Goal: Task Accomplishment & Management: Use online tool/utility

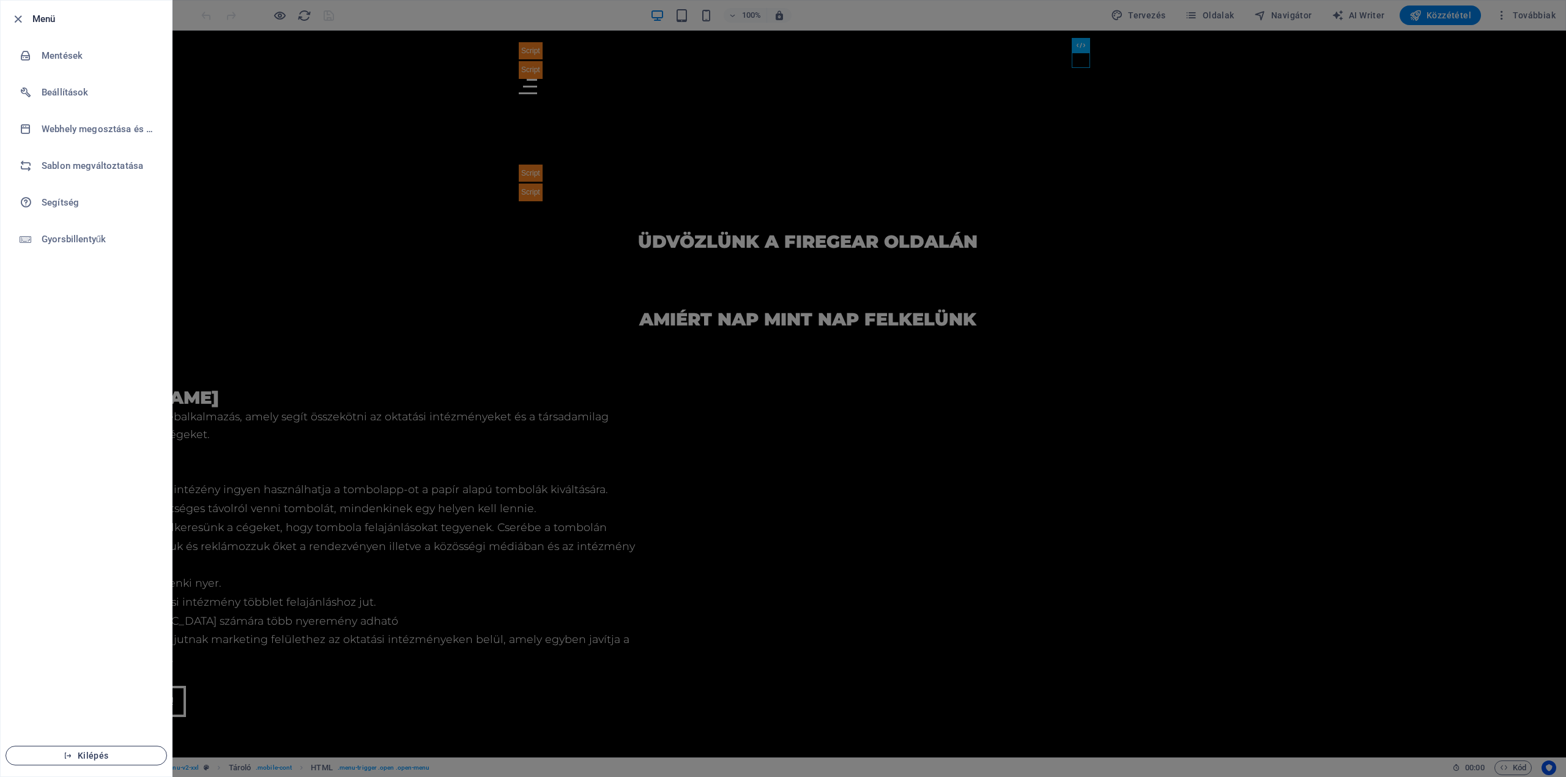
click at [102, 754] on span "Kilépés" at bounding box center [86, 756] width 141 height 10
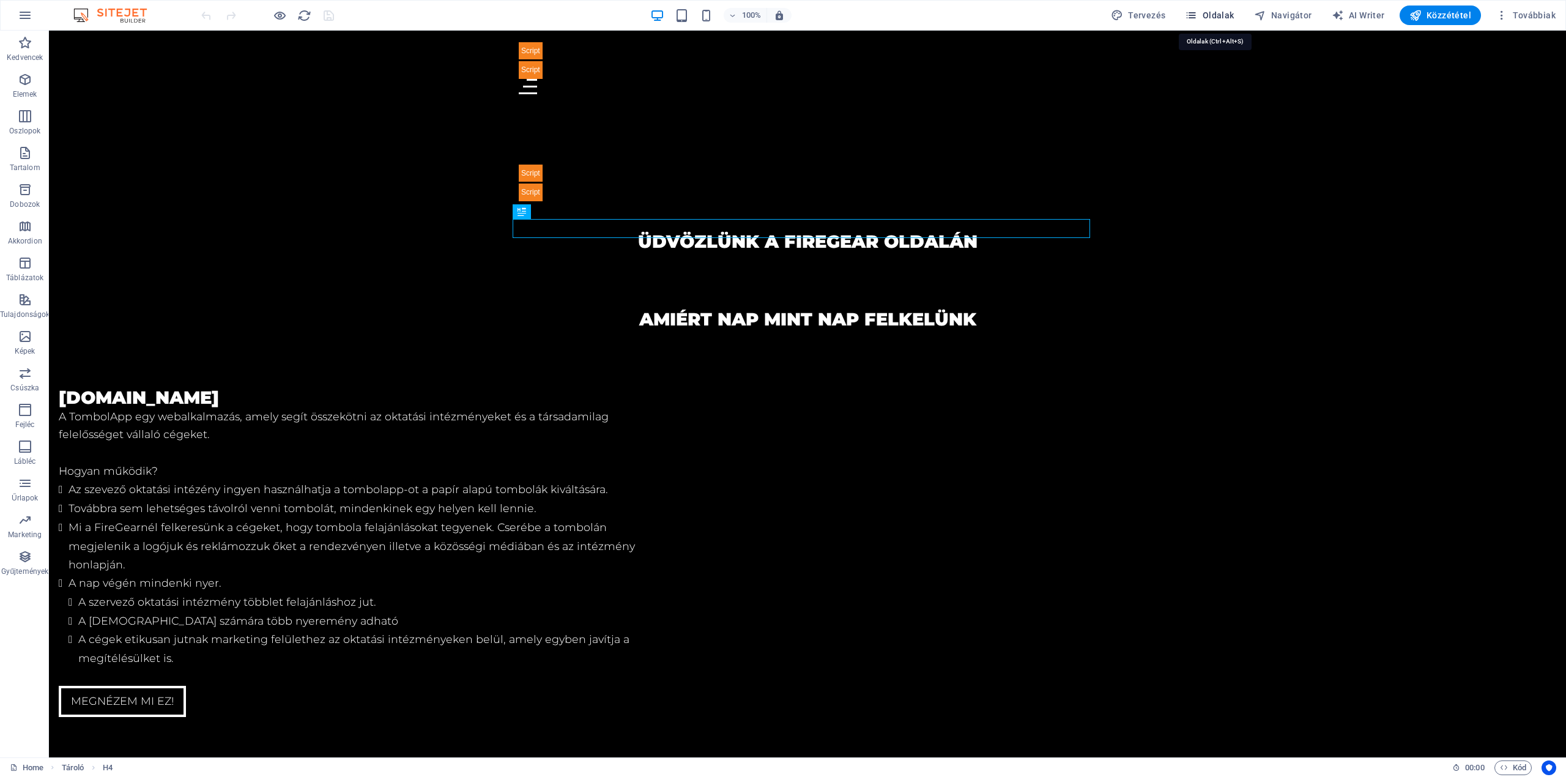
click at [1216, 18] on span "Oldalak" at bounding box center [1209, 15] width 49 height 12
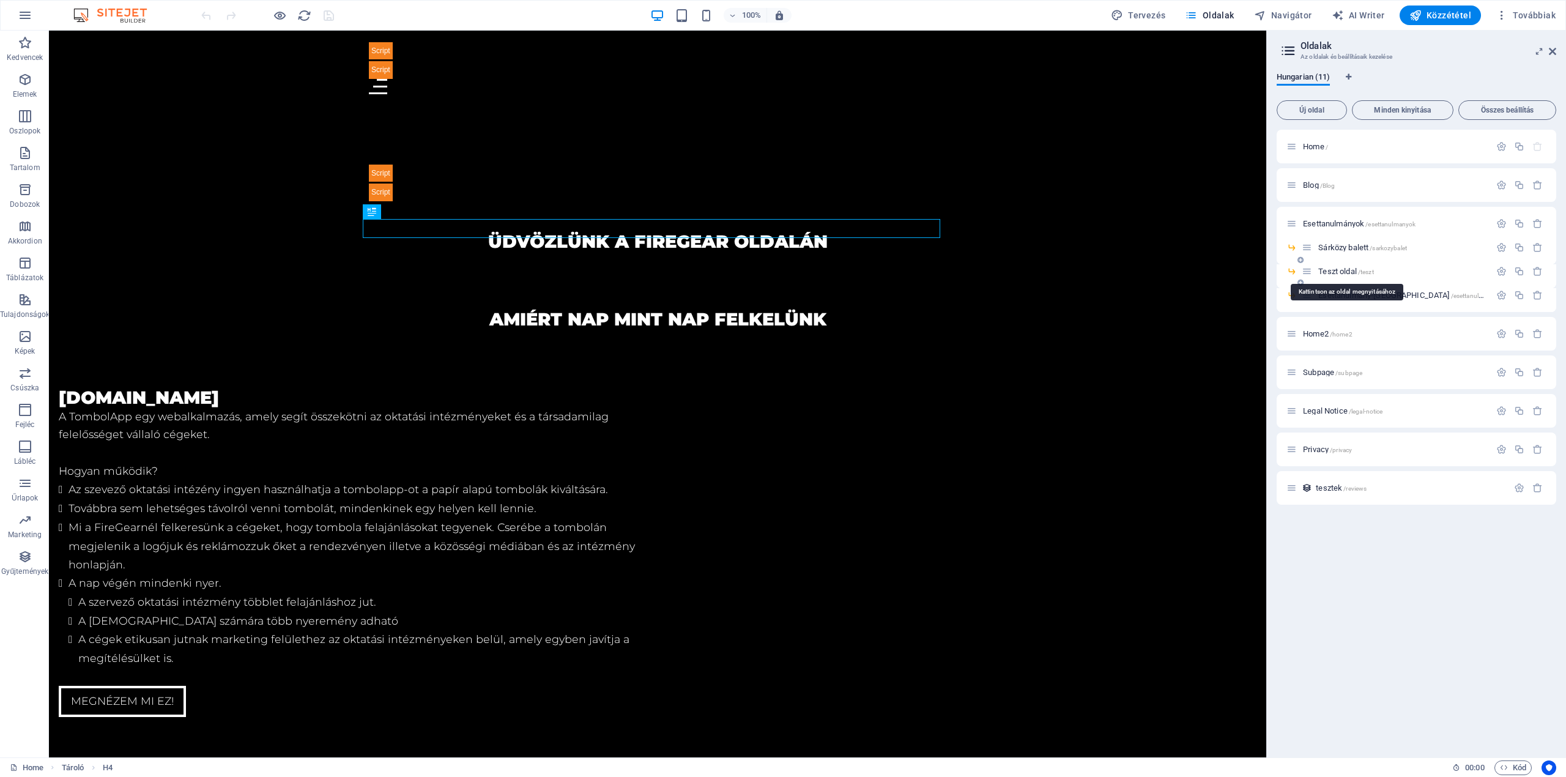
click at [1342, 268] on span "Teszt oldal /teszt" at bounding box center [1345, 271] width 55 height 9
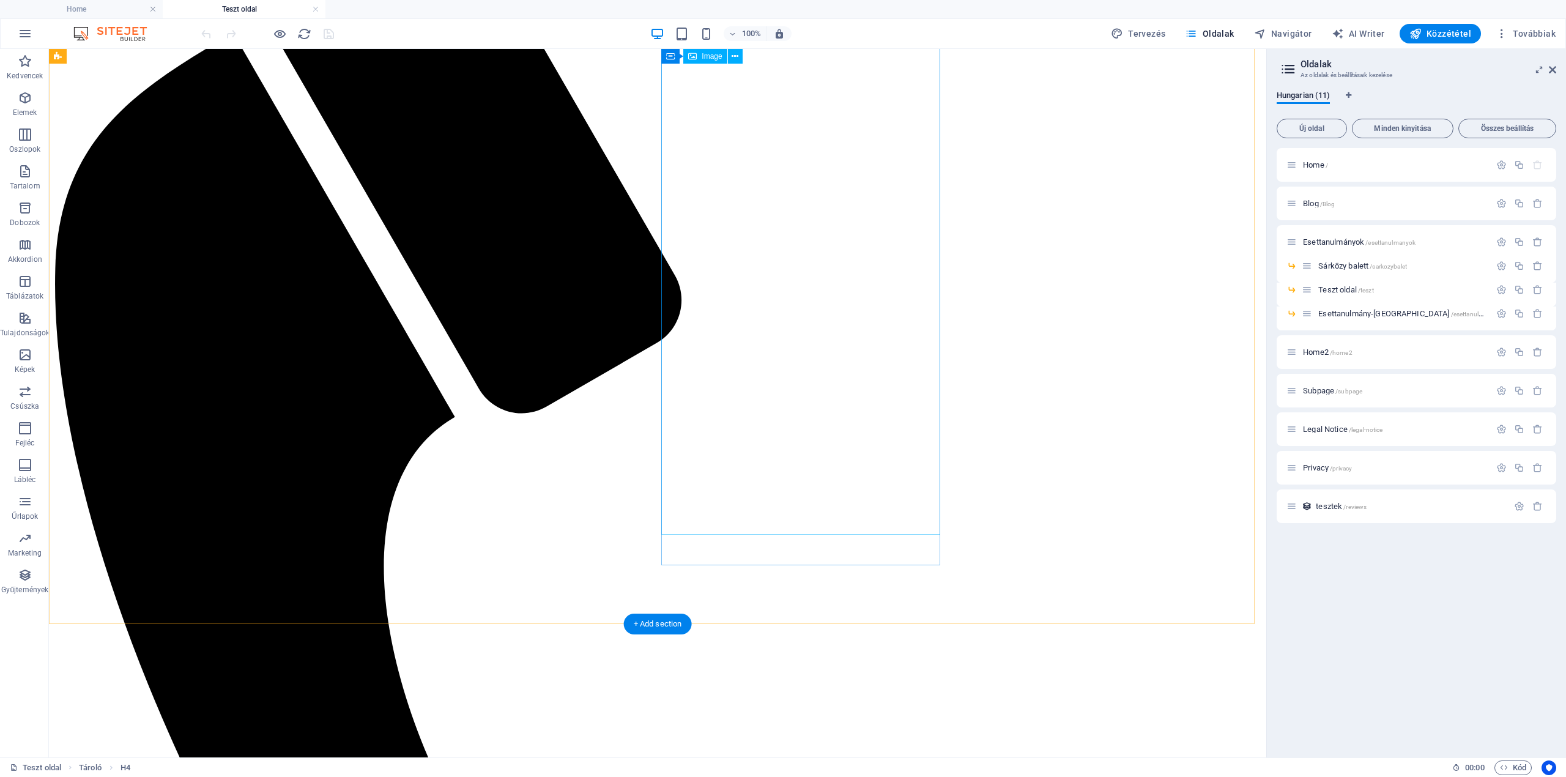
scroll to position [163, 0]
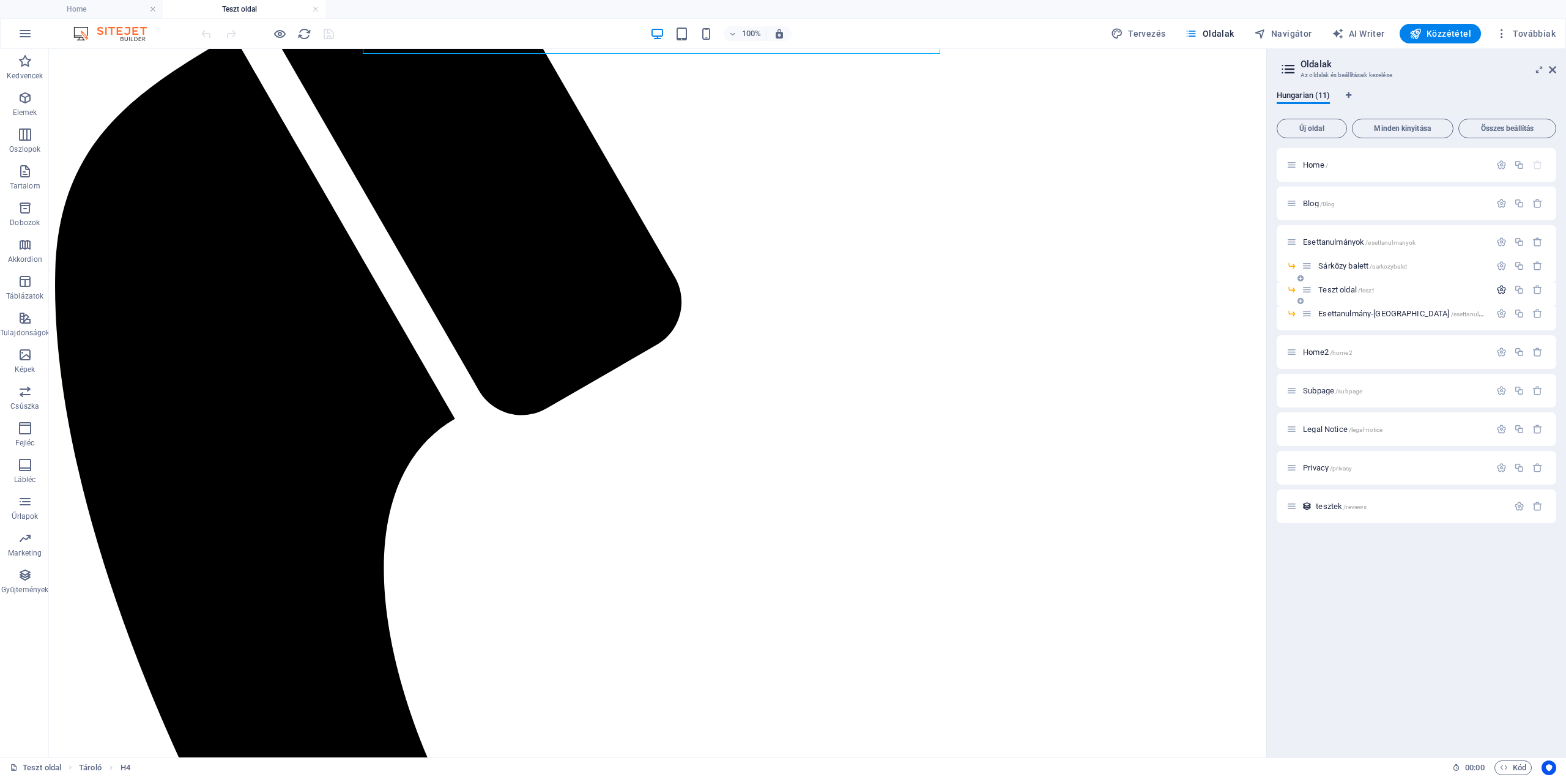
click at [1496, 289] on icon "button" at bounding box center [1501, 289] width 10 height 10
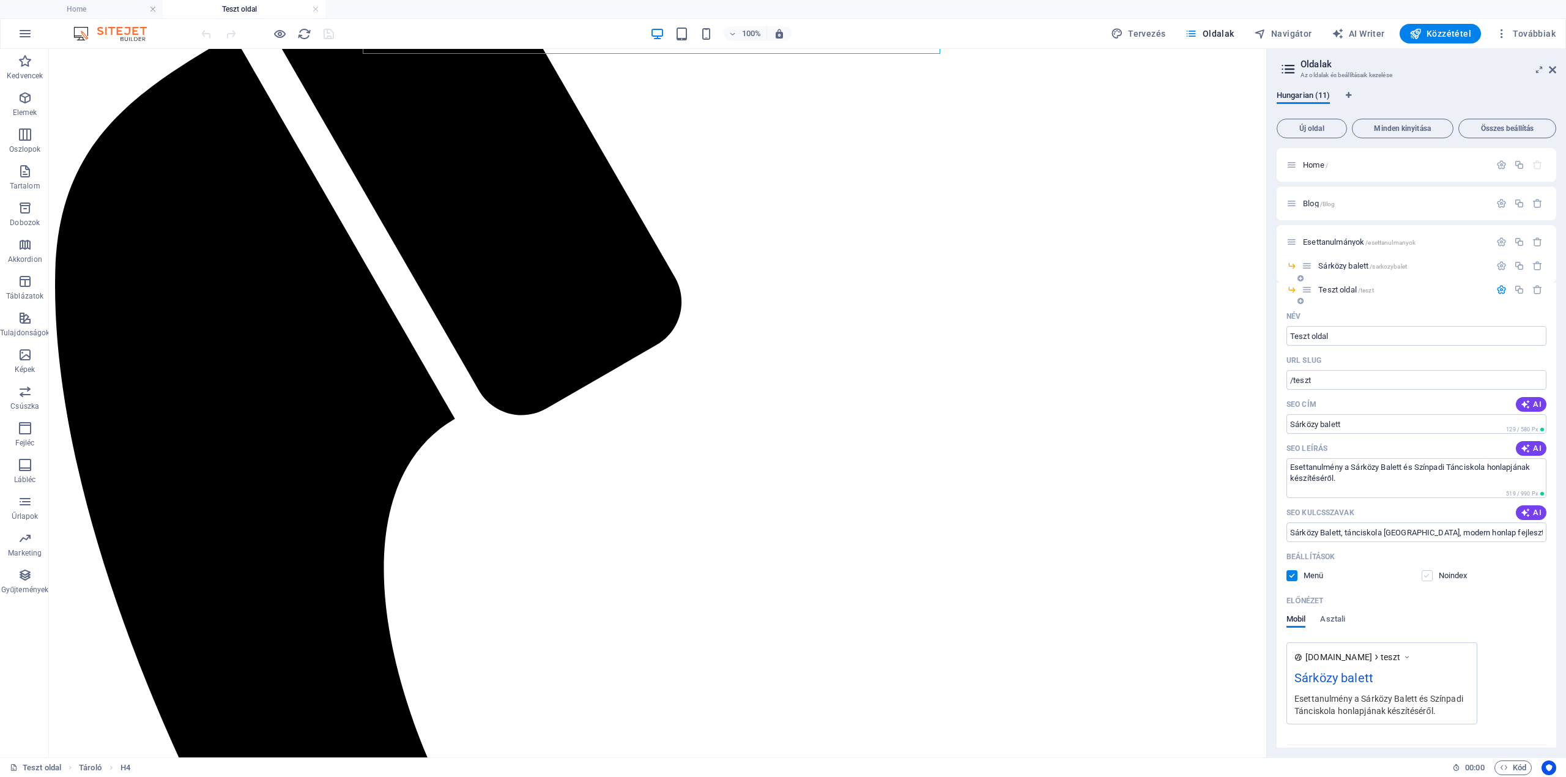
click at [1423, 579] on label at bounding box center [1427, 575] width 11 height 11
click at [0, 0] on input "checkbox" at bounding box center [0, 0] width 0 height 0
click at [1423, 579] on label at bounding box center [1427, 575] width 11 height 11
click at [0, 0] on input "checkbox" at bounding box center [0, 0] width 0 height 0
click at [1425, 578] on label at bounding box center [1427, 575] width 11 height 11
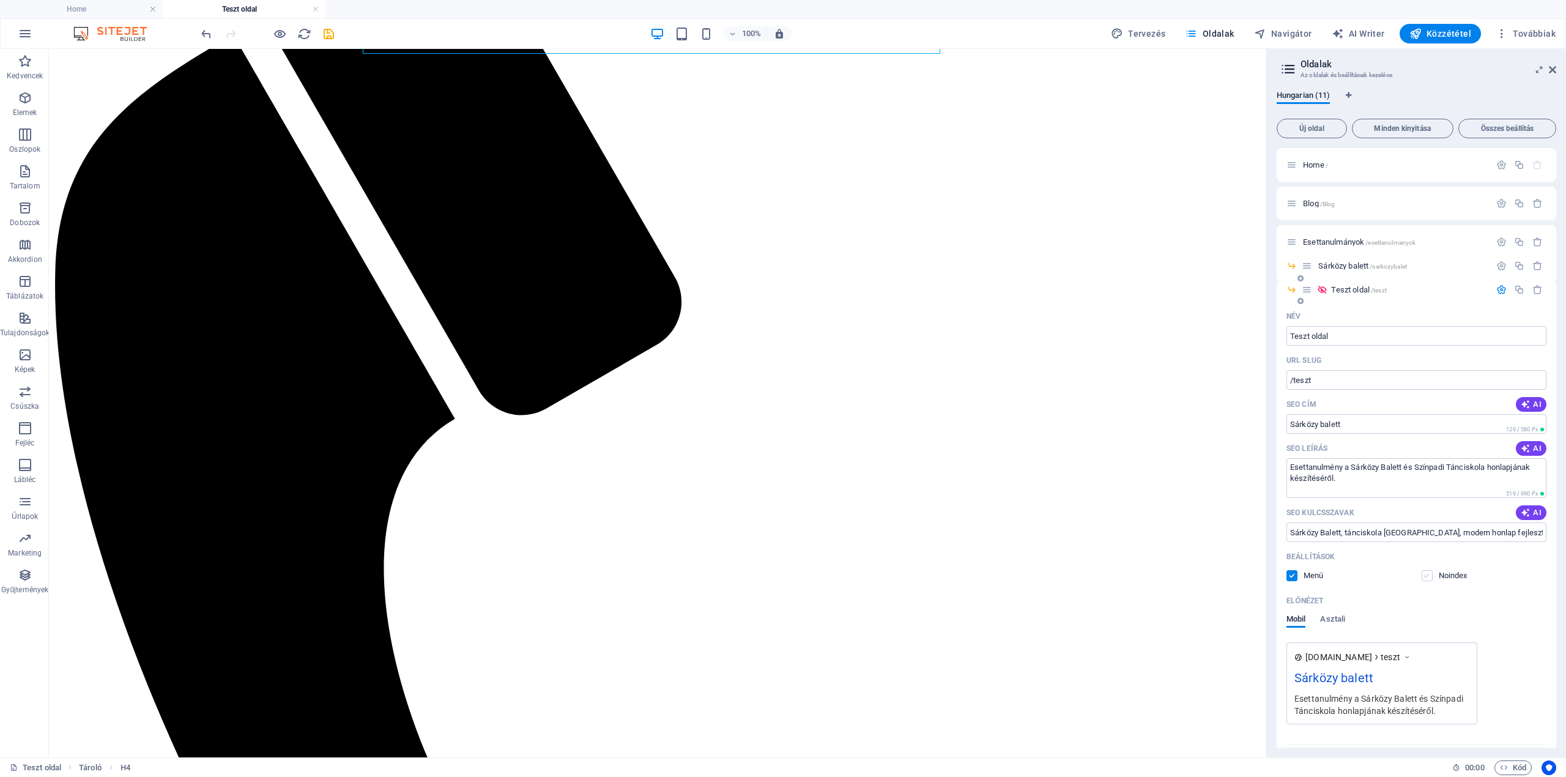
click at [0, 0] on input "checkbox" at bounding box center [0, 0] width 0 height 0
click at [1425, 578] on label at bounding box center [1427, 575] width 11 height 11
click at [0, 0] on input "checkbox" at bounding box center [0, 0] width 0 height 0
click at [1425, 578] on label at bounding box center [1427, 575] width 11 height 11
click at [0, 0] on input "checkbox" at bounding box center [0, 0] width 0 height 0
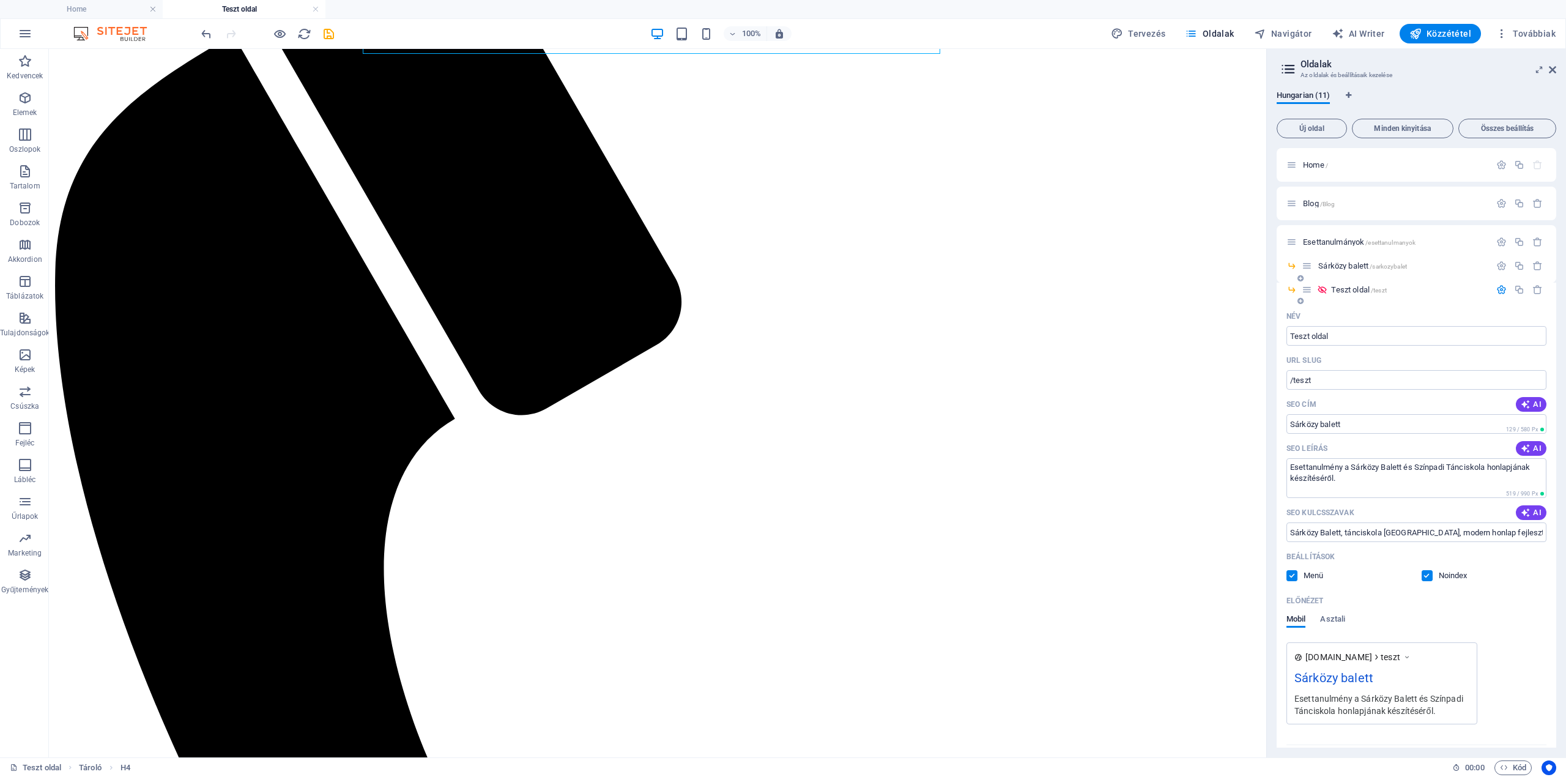
click at [1426, 574] on label at bounding box center [1427, 575] width 11 height 11
click at [0, 0] on input "checkbox" at bounding box center [0, 0] width 0 height 0
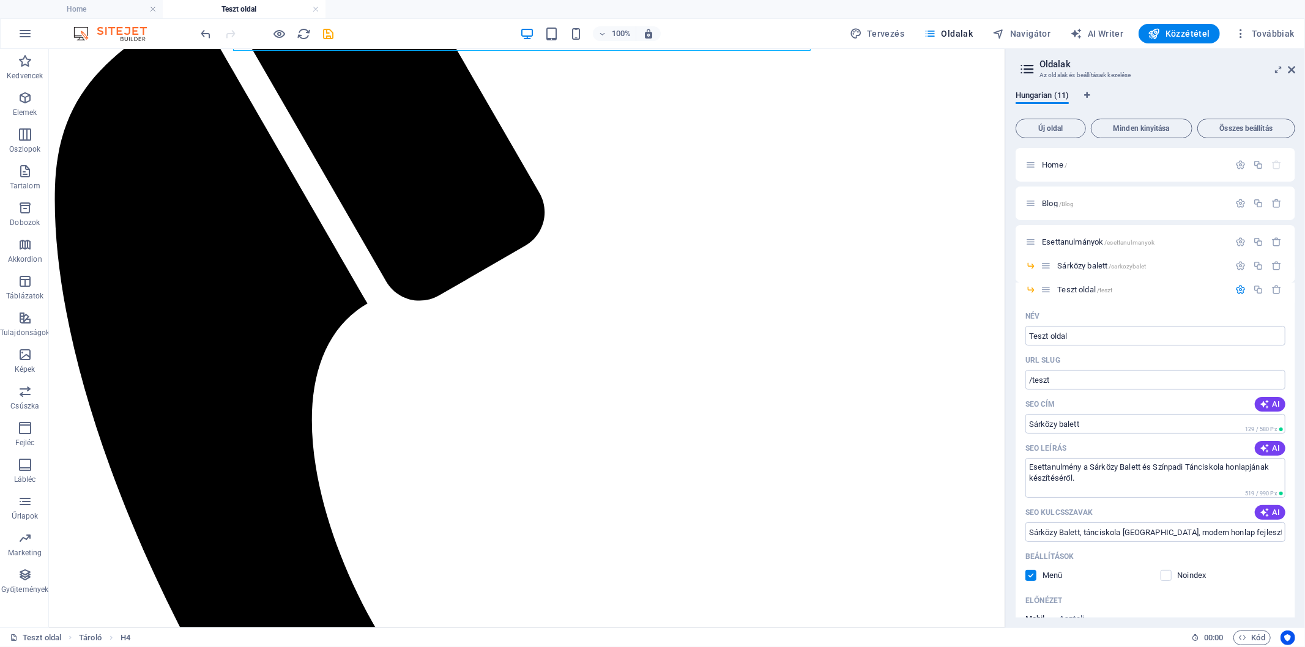
click at [409, 33] on div "100% Tervezés Oldalak Navigátor AI Writer Közzététel Továbbiak" at bounding box center [749, 34] width 1100 height 20
click at [372, 35] on div "100% Tervezés Oldalak Navigátor AI Writer Közzététel Továbbiak" at bounding box center [749, 34] width 1100 height 20
click at [469, 13] on ul "Home Teszt oldal" at bounding box center [652, 9] width 1305 height 18
click at [0, 0] on button "Új oldal" at bounding box center [0, 0] width 0 height 0
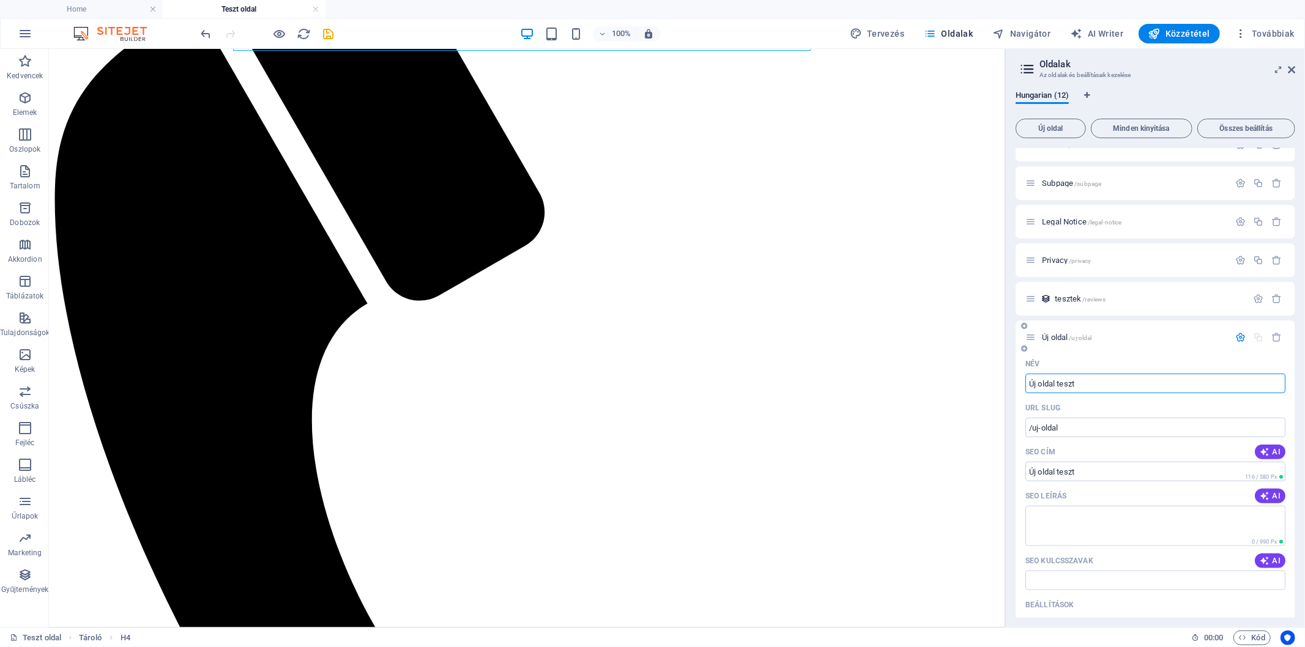
type input "Új oldal teszt"
type input "/uj-oldal-teszt"
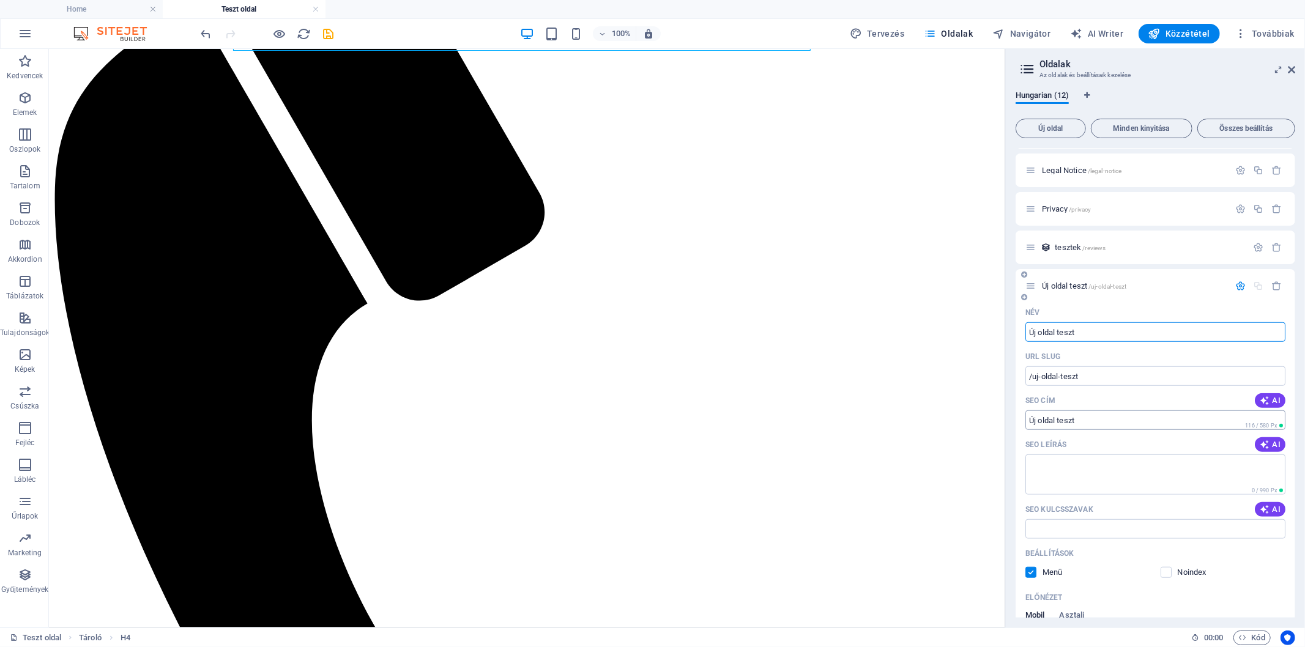
scroll to position [743, 0]
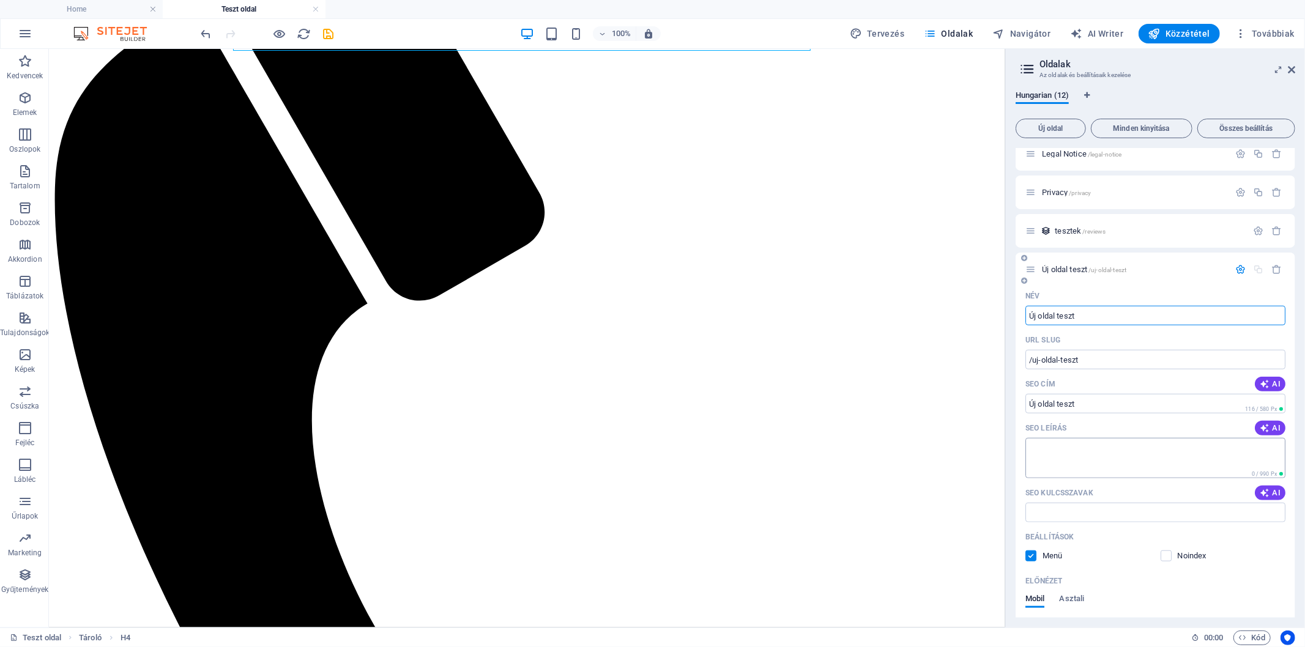
type input "Új oldal teszt"
click at [1083, 440] on textarea "SEO leírás" at bounding box center [1155, 458] width 260 height 40
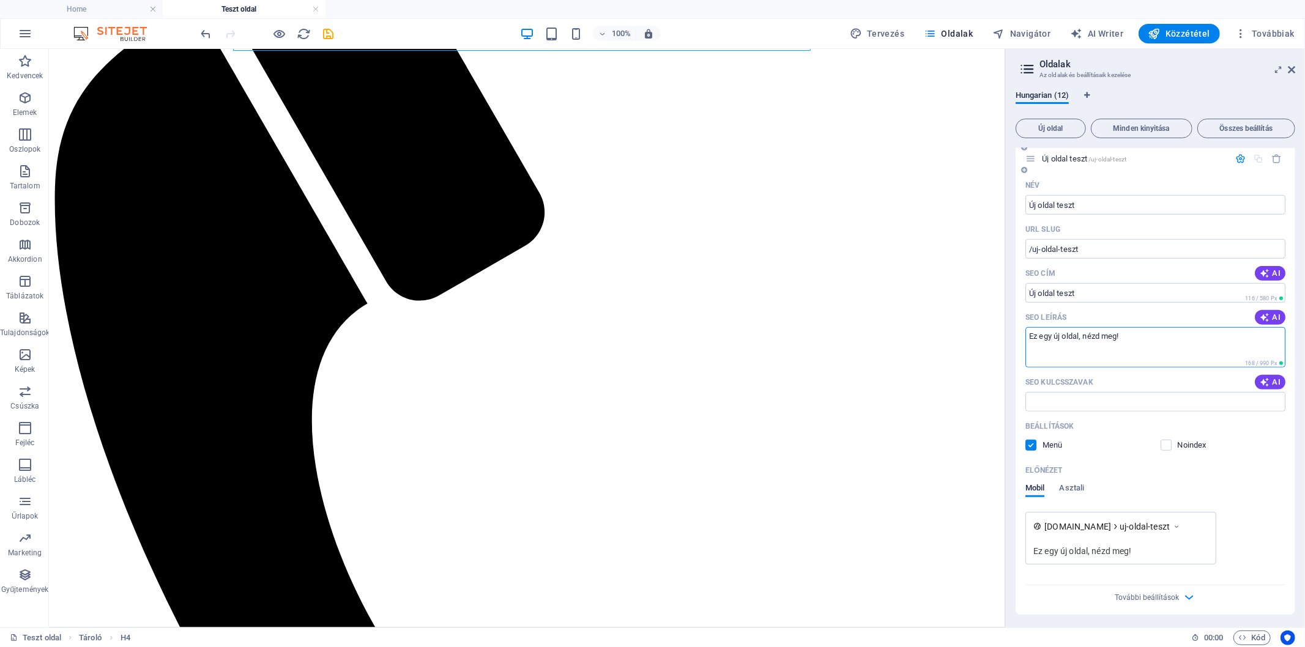
type textarea "Ez egy új oldal, nézd meg!"
click at [1031, 448] on label at bounding box center [1030, 445] width 11 height 11
click at [0, 0] on input "checkbox" at bounding box center [0, 0] width 0 height 0
click at [1033, 447] on label at bounding box center [1030, 445] width 11 height 11
click at [0, 0] on input "checkbox" at bounding box center [0, 0] width 0 height 0
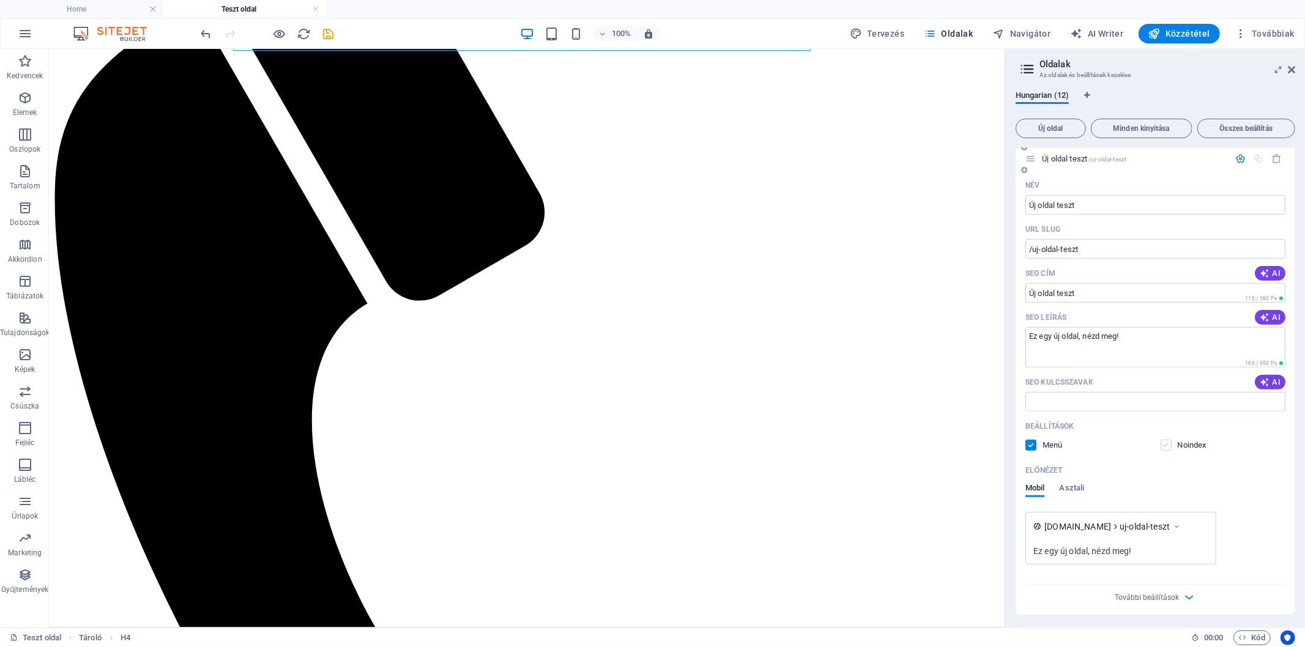
click at [1165, 445] on label at bounding box center [1165, 445] width 11 height 11
click at [0, 0] on input "checkbox" at bounding box center [0, 0] width 0 height 0
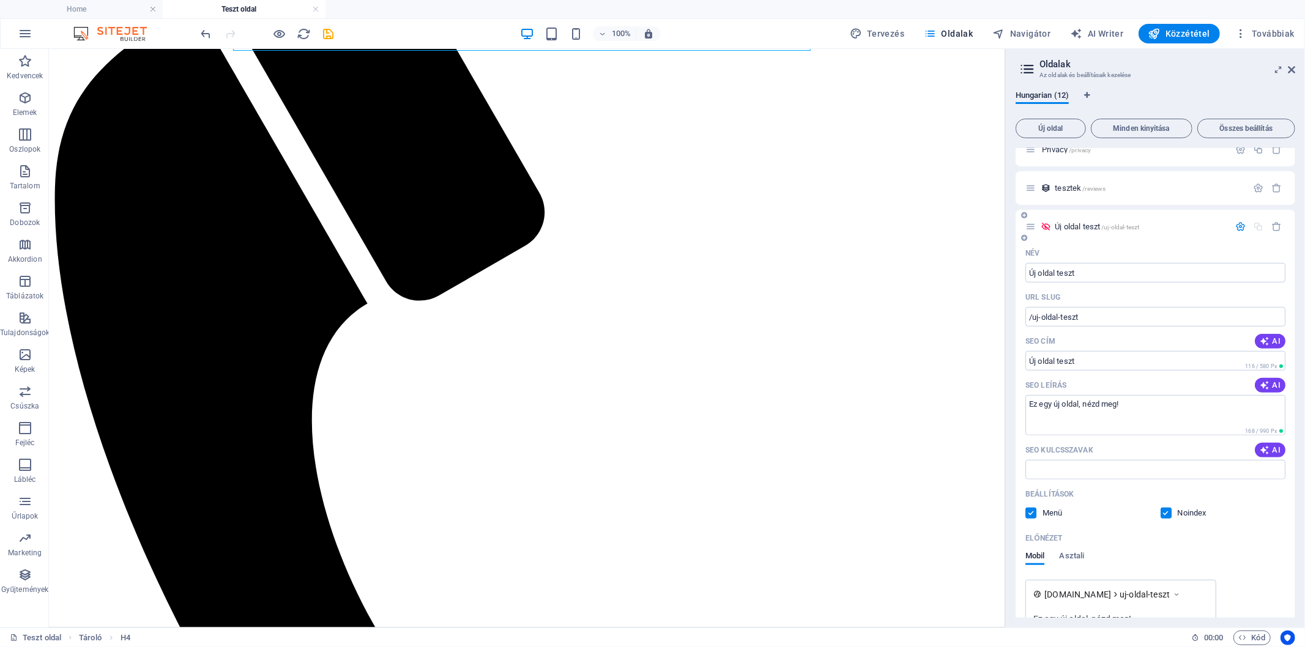
click at [1164, 514] on label at bounding box center [1165, 513] width 11 height 11
click at [0, 0] on input "checkbox" at bounding box center [0, 0] width 0 height 0
click at [261, 80] on div at bounding box center [526, 519] width 946 height 1257
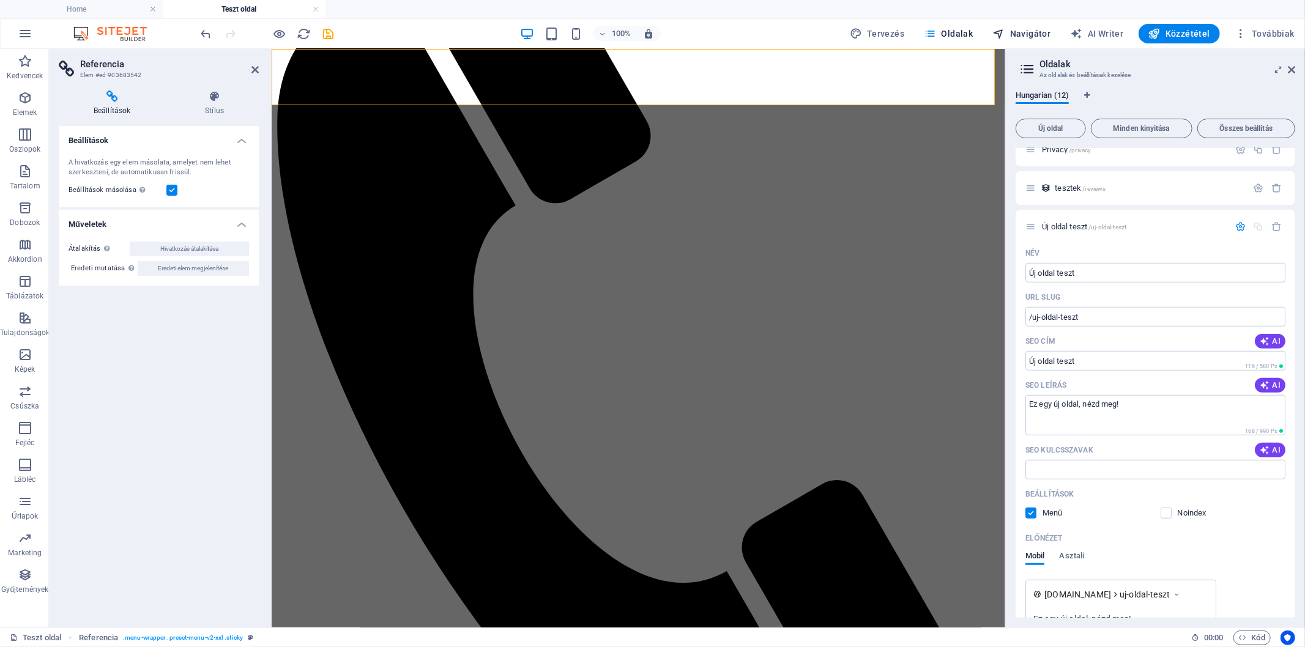
click at [1028, 35] on span "Navigátor" at bounding box center [1022, 34] width 58 height 12
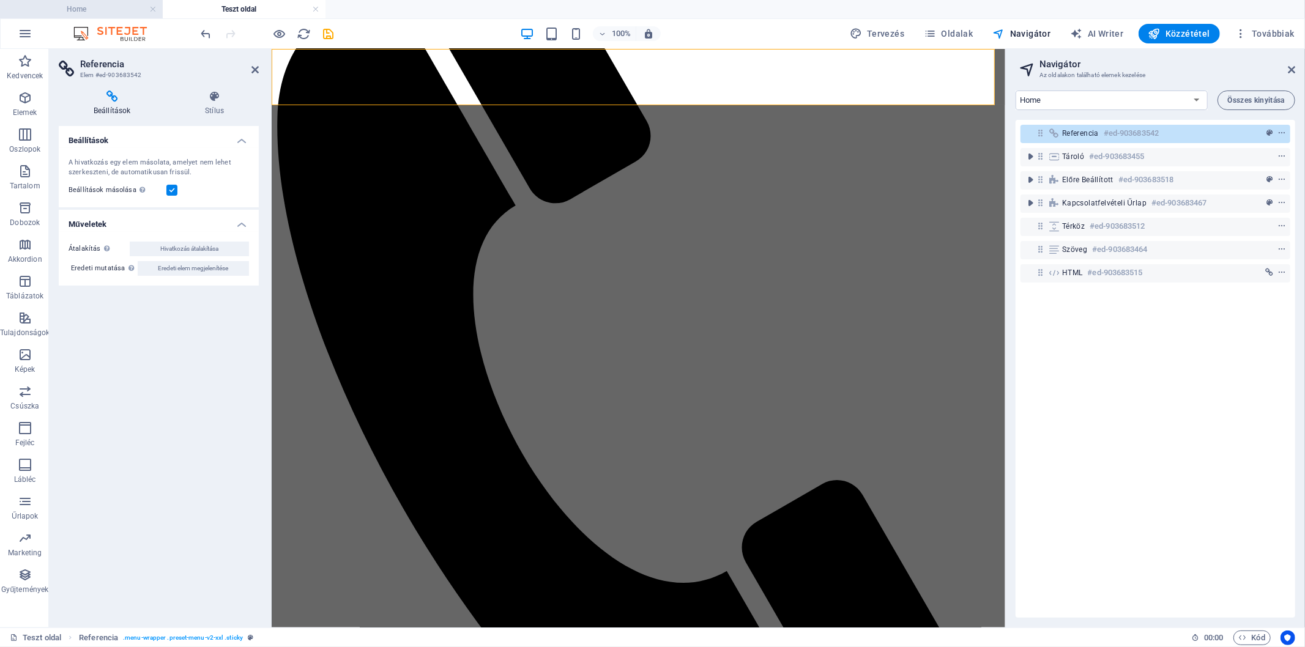
click at [71, 9] on h4 "Home" at bounding box center [81, 8] width 163 height 13
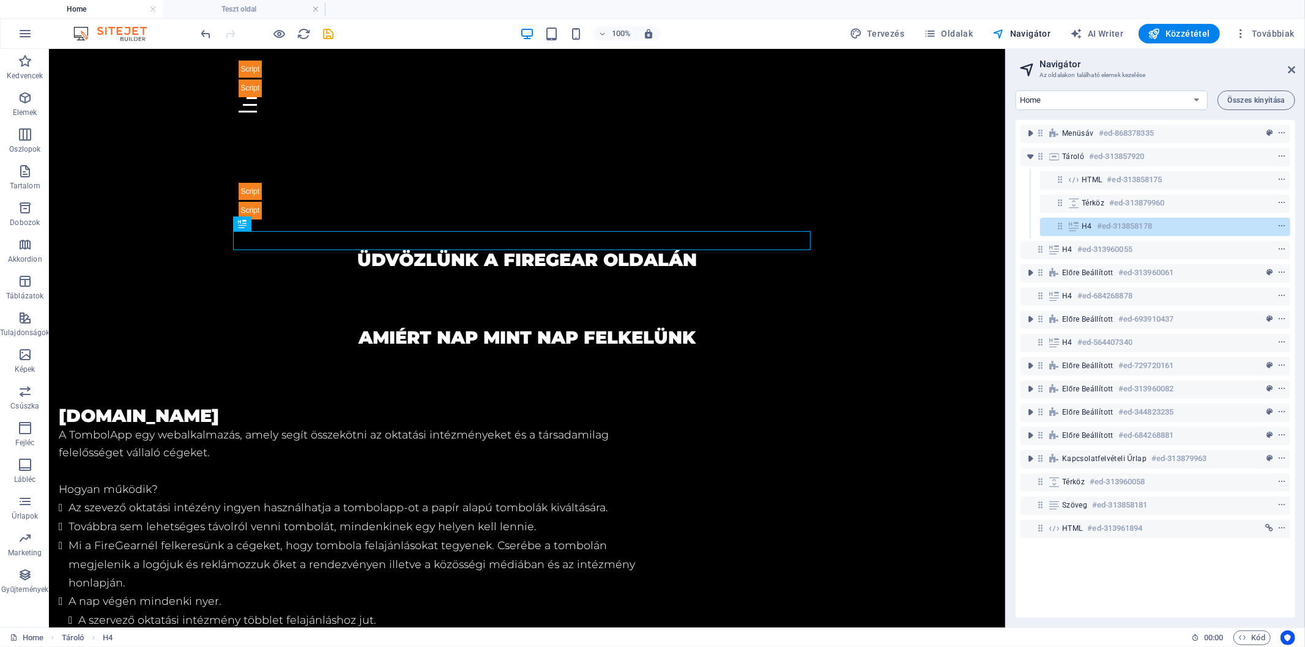
scroll to position [0, 0]
click at [801, 97] on div at bounding box center [526, 104] width 577 height 15
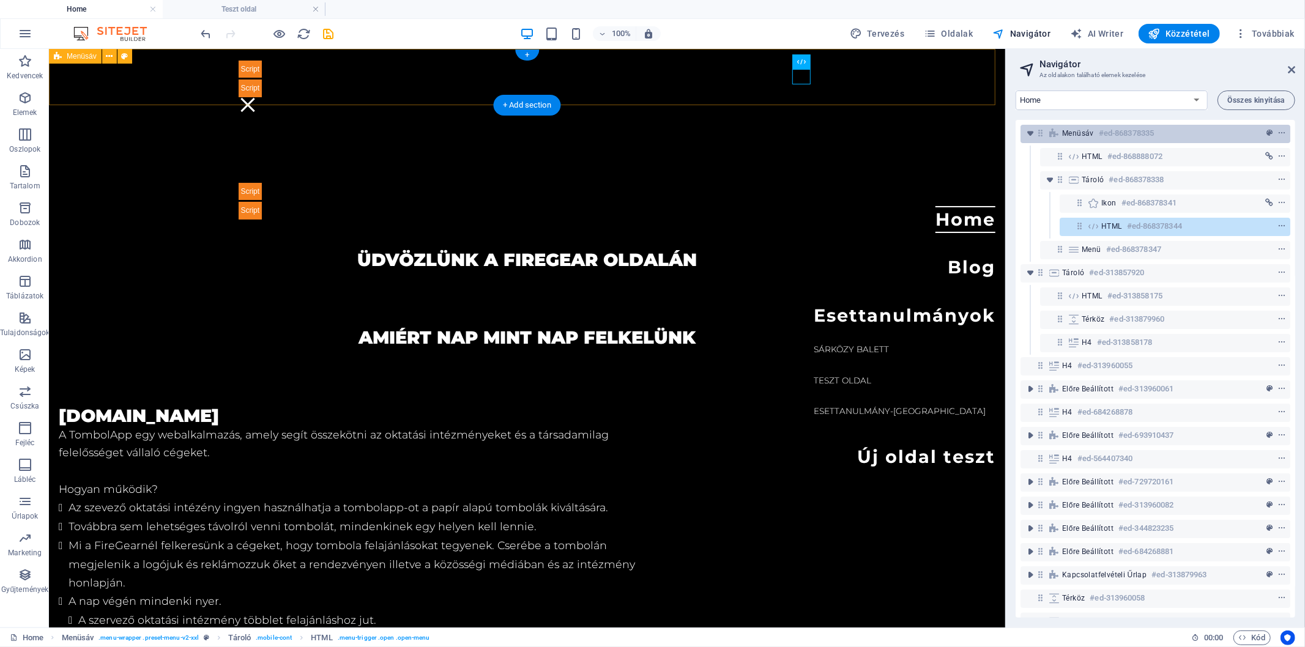
click at [1116, 139] on h6 "#ed-868378335" at bounding box center [1126, 133] width 55 height 15
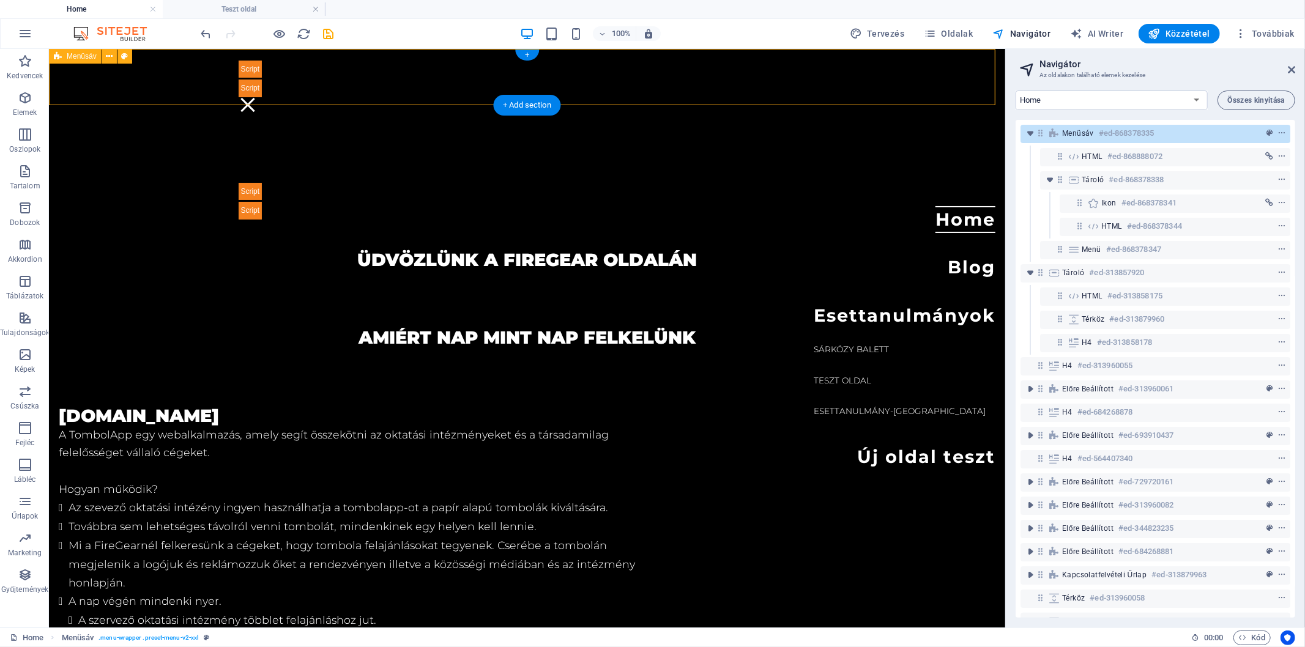
drag, startPoint x: 1116, startPoint y: 139, endPoint x: 705, endPoint y: 88, distance: 414.2
click at [1116, 139] on h6 "#ed-868378335" at bounding box center [1126, 133] width 55 height 15
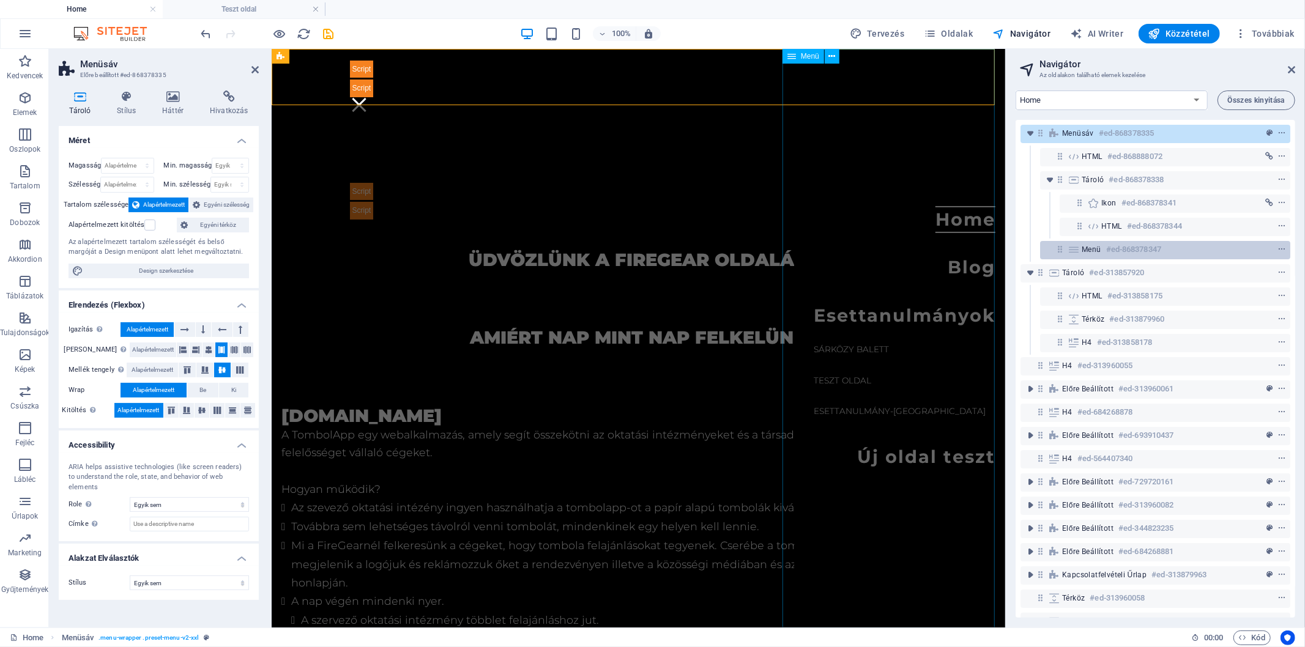
click at [1117, 247] on h6 "#ed-868378347" at bounding box center [1133, 249] width 55 height 15
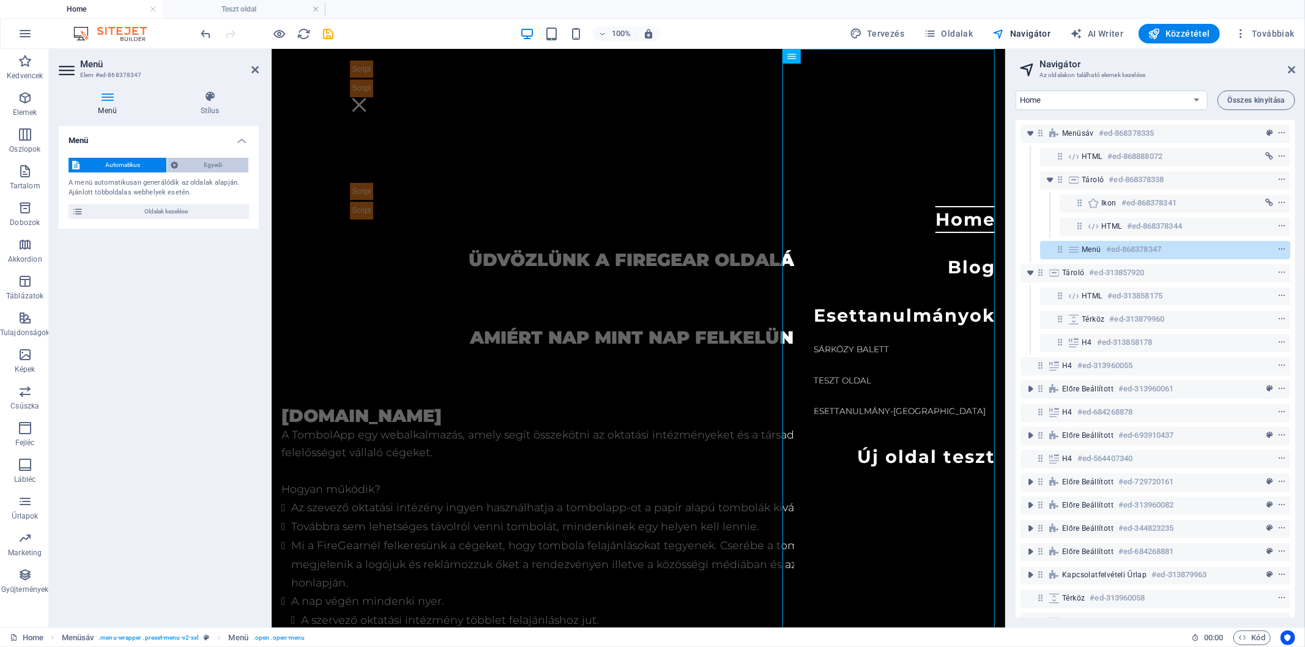
click at [193, 166] on span "Egyedi" at bounding box center [213, 165] width 63 height 15
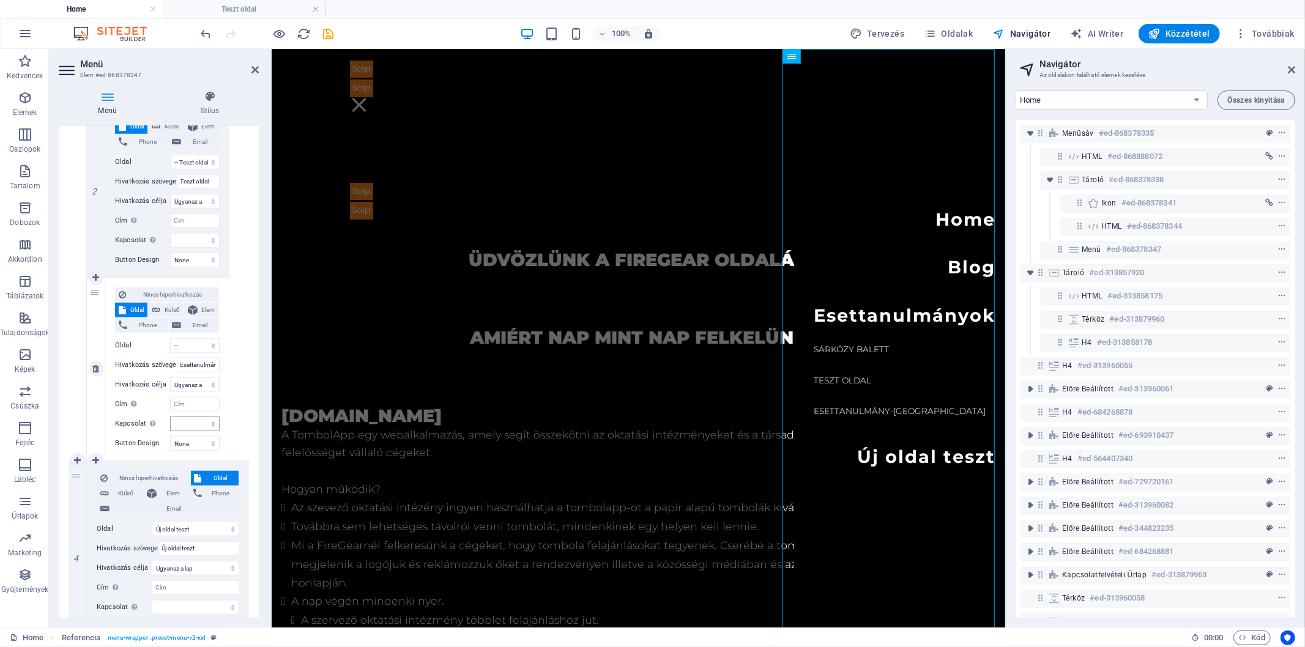
scroll to position [883, 0]
click at [954, 32] on span "Oldalak" at bounding box center [948, 34] width 49 height 12
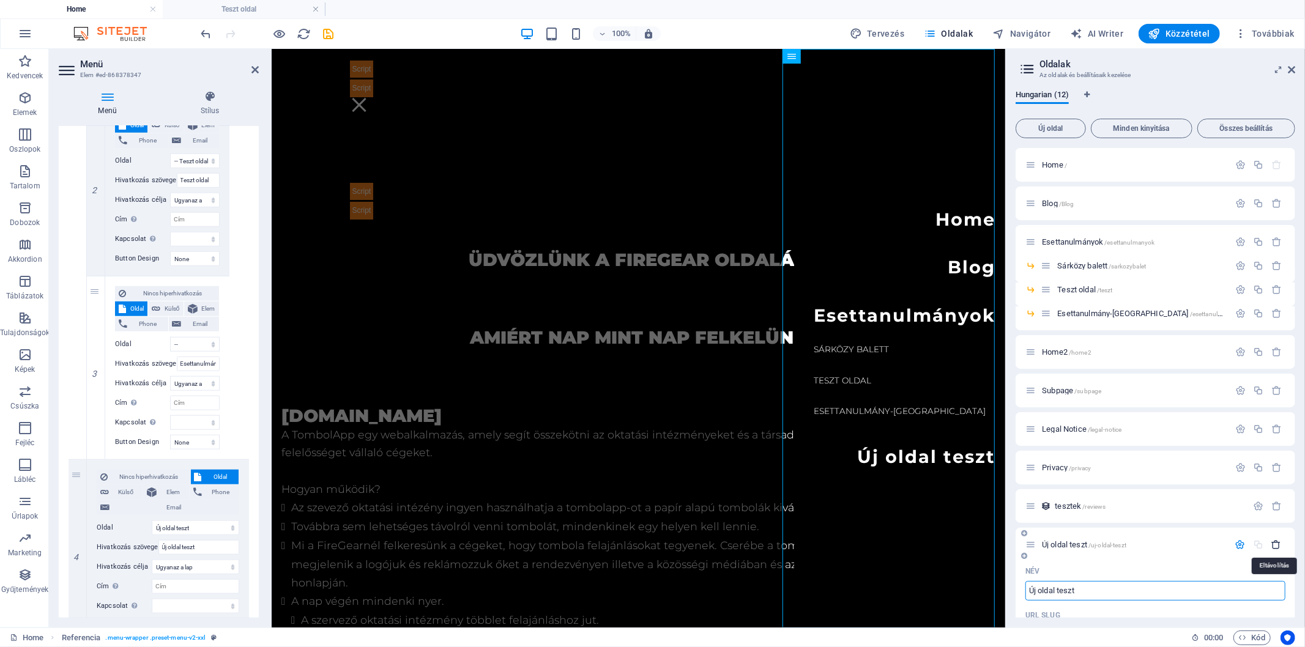
click at [1275, 546] on icon "button" at bounding box center [1276, 545] width 10 height 10
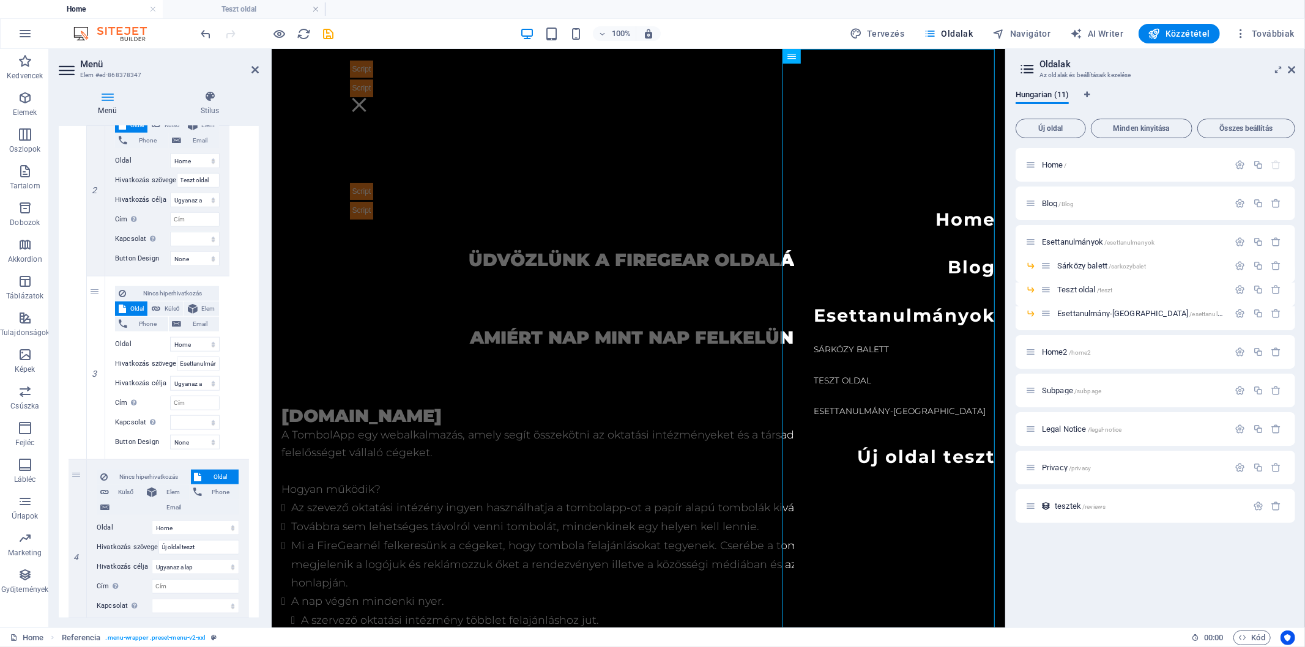
select select "1"
select select "2"
select select "3"
select select "4"
select select "5"
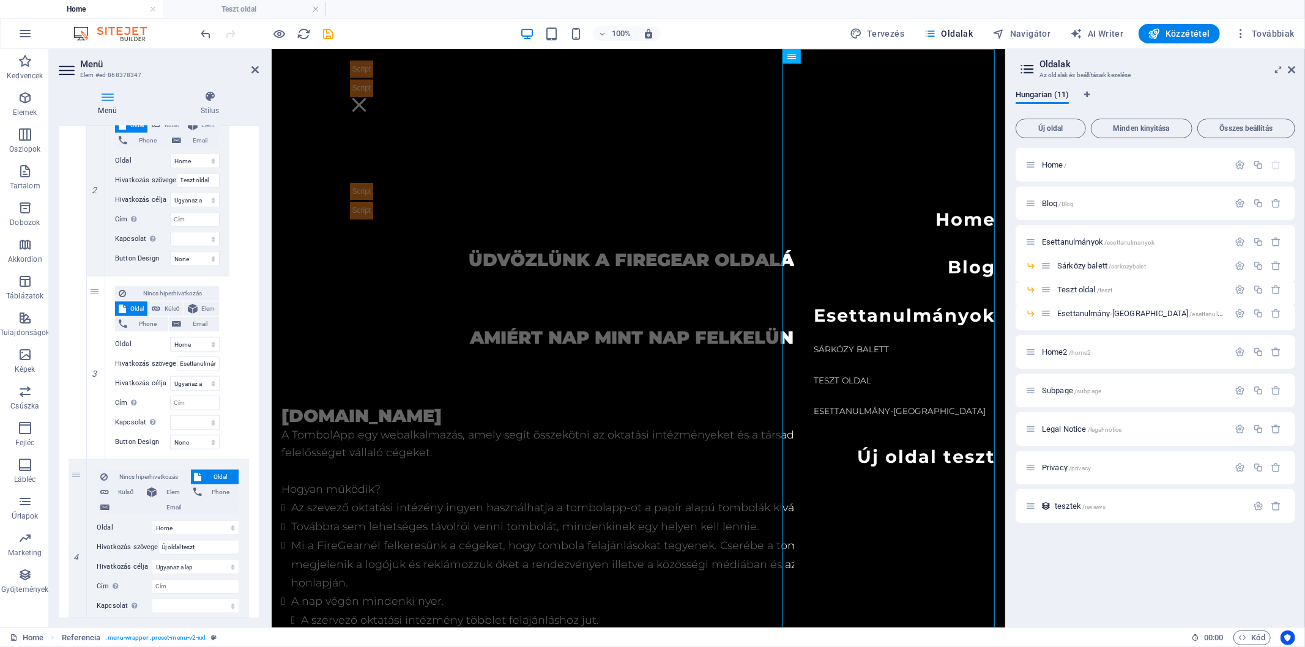
select select
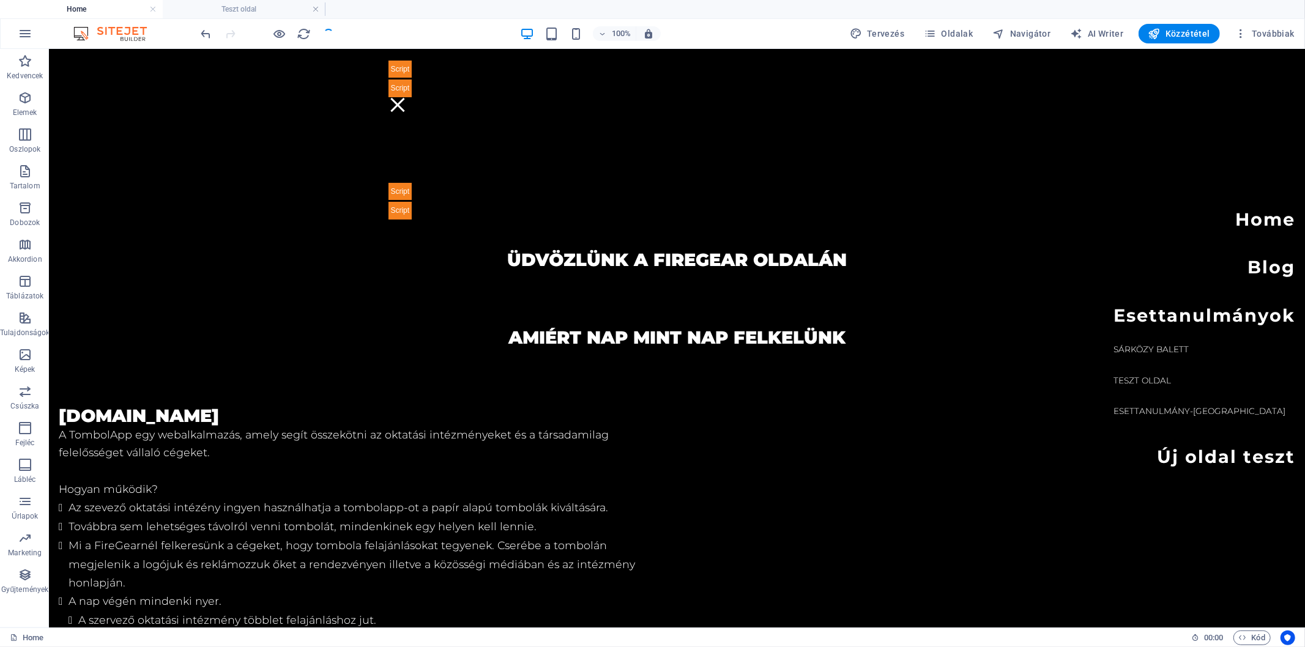
click at [963, 37] on span "Oldalak" at bounding box center [948, 34] width 49 height 12
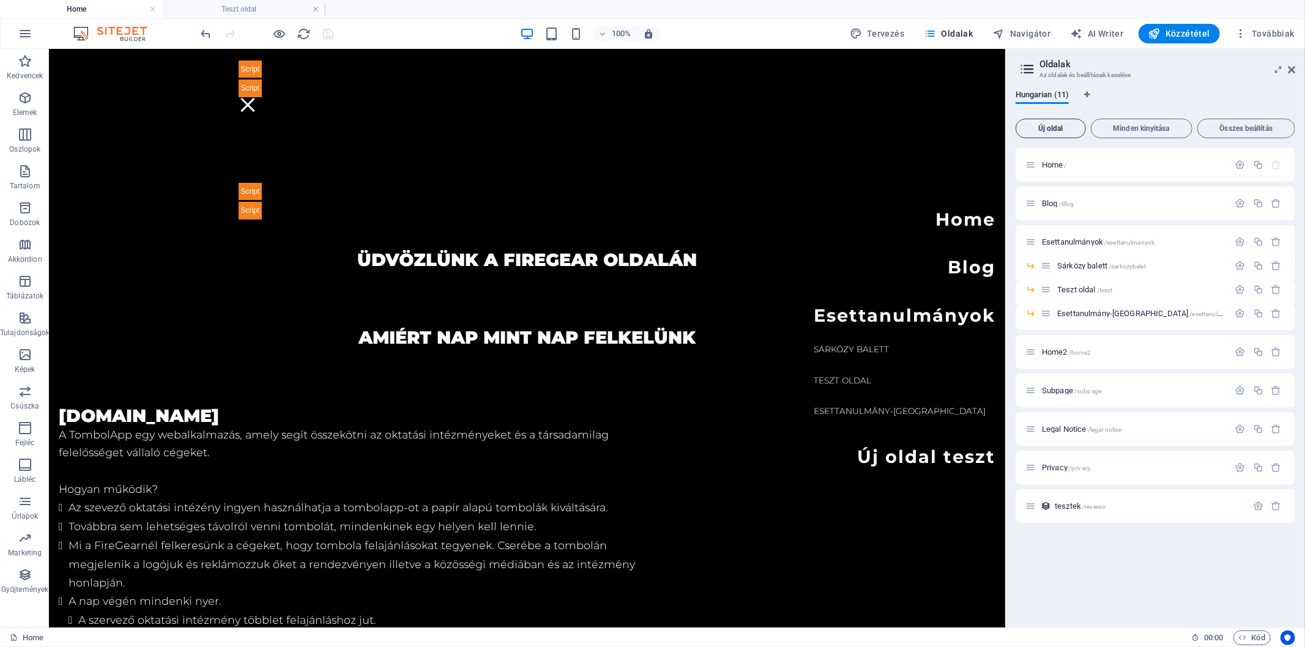
click at [1061, 126] on span "Új oldal" at bounding box center [1050, 128] width 59 height 7
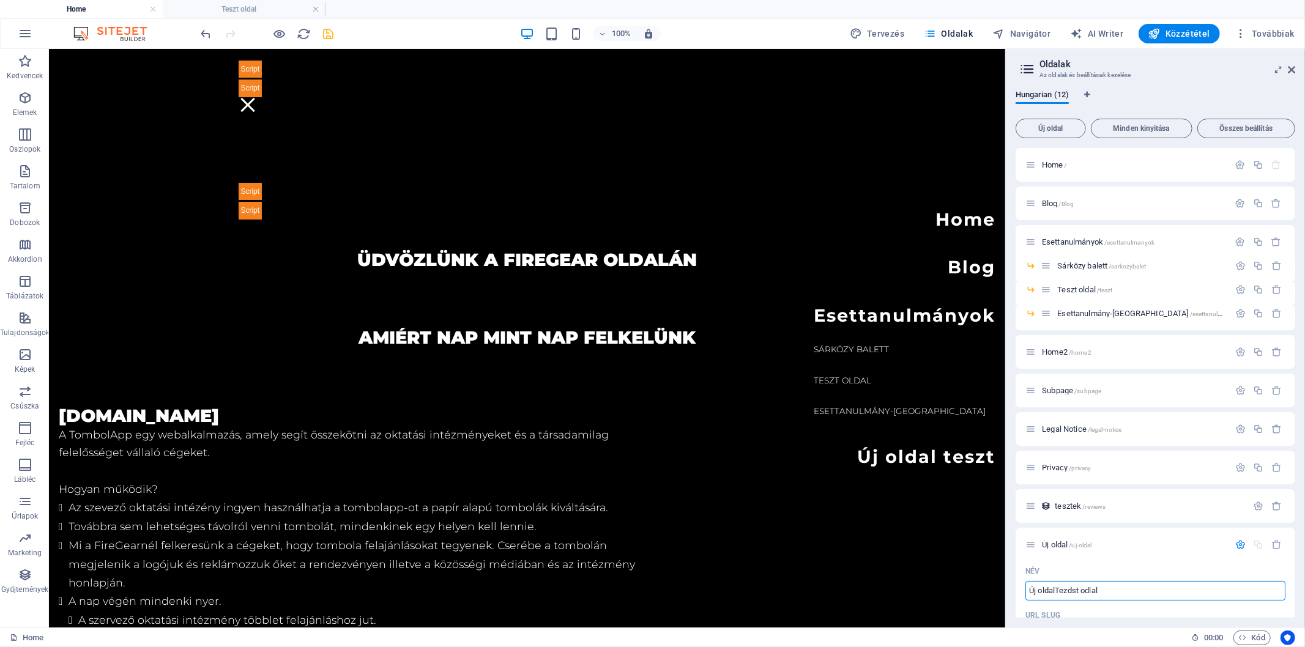
type input "Új oldalTezdst odlal"
type input "/uj-oldaltezdst-odlal"
type input "Új oldalTez"
type input "/uj-oldaltezdst-odla"
type input "Új oldal"
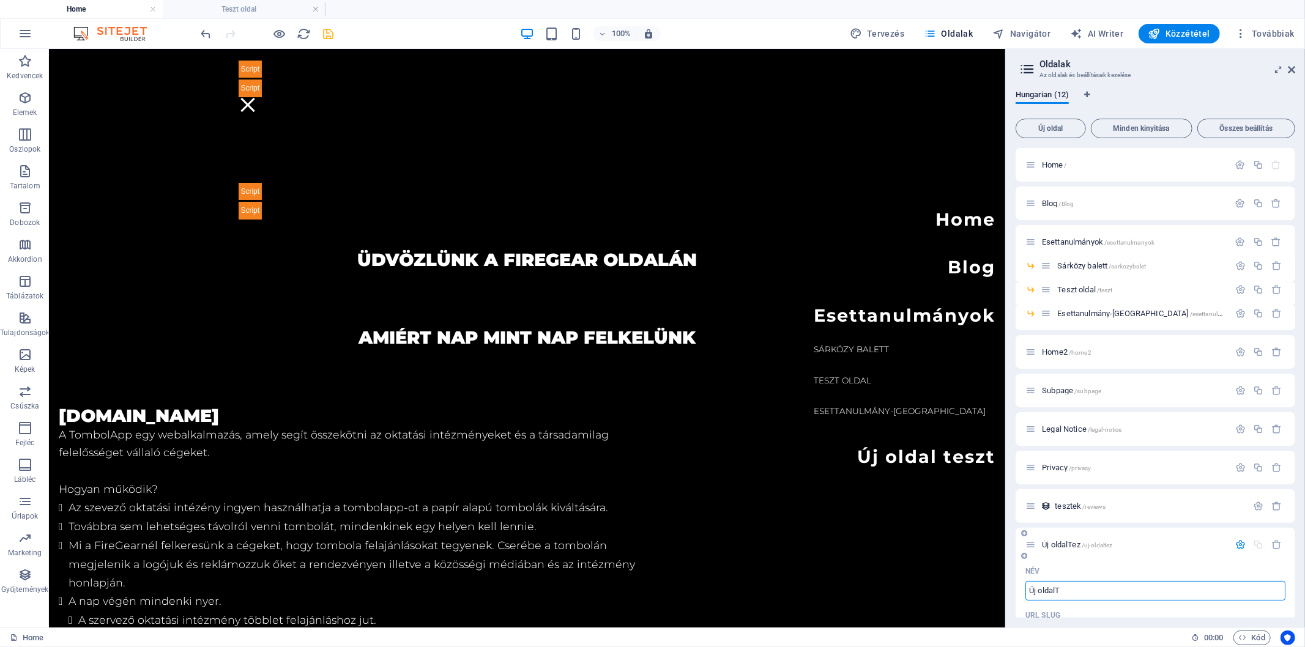
type input "/uj-oldaltez"
type input "Új oldal"
type input "/uj-oldal"
type input "Új oldal teszt o"
type input "/uj-oldal-teszt-o"
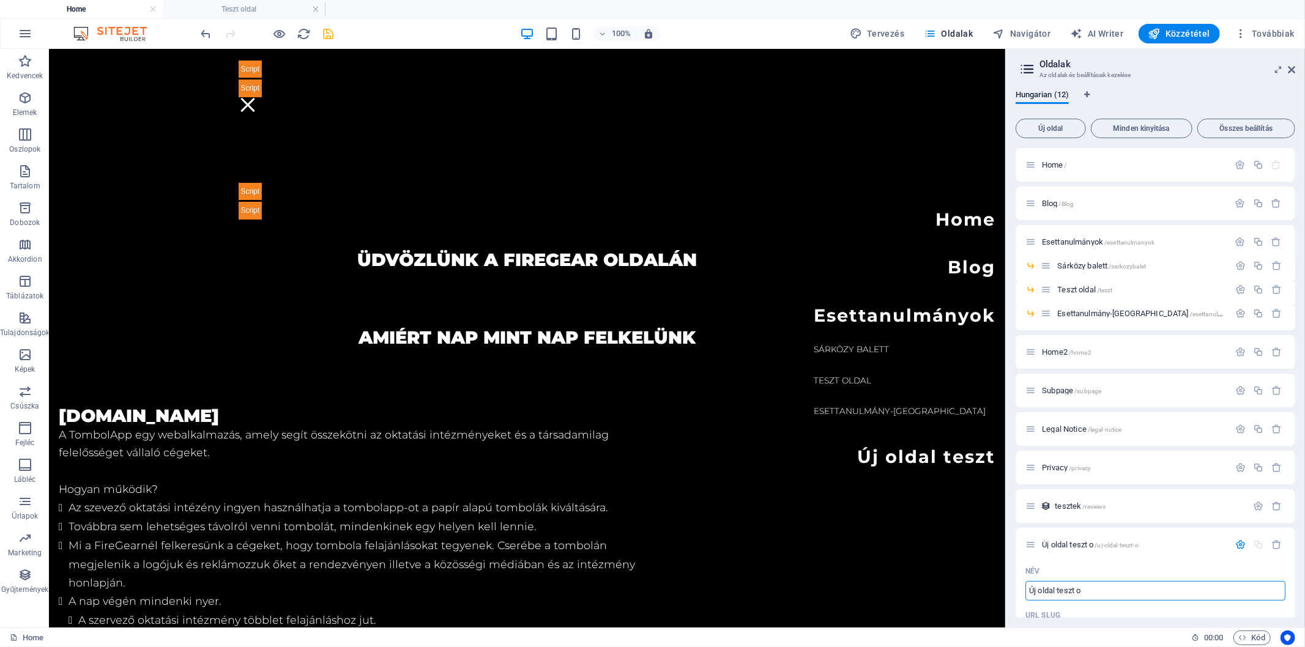
type input "Új oldal teszt o"
click at [1271, 547] on icon "button" at bounding box center [1276, 545] width 10 height 10
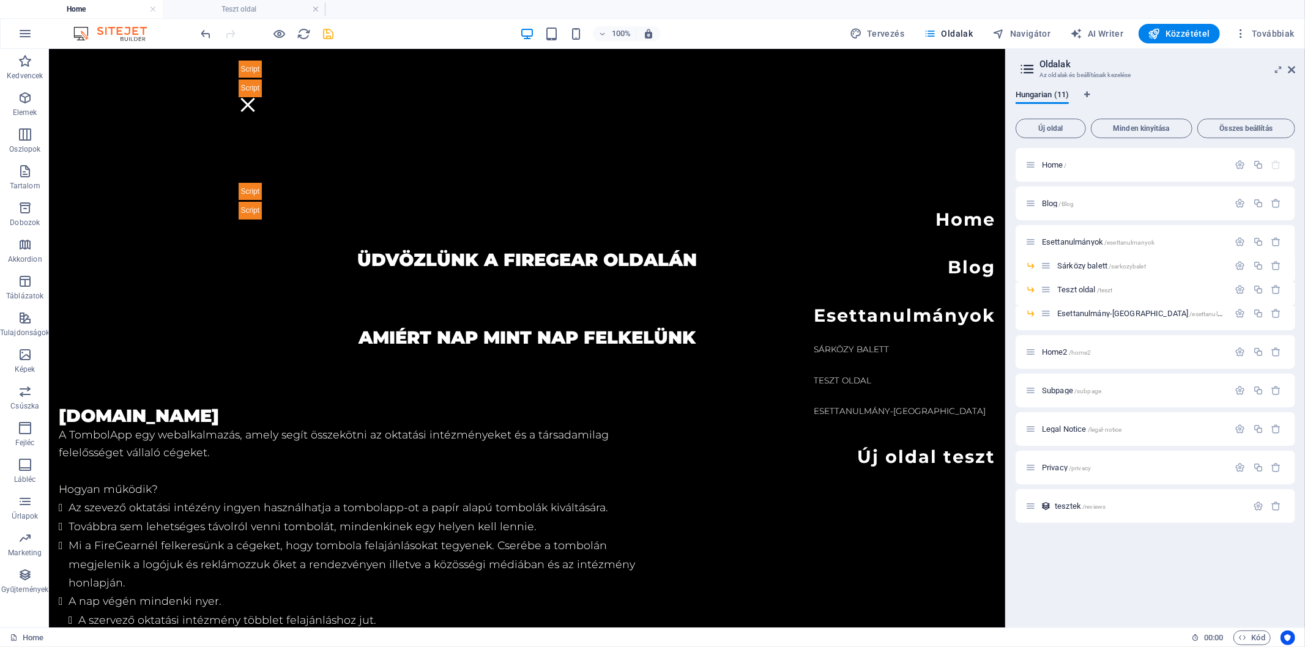
click at [947, 34] on span "Oldalak" at bounding box center [948, 34] width 49 height 12
click at [1059, 125] on span "Új oldal" at bounding box center [1050, 128] width 59 height 7
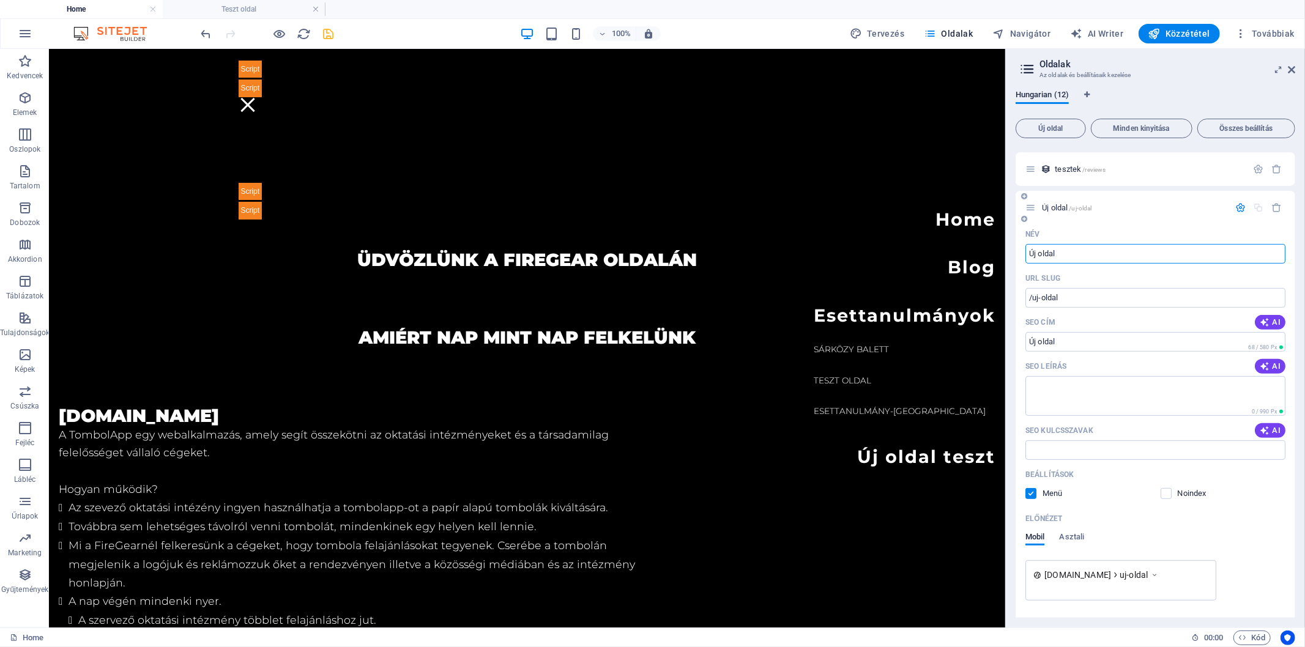
scroll to position [339, 0]
click at [1089, 250] on input "Új oldal" at bounding box center [1155, 252] width 260 height 20
type input "Új teszt"
type input "/uj"
type input "Új teszt oldal"
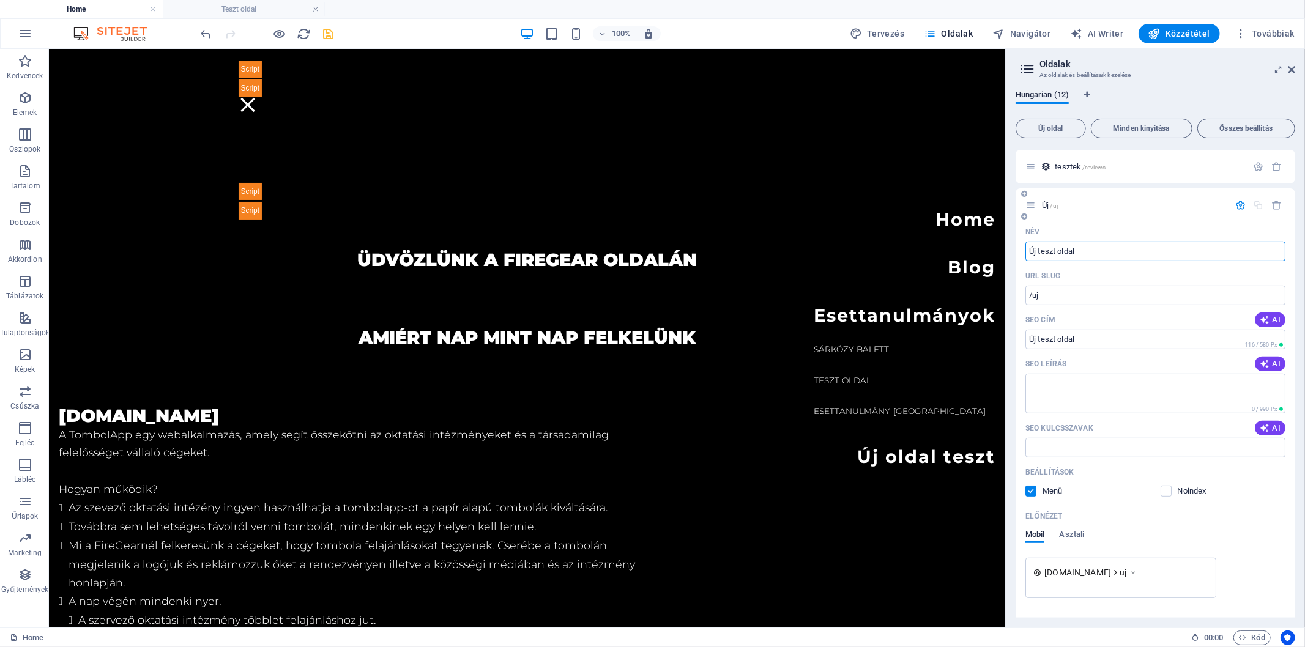
type input "/uj-teszt-oldal"
type input "Új teszt oldal"
click at [1094, 388] on textarea "SEO leírás" at bounding box center [1155, 394] width 260 height 40
type textarea "ez egy teszt , nézd meg!"
click at [1036, 491] on span at bounding box center [1039, 491] width 6 height 6
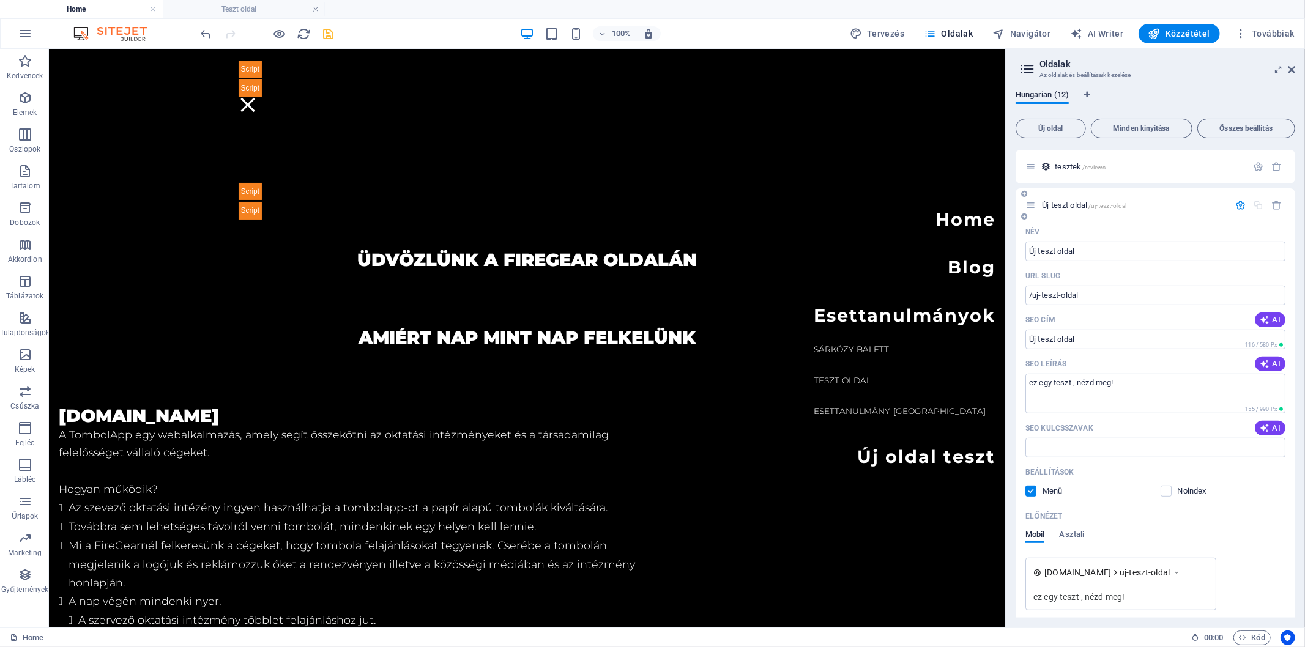
click at [1029, 492] on label at bounding box center [1030, 491] width 11 height 11
click at [0, 0] on input "checkbox" at bounding box center [0, 0] width 0 height 0
click at [1030, 495] on label at bounding box center [1030, 491] width 11 height 11
click at [0, 0] on input "checkbox" at bounding box center [0, 0] width 0 height 0
click at [1166, 488] on label at bounding box center [1165, 491] width 11 height 11
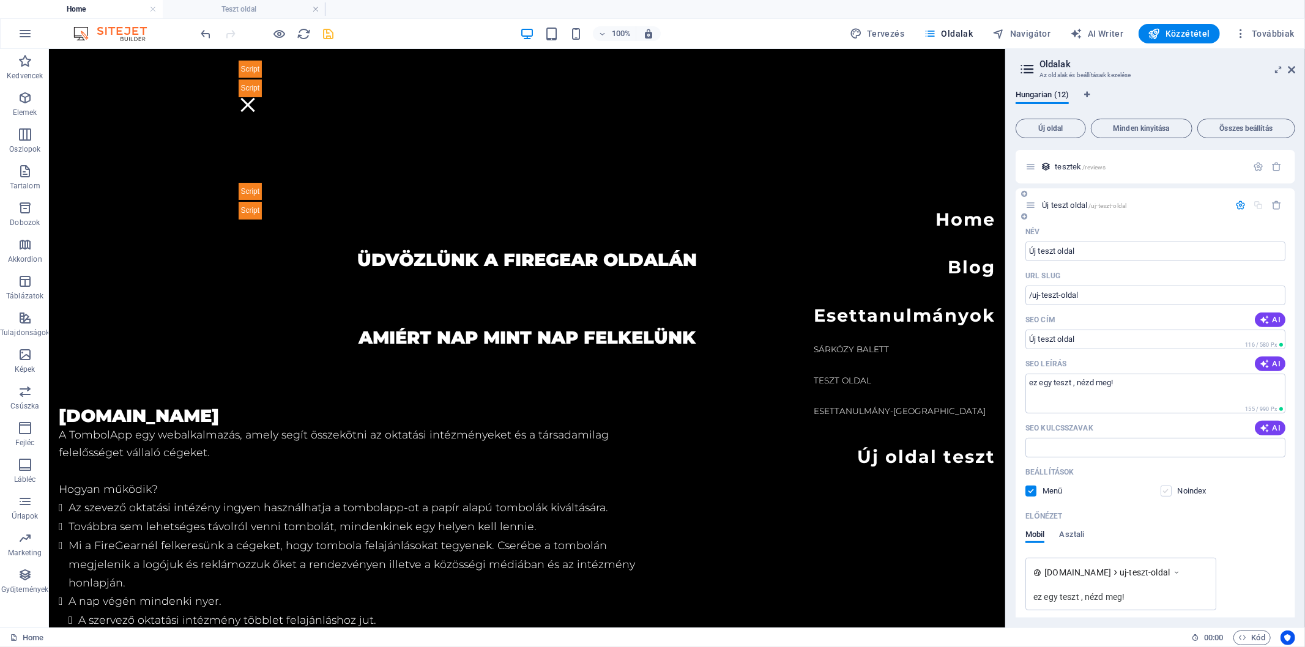
click at [0, 0] on input "checkbox" at bounding box center [0, 0] width 0 height 0
click at [1168, 490] on label at bounding box center [1165, 491] width 11 height 11
click at [0, 0] on input "checkbox" at bounding box center [0, 0] width 0 height 0
click at [325, 32] on icon "save" at bounding box center [329, 34] width 14 height 14
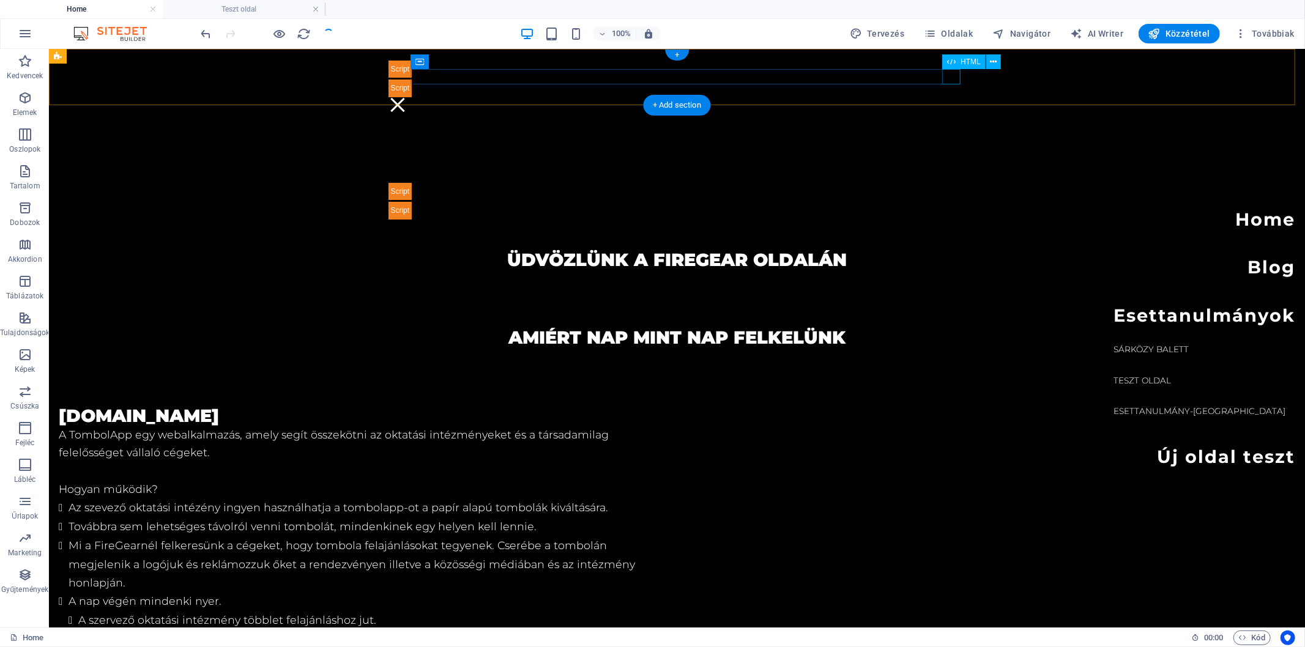
click at [949, 97] on div at bounding box center [676, 104] width 577 height 15
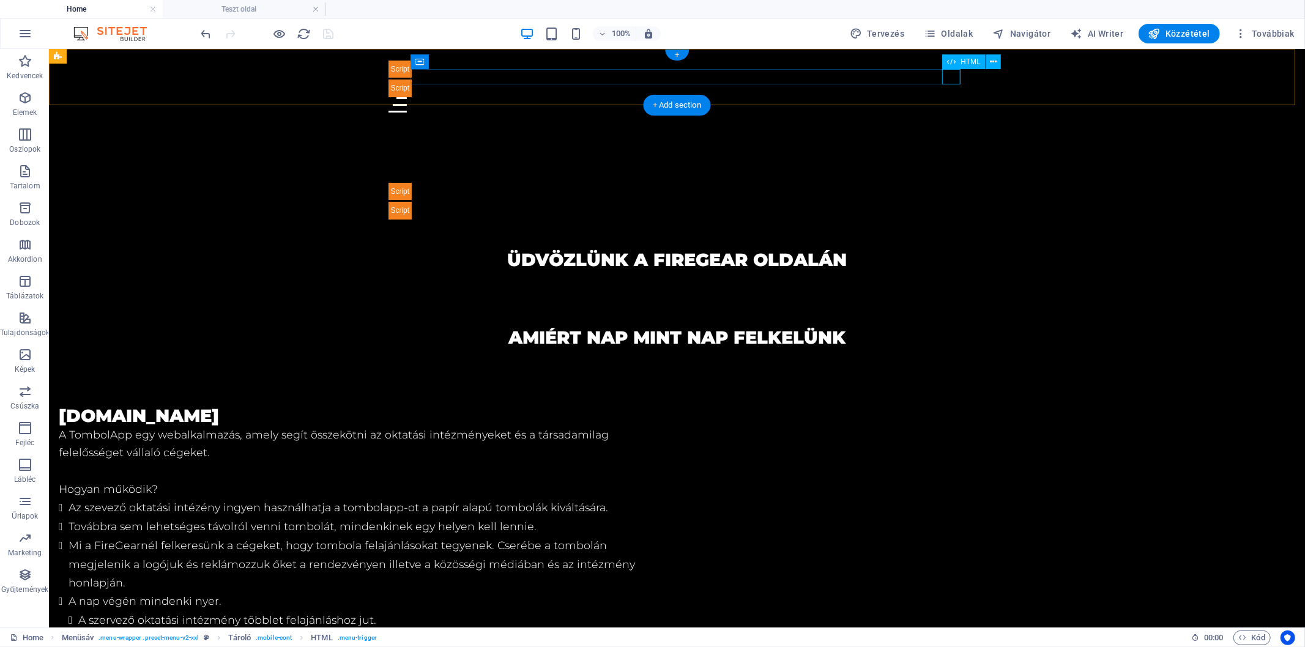
click at [951, 97] on div at bounding box center [676, 104] width 577 height 15
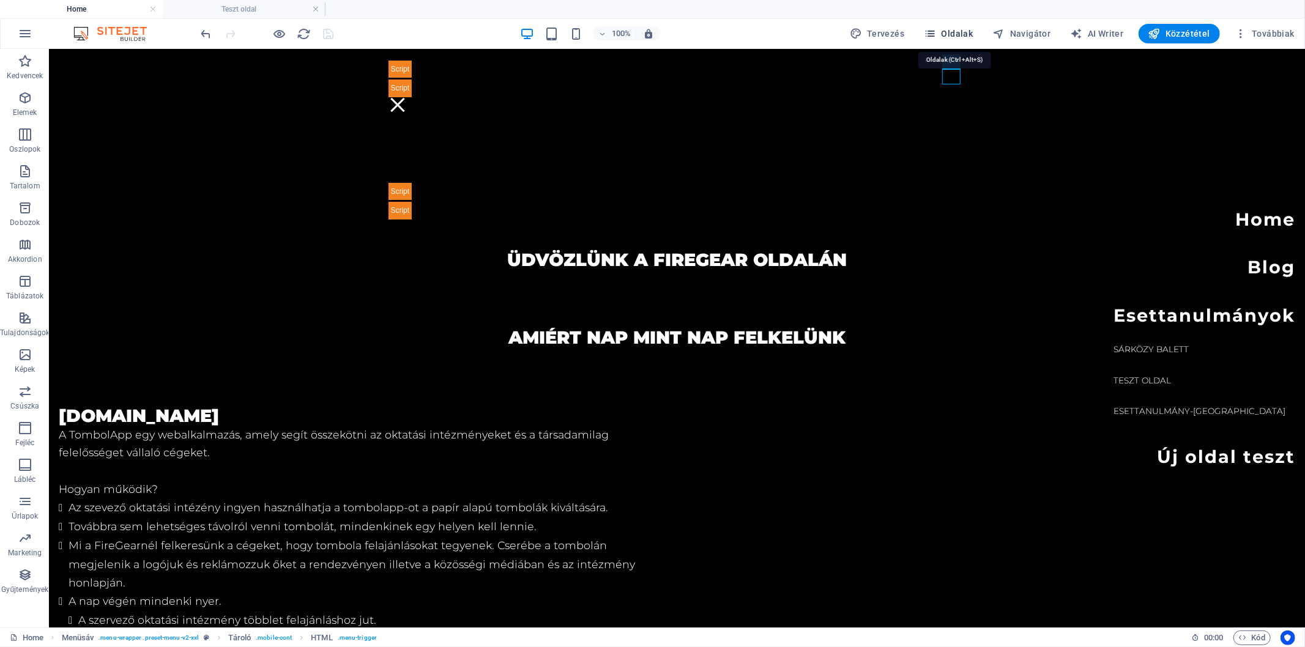
click at [947, 29] on span "Oldalak" at bounding box center [948, 34] width 49 height 12
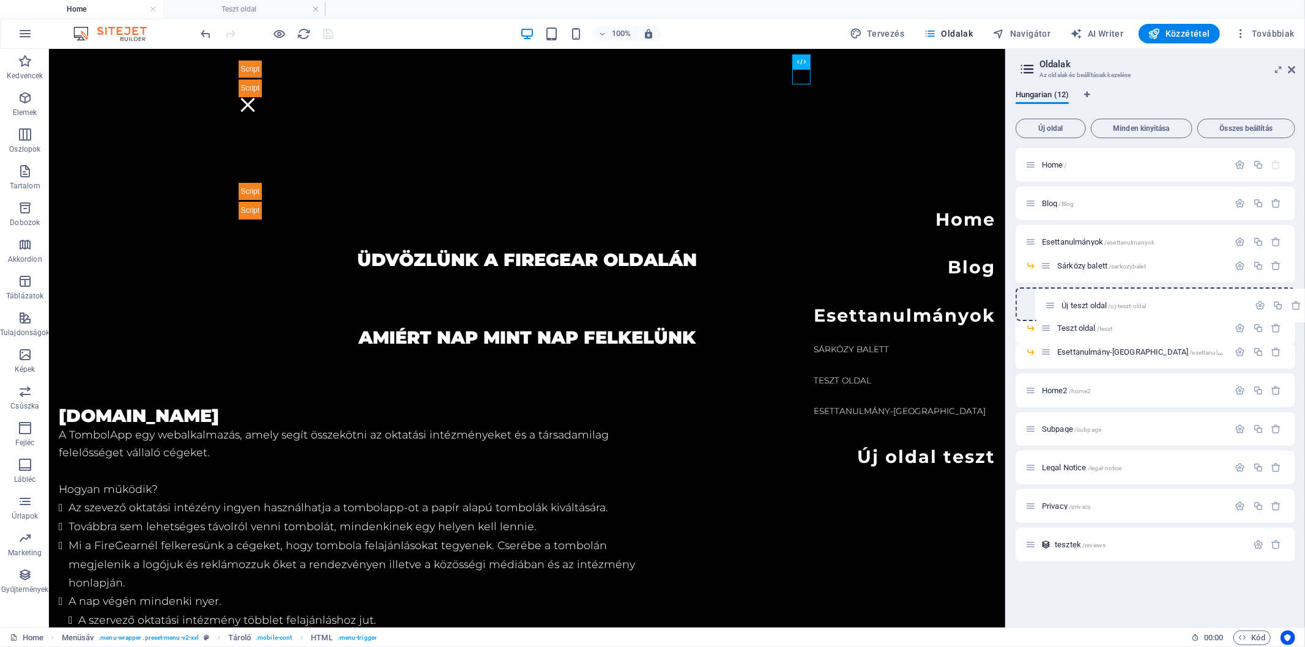
drag, startPoint x: 1031, startPoint y: 545, endPoint x: 1050, endPoint y: 302, distance: 244.2
click at [1050, 302] on div "Home / Blog /Blog Esettanulmányok /esettanulmanyok Sárközy balett /sarkozybalet…" at bounding box center [1155, 355] width 280 height 414
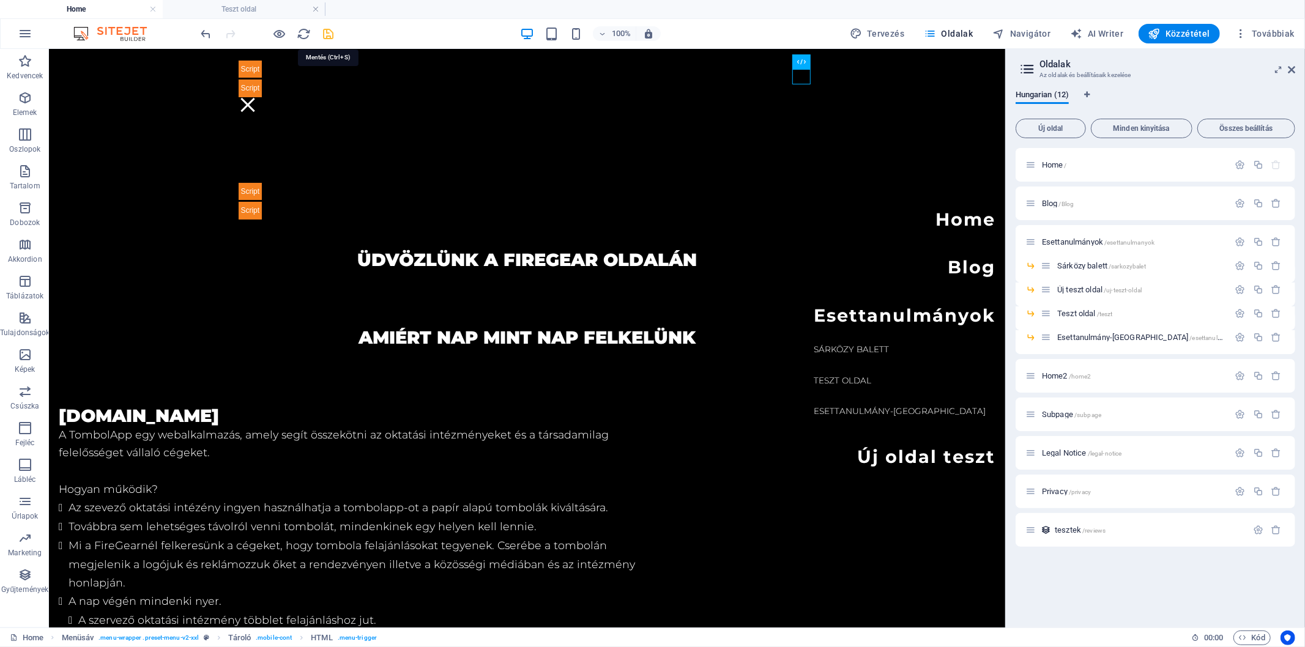
click at [330, 32] on icon "save" at bounding box center [329, 34] width 14 height 14
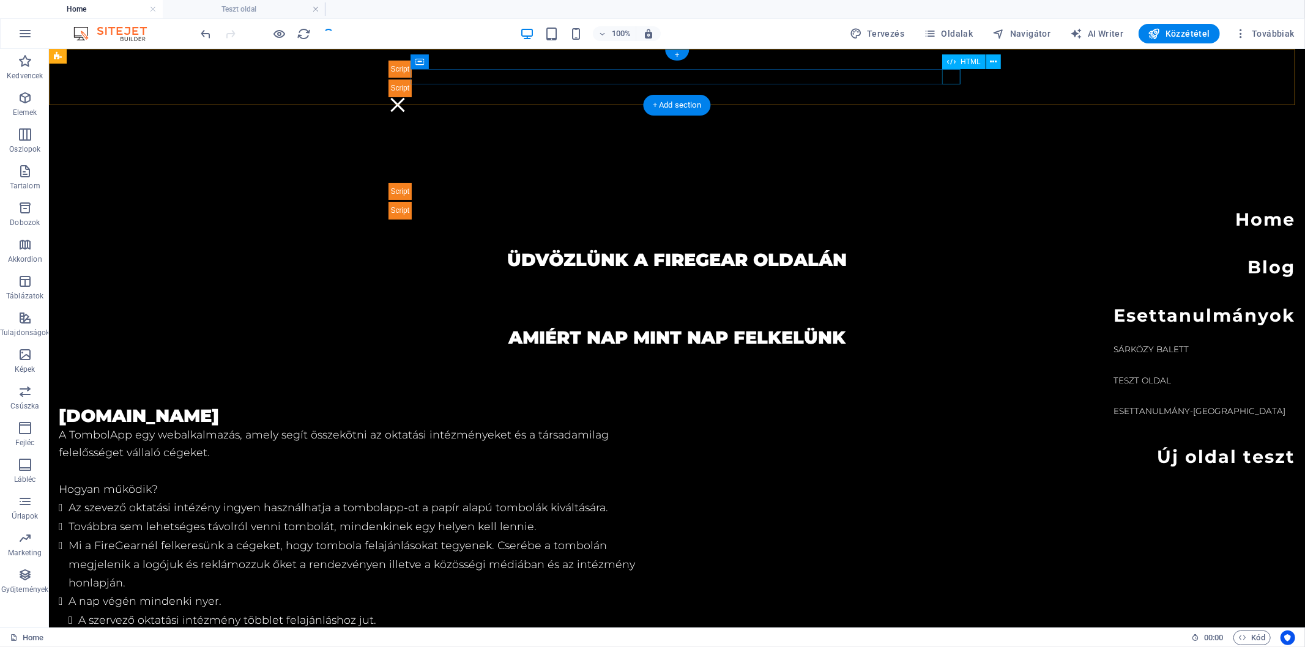
click at [951, 97] on div at bounding box center [676, 104] width 577 height 15
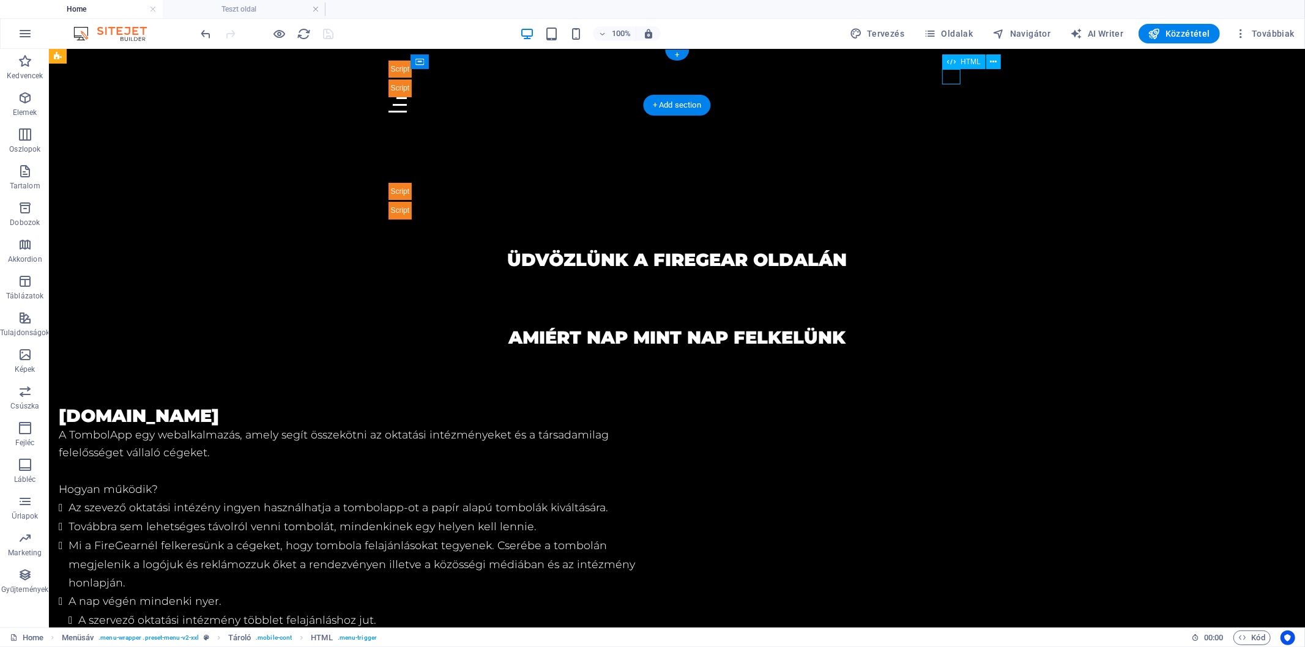
click at [951, 97] on div at bounding box center [676, 104] width 577 height 15
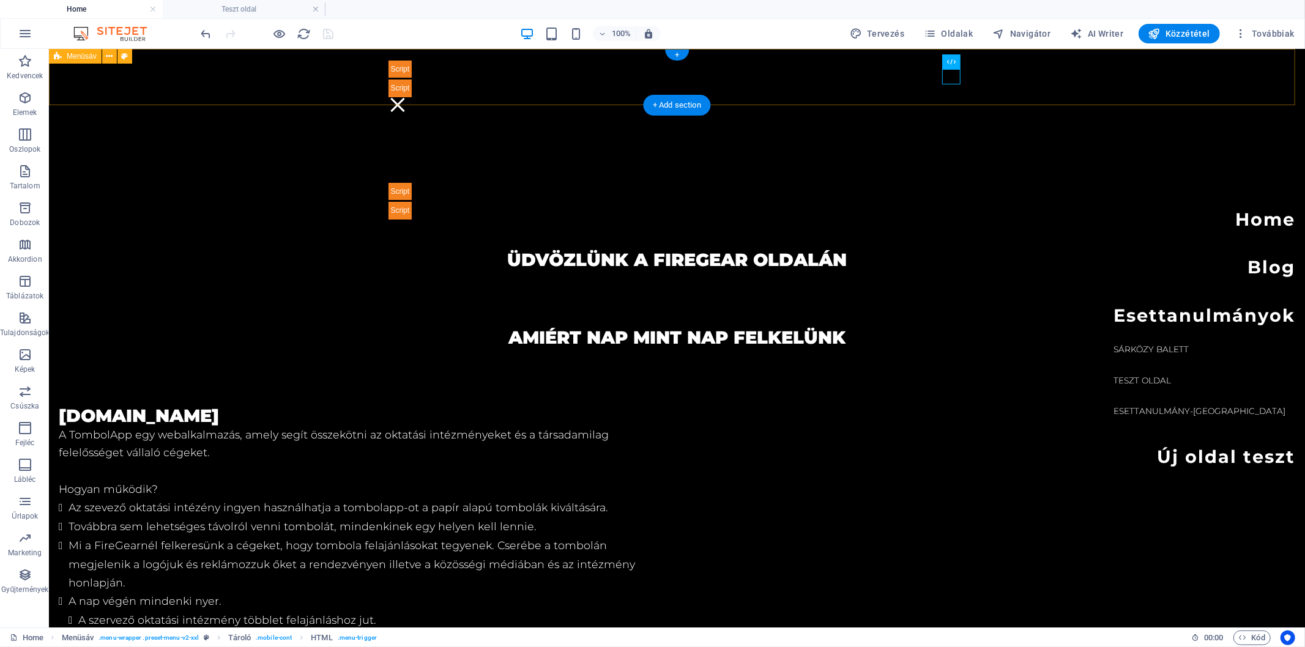
click at [312, 75] on div "Home Blog Esettanulmányok Sárközy balett Teszt oldal Esettanulmány-Garazskapu C…" at bounding box center [676, 84] width 1256 height 73
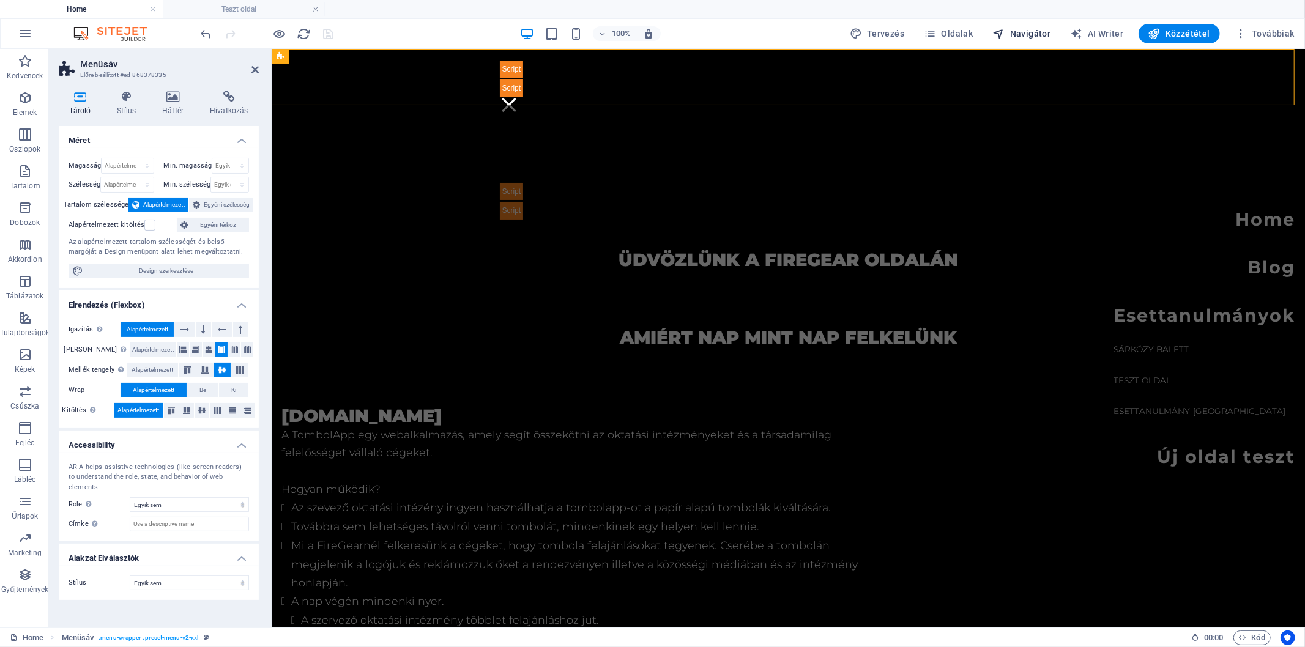
click at [1031, 32] on span "Navigátor" at bounding box center [1022, 34] width 58 height 12
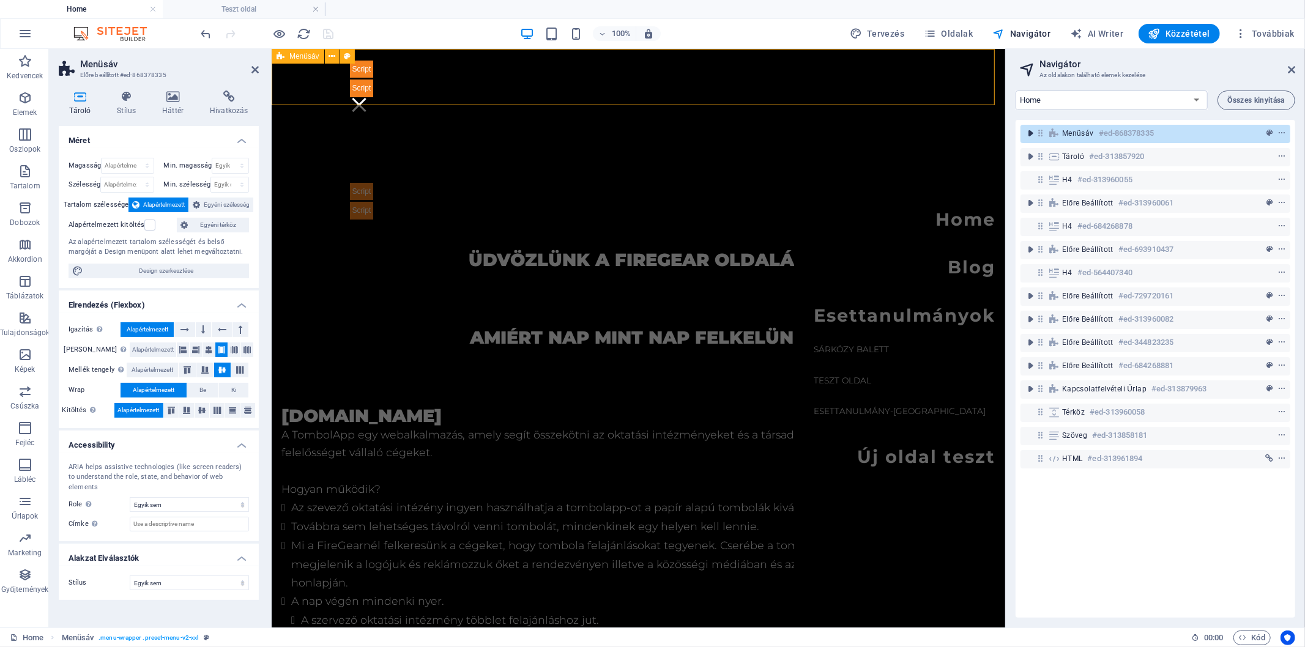
click at [1025, 132] on icon "toggle-expand" at bounding box center [1030, 133] width 12 height 12
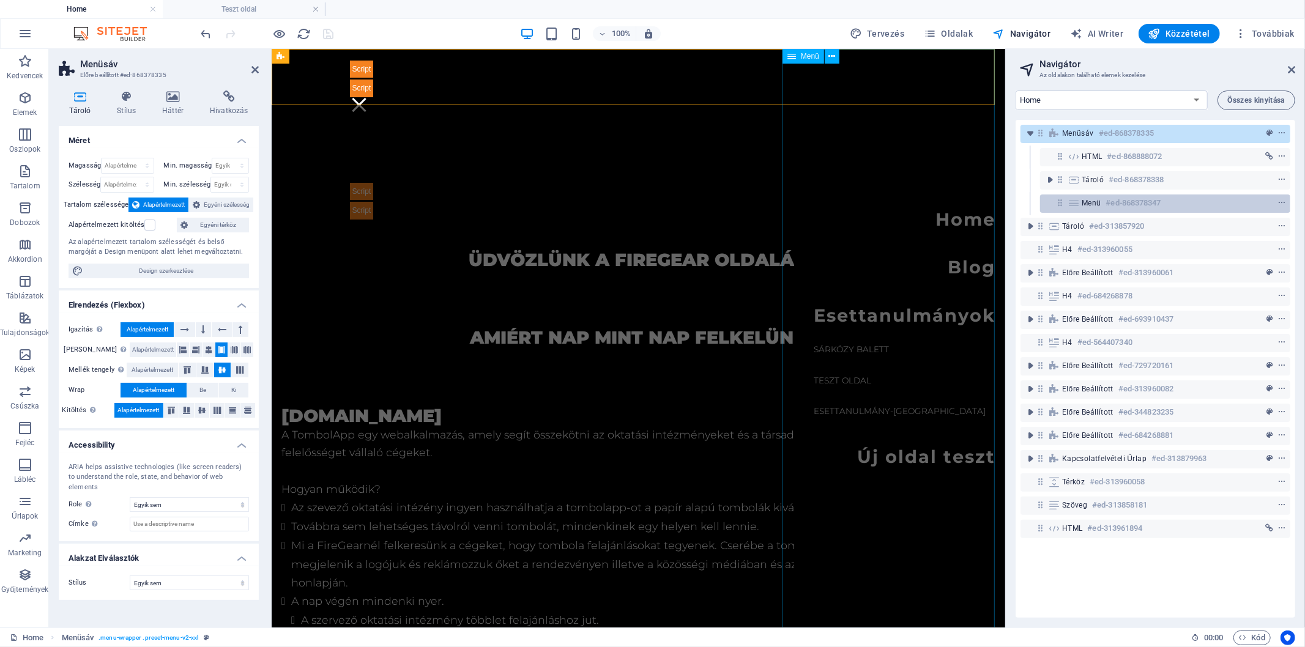
click at [1097, 206] on span "Menü" at bounding box center [1091, 203] width 20 height 10
select select
select select "1"
select select
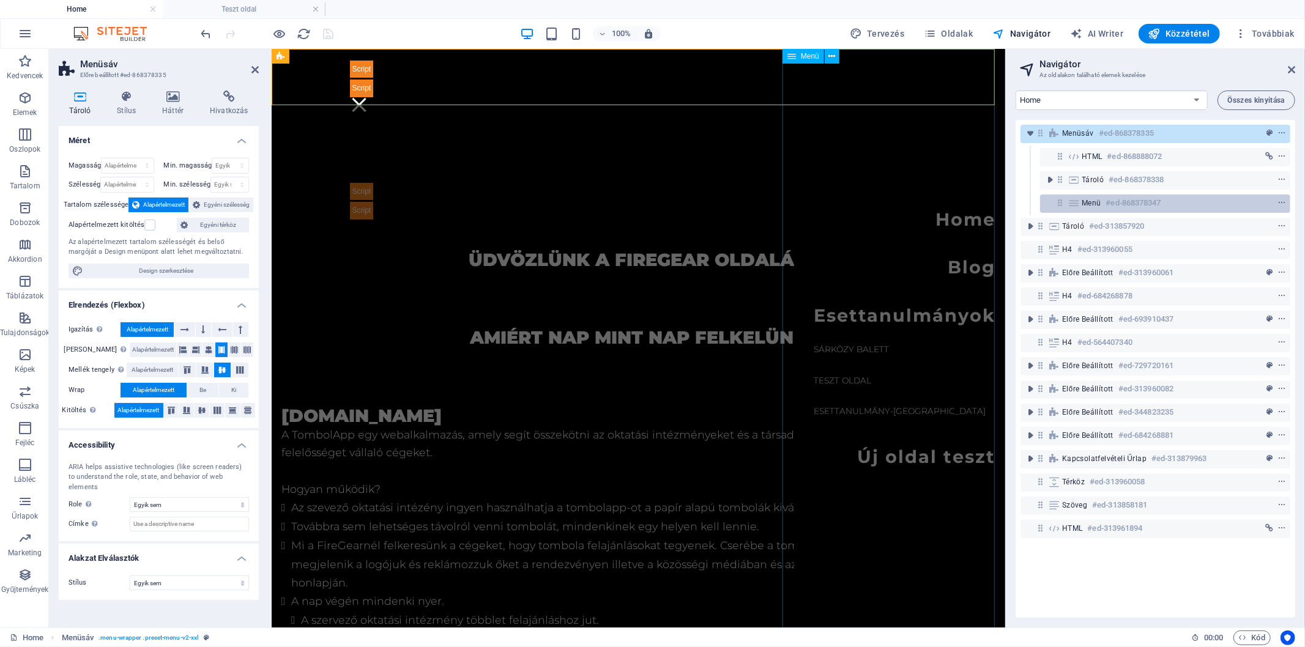
select select "2"
select select
select select "3"
select select
select select "4"
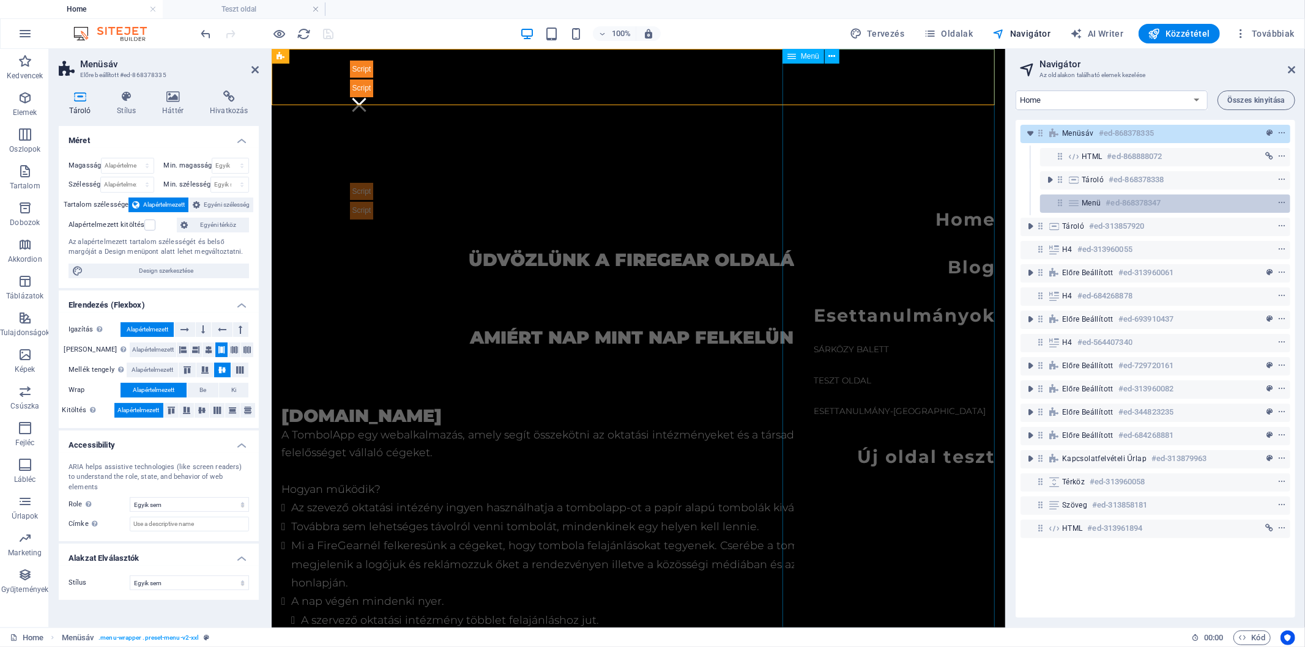
select select
select select "5"
select select
select select "10"
select select
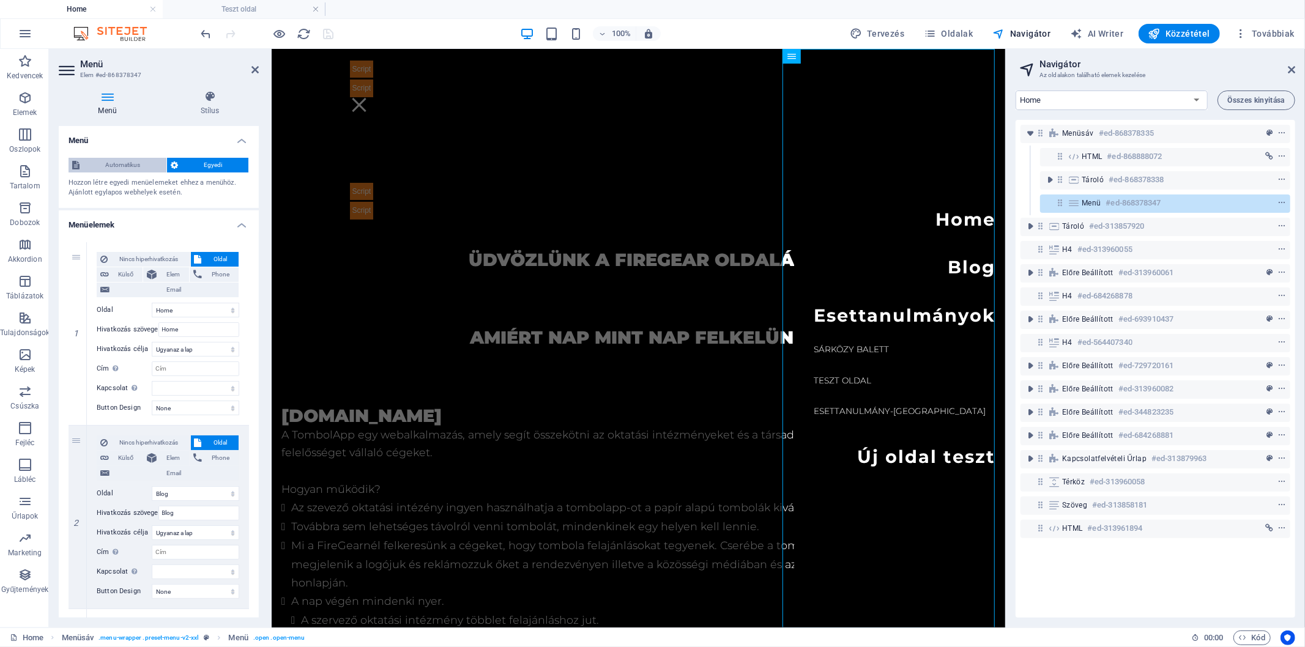
click at [114, 167] on span "Automatikus" at bounding box center [123, 165] width 80 height 15
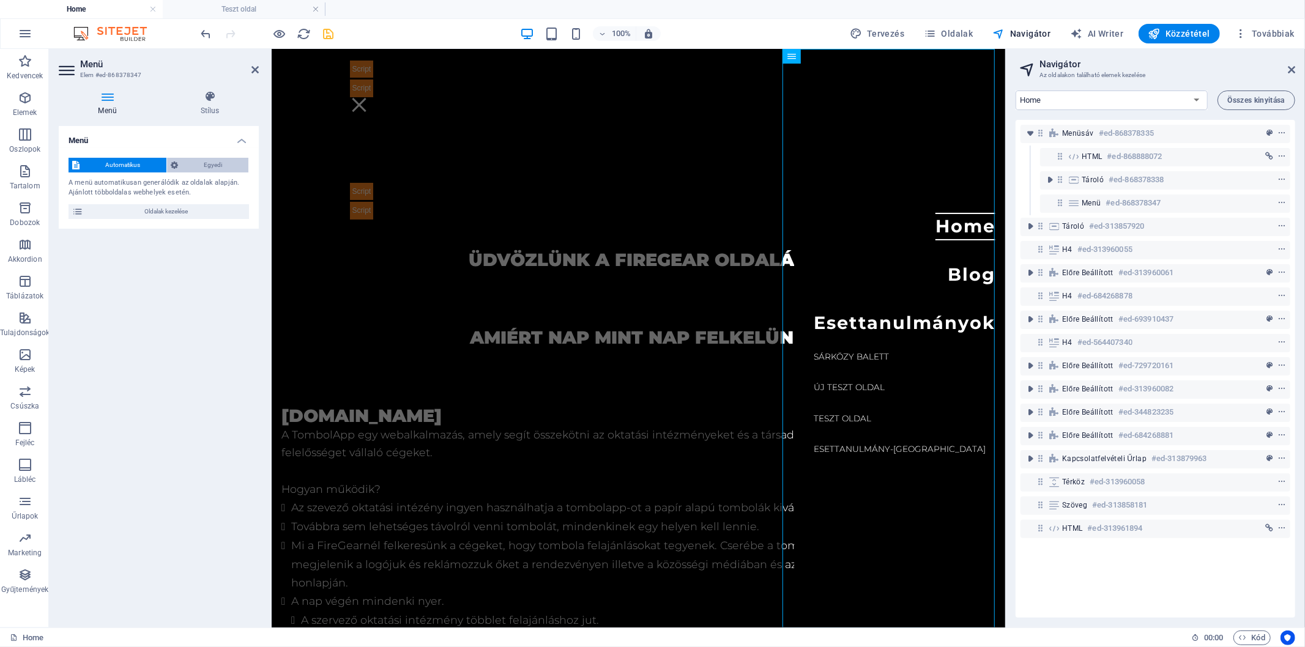
click at [217, 165] on span "Egyedi" at bounding box center [213, 165] width 63 height 15
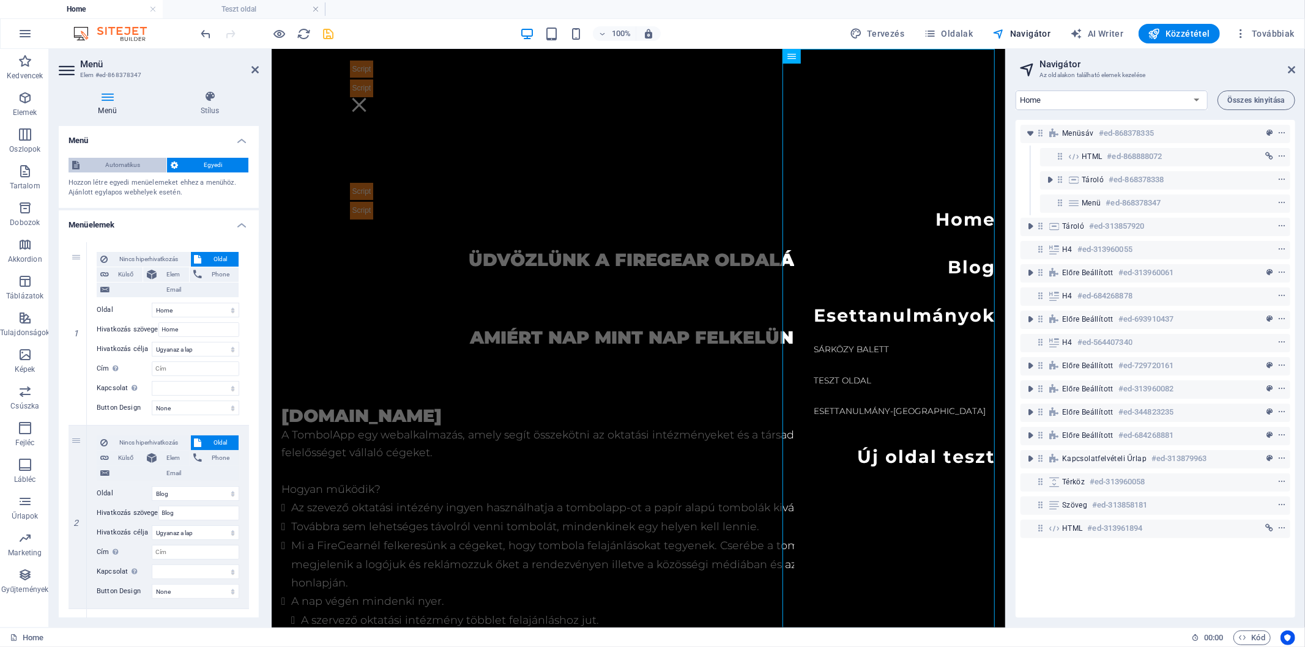
click at [133, 160] on span "Automatikus" at bounding box center [123, 165] width 80 height 15
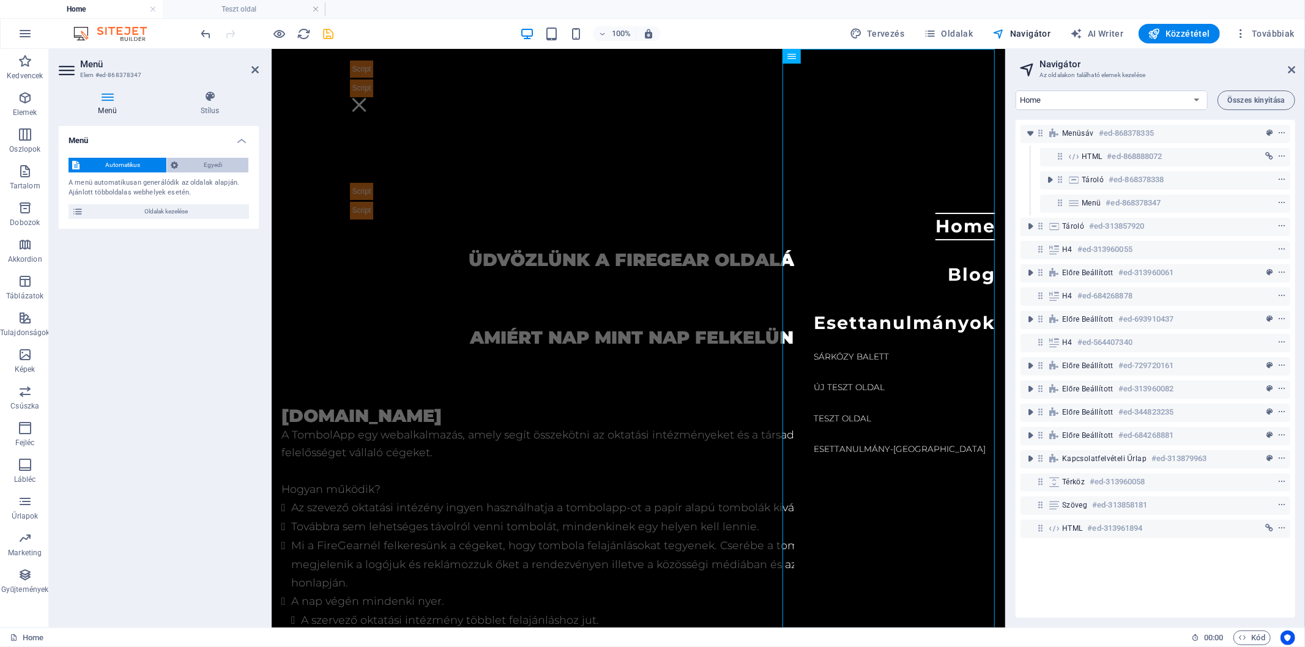
click at [230, 166] on span "Egyedi" at bounding box center [213, 165] width 63 height 15
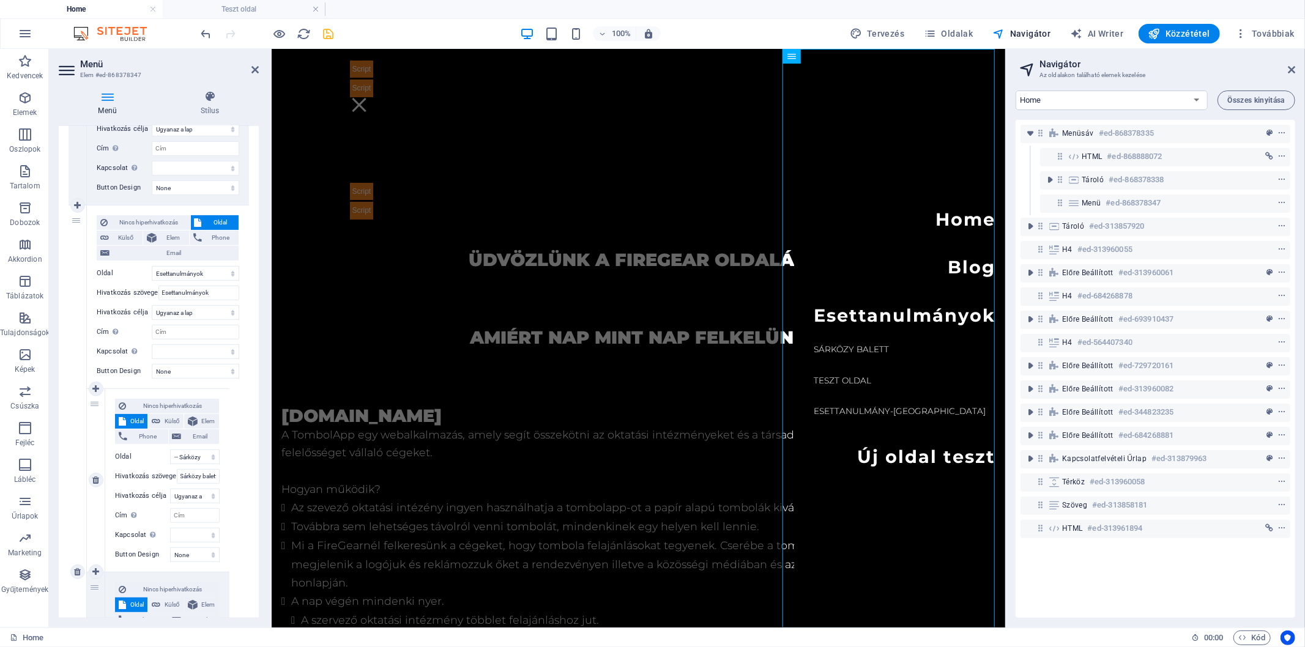
scroll to position [407, 0]
drag, startPoint x: 94, startPoint y: 404, endPoint x: 110, endPoint y: 242, distance: 162.9
select select
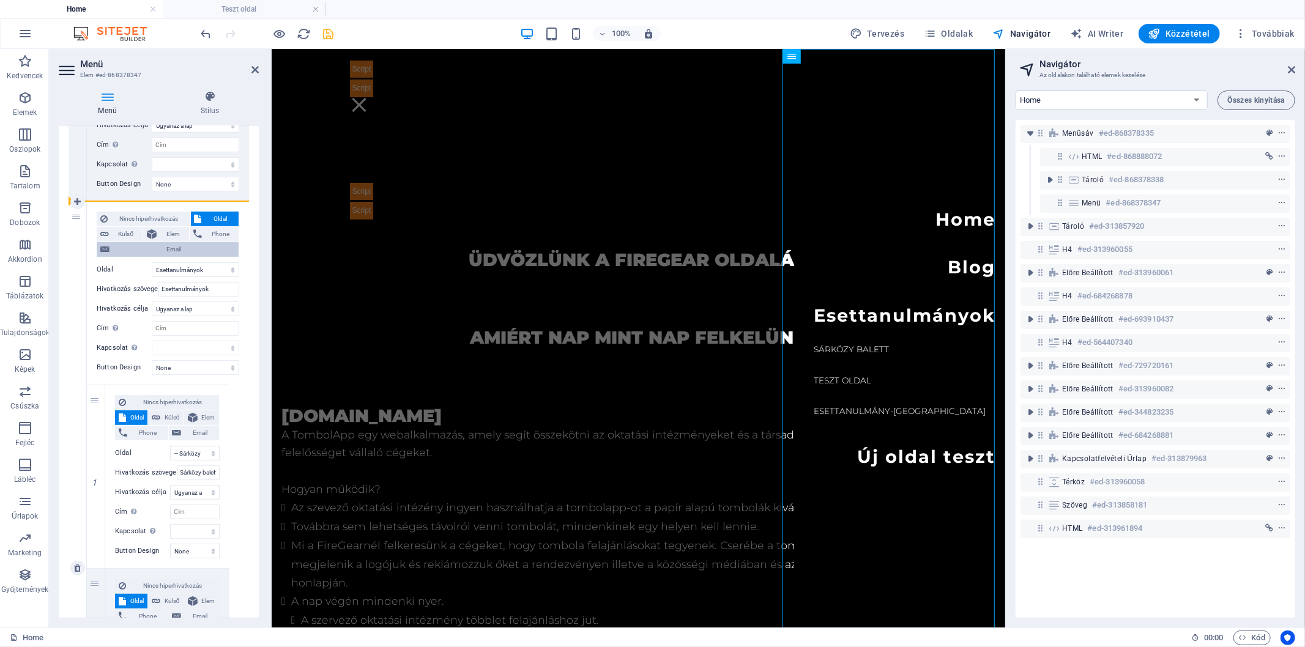
select select "3"
type input "Sárközy balett"
select select
type input "Esettanulmányok"
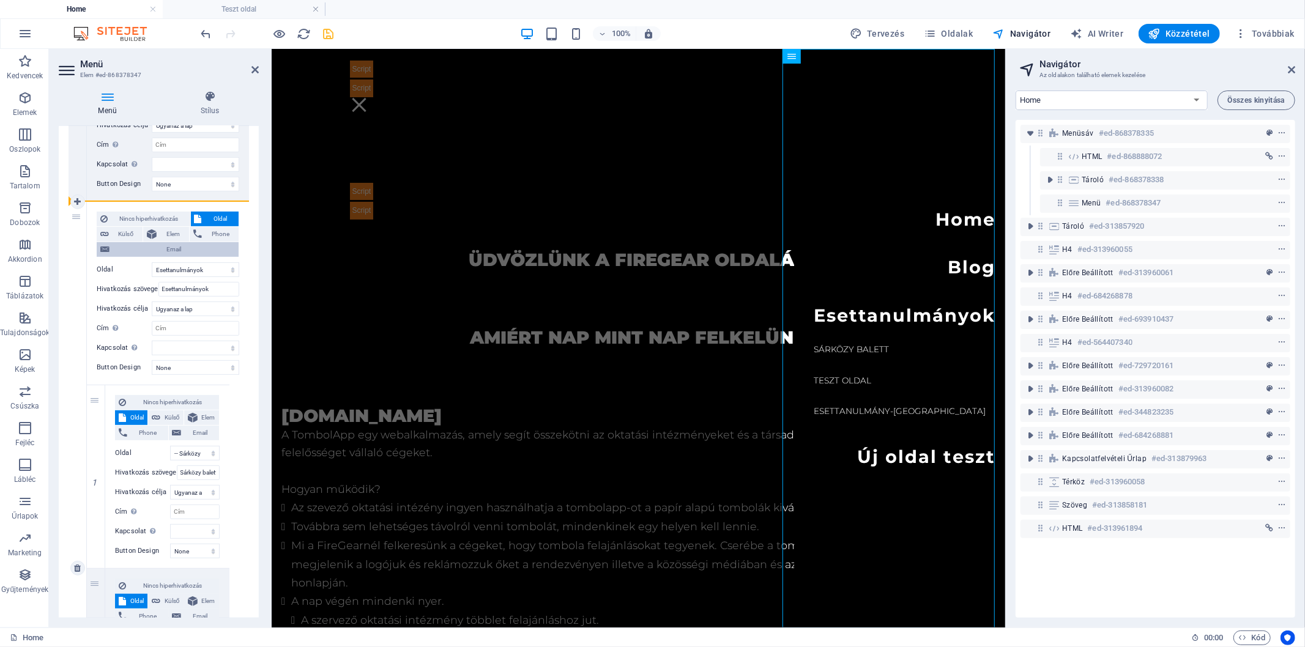
select select
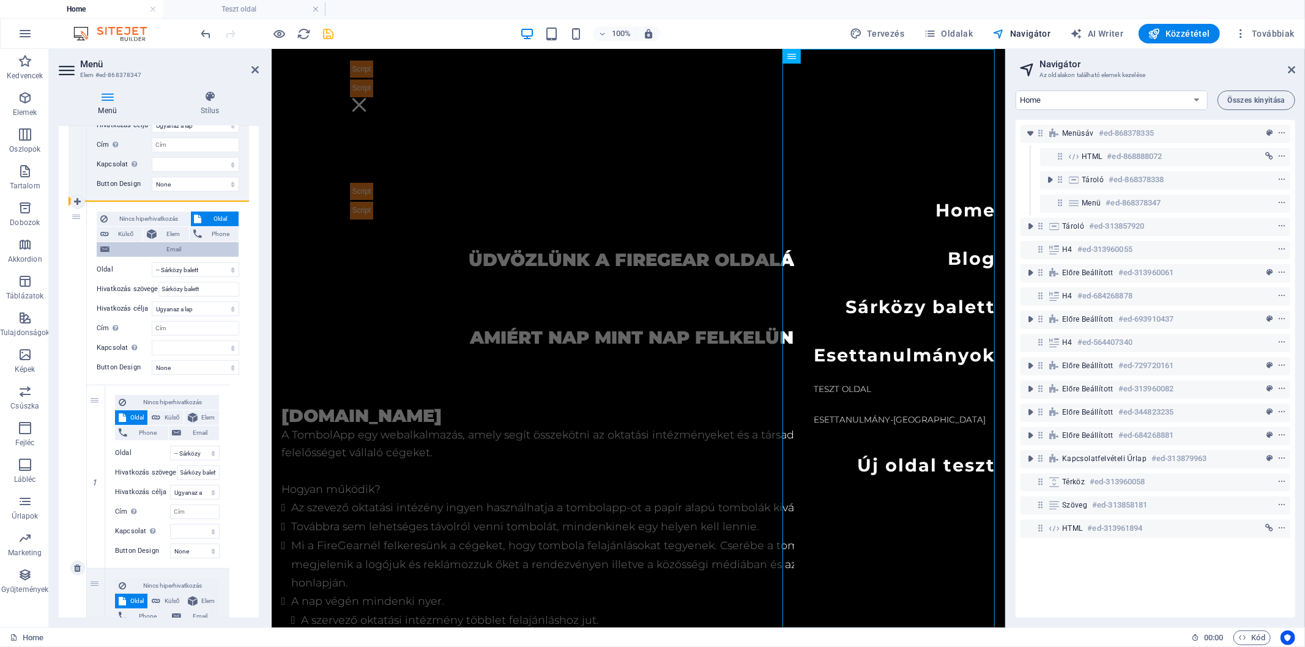
select select
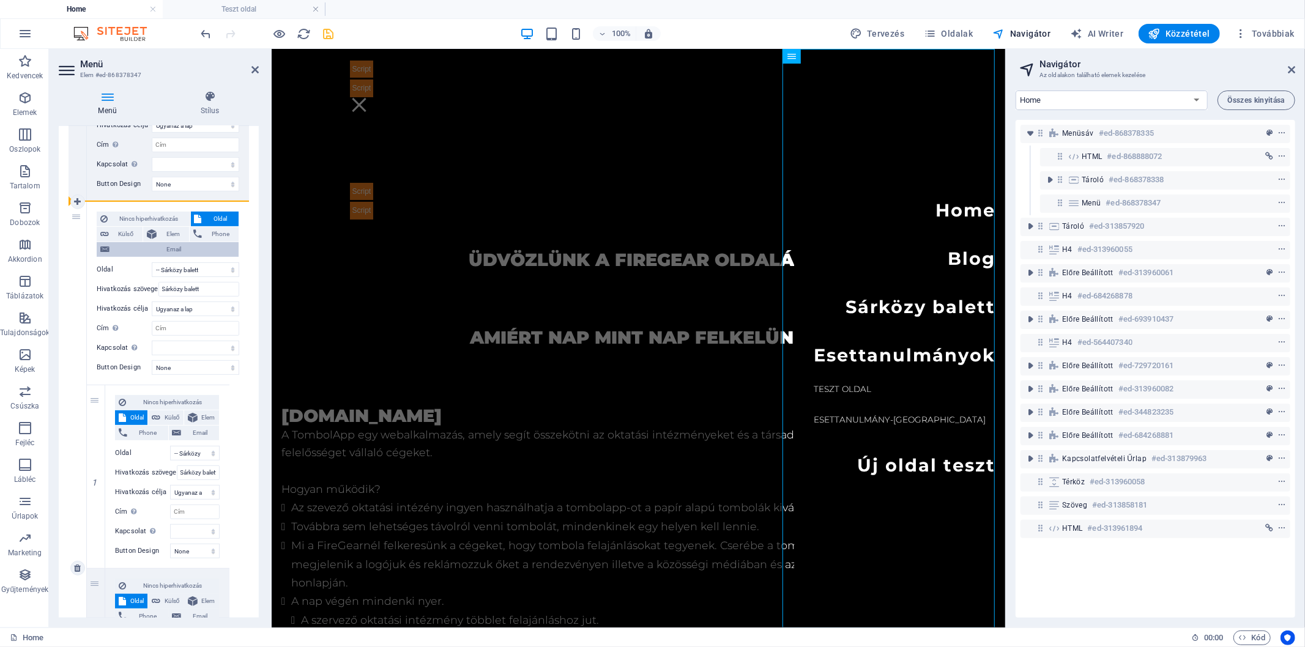
select select
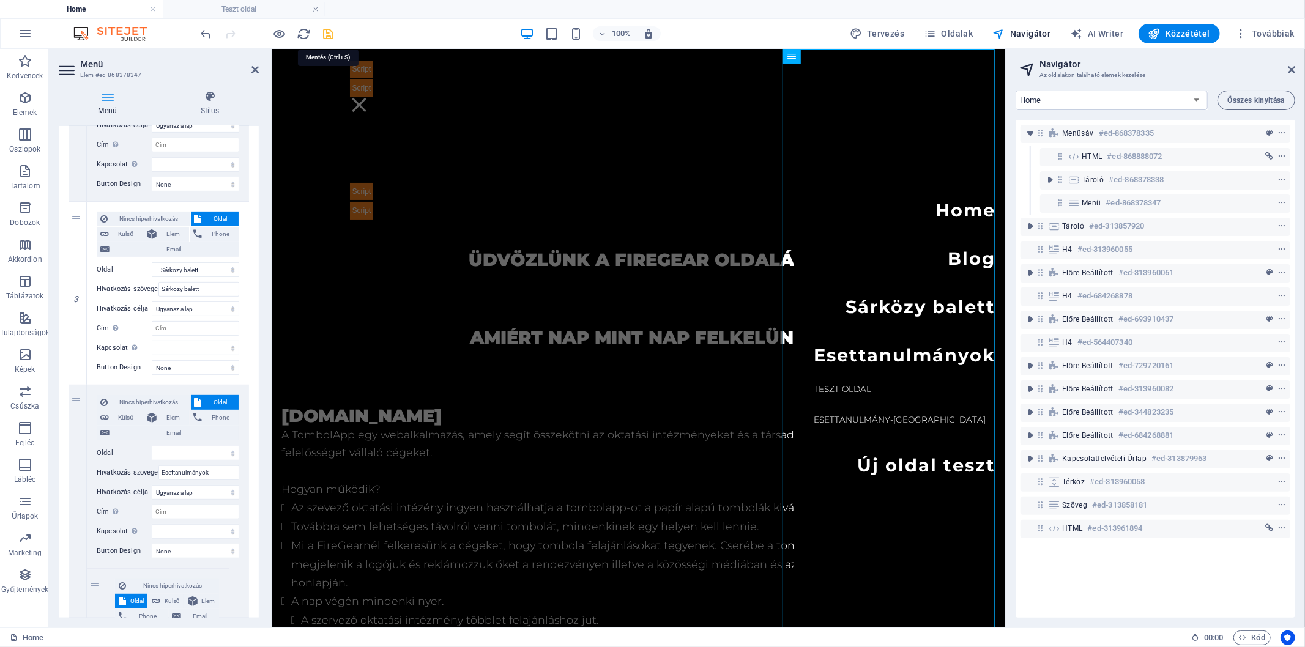
click at [330, 31] on icon "save" at bounding box center [329, 34] width 14 height 14
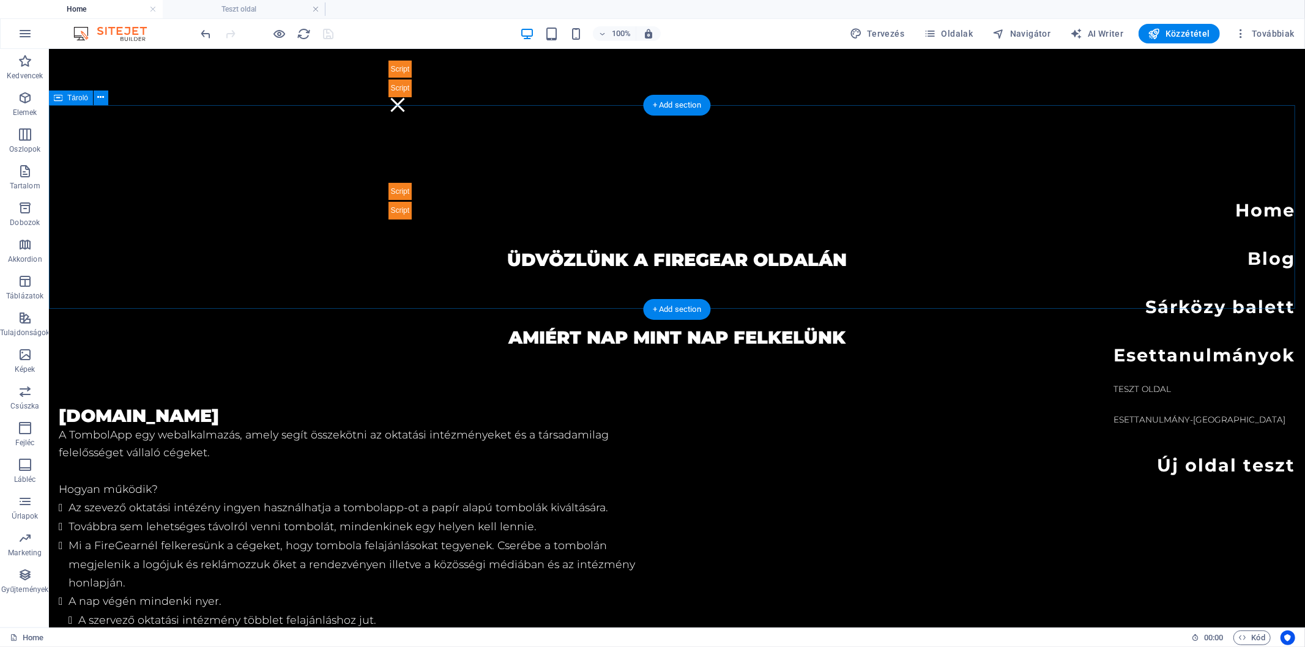
drag, startPoint x: 241, startPoint y: 233, endPoint x: 373, endPoint y: 221, distance: 132.0
click at [241, 233] on div "Üdvözlünk a Firegear oldalán" at bounding box center [676, 225] width 1256 height 206
click at [1258, 37] on span "Továbbiak" at bounding box center [1264, 34] width 60 height 12
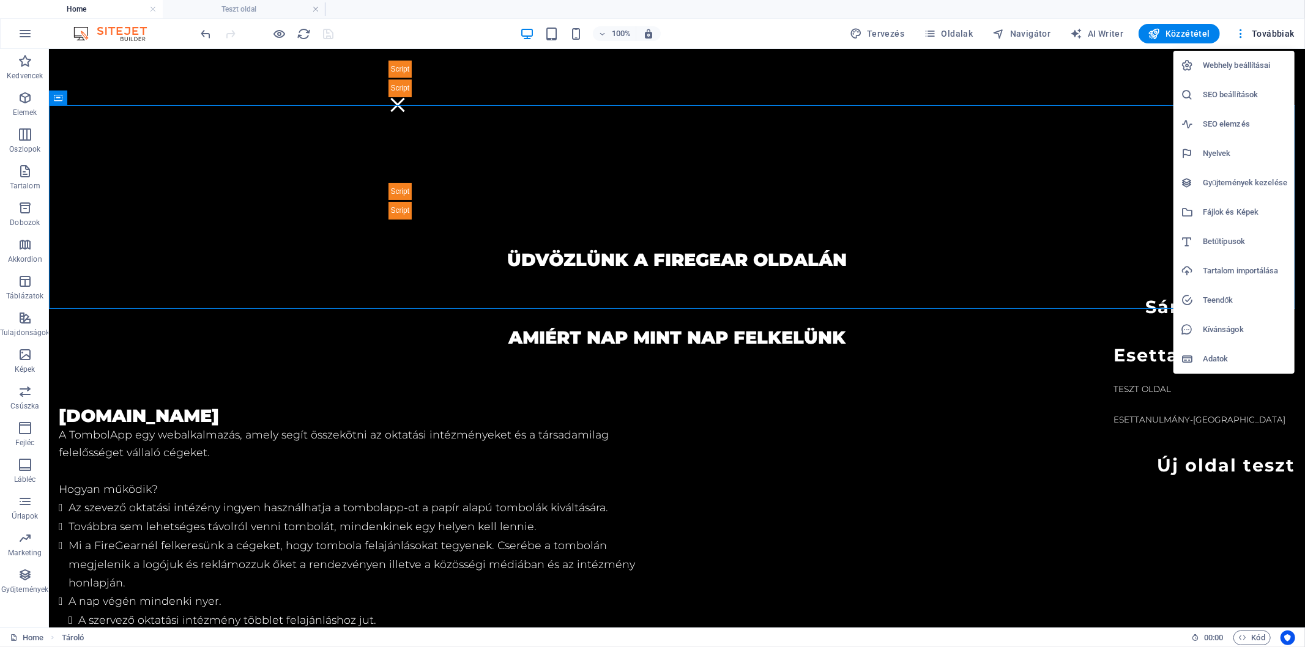
click at [1237, 209] on h6 "Fájlok és Képek" at bounding box center [1245, 212] width 84 height 15
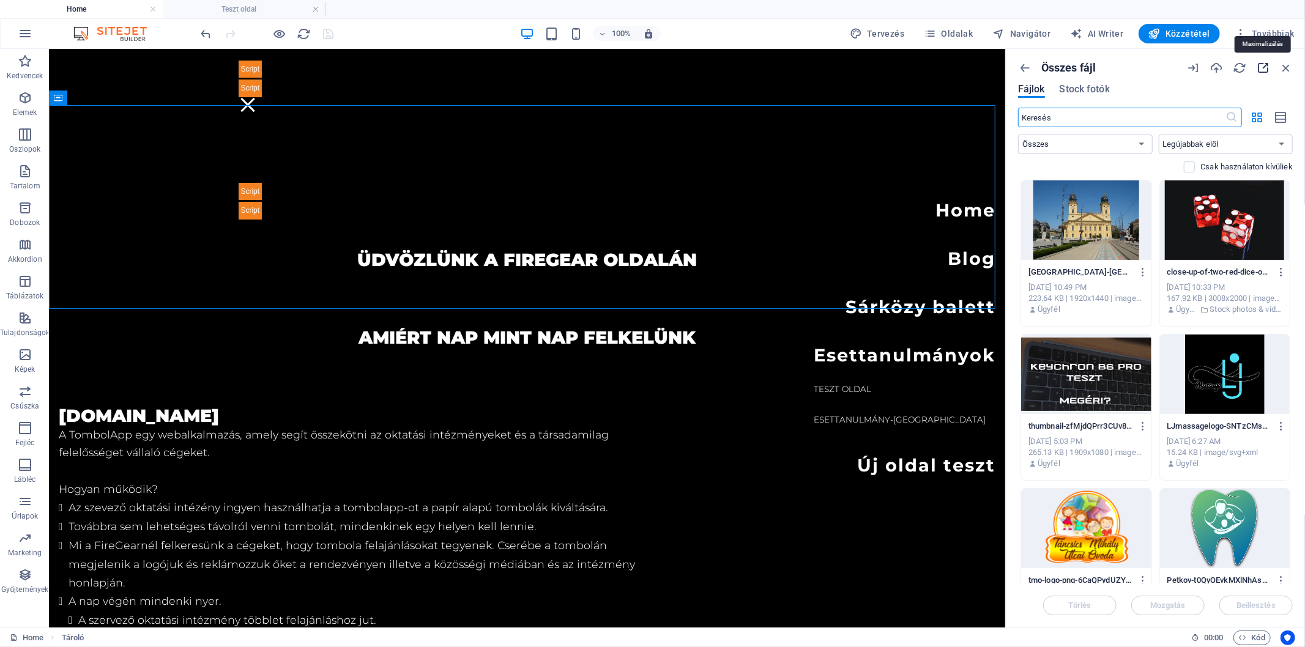
click at [1261, 69] on icon "button" at bounding box center [1262, 67] width 13 height 13
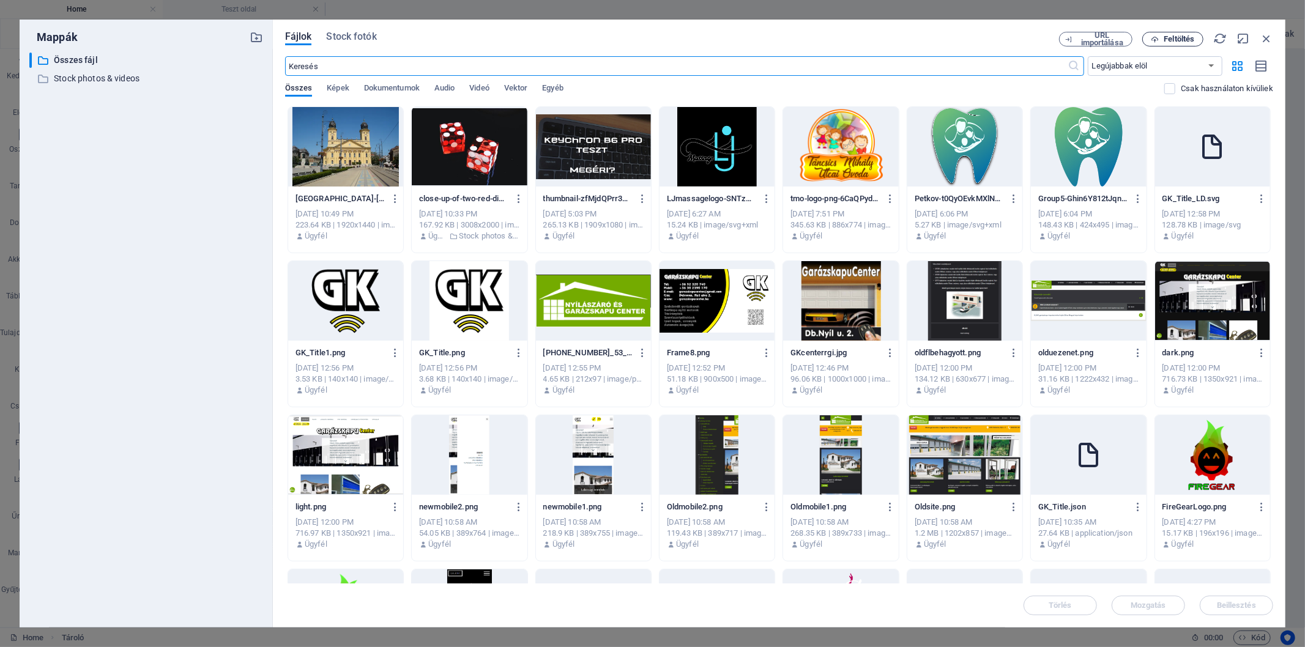
click at [1173, 40] on span "Feltöltés" at bounding box center [1179, 38] width 31 height 7
click at [1262, 38] on icon "button" at bounding box center [1265, 38] width 13 height 13
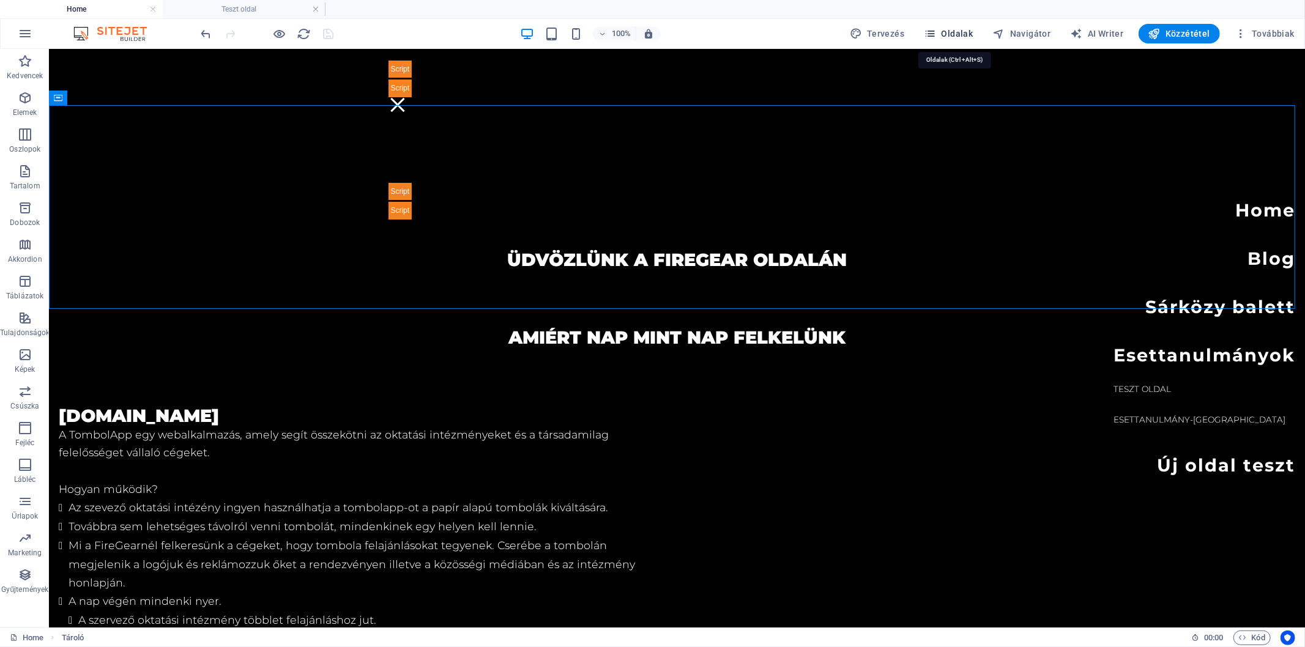
click at [961, 33] on span "Oldalak" at bounding box center [948, 34] width 49 height 12
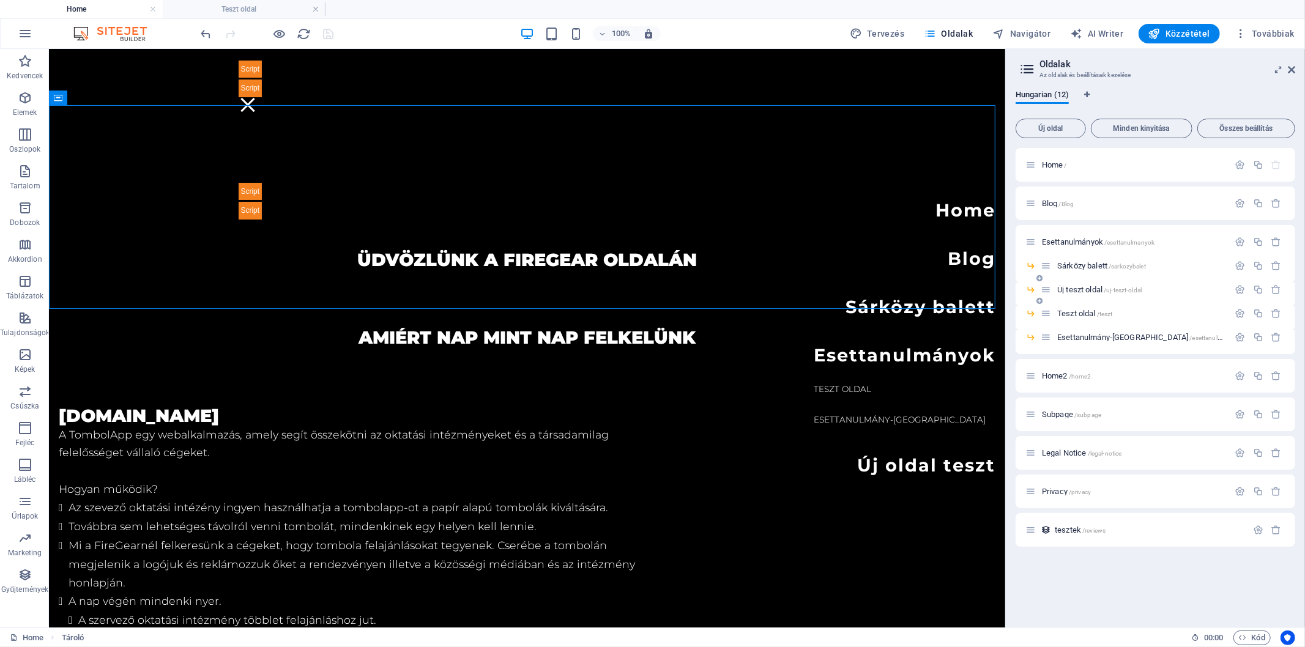
click at [1091, 285] on span "Új teszt oldal /uj-teszt-oldal" at bounding box center [1099, 289] width 84 height 9
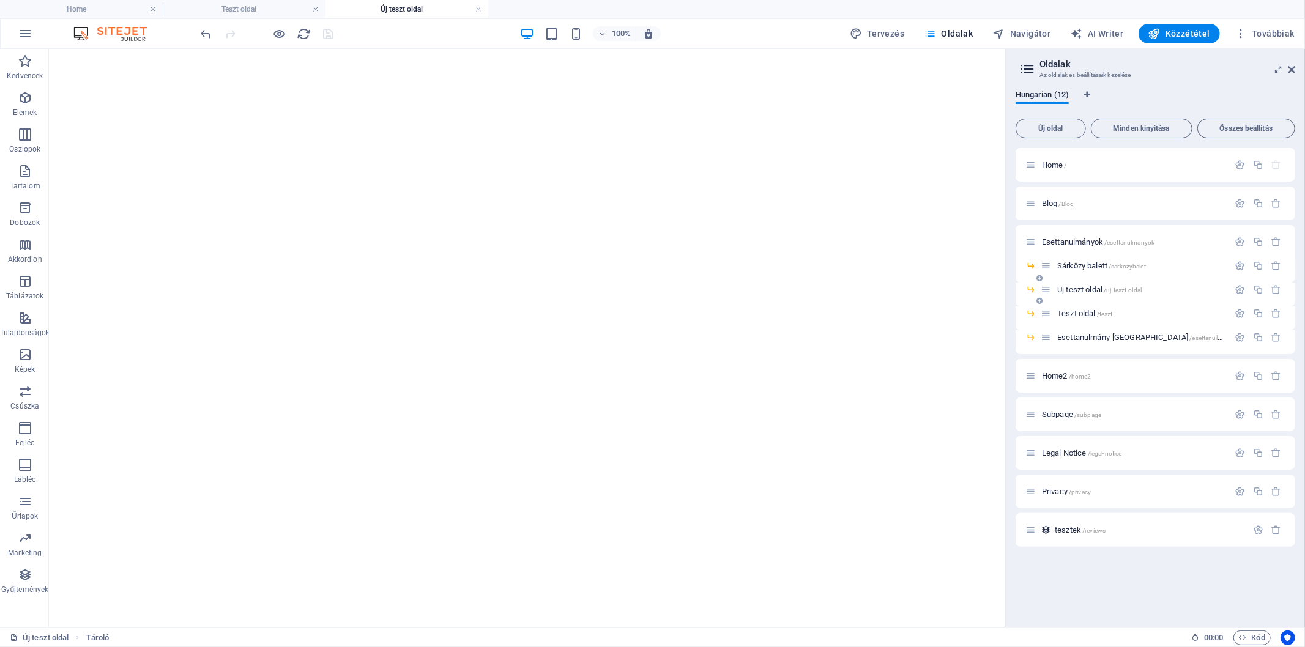
click at [1087, 283] on div "Új teszt oldal /uj-teszt-oldal" at bounding box center [1134, 290] width 188 height 14
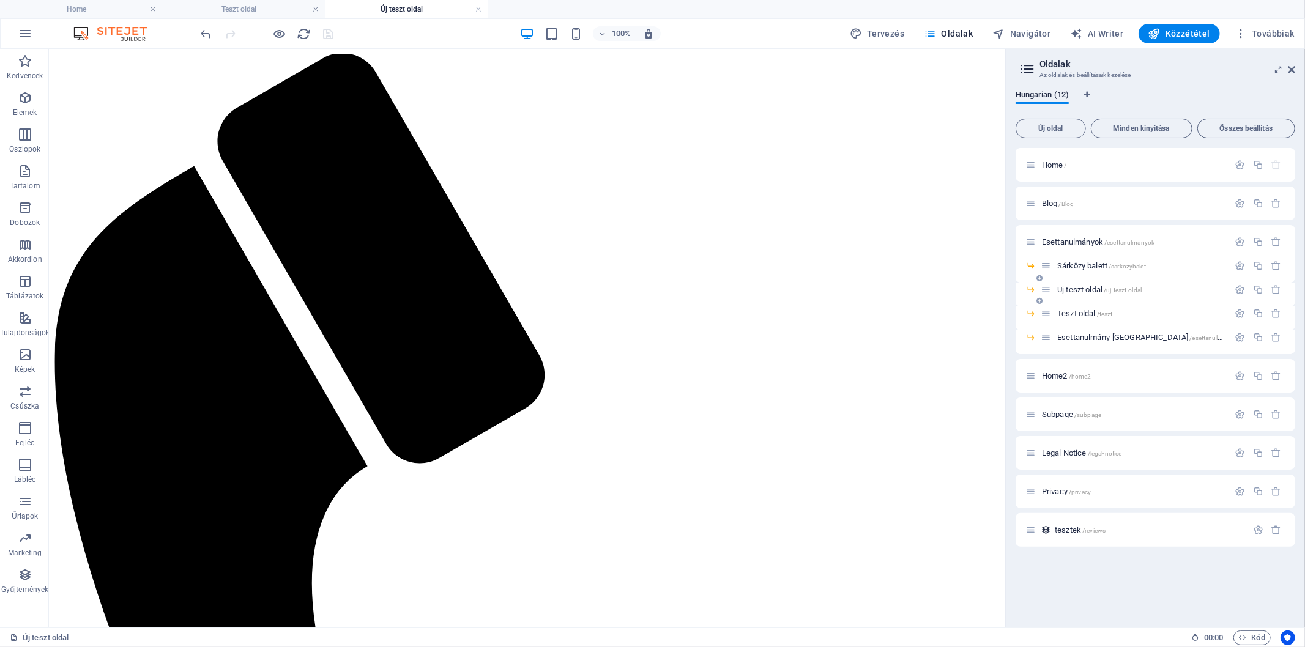
scroll to position [0, 0]
click at [1074, 290] on span "Új teszt oldal /uj-teszt-oldal" at bounding box center [1099, 289] width 84 height 9
click at [1077, 314] on span "Teszt oldal /teszt" at bounding box center [1084, 313] width 55 height 9
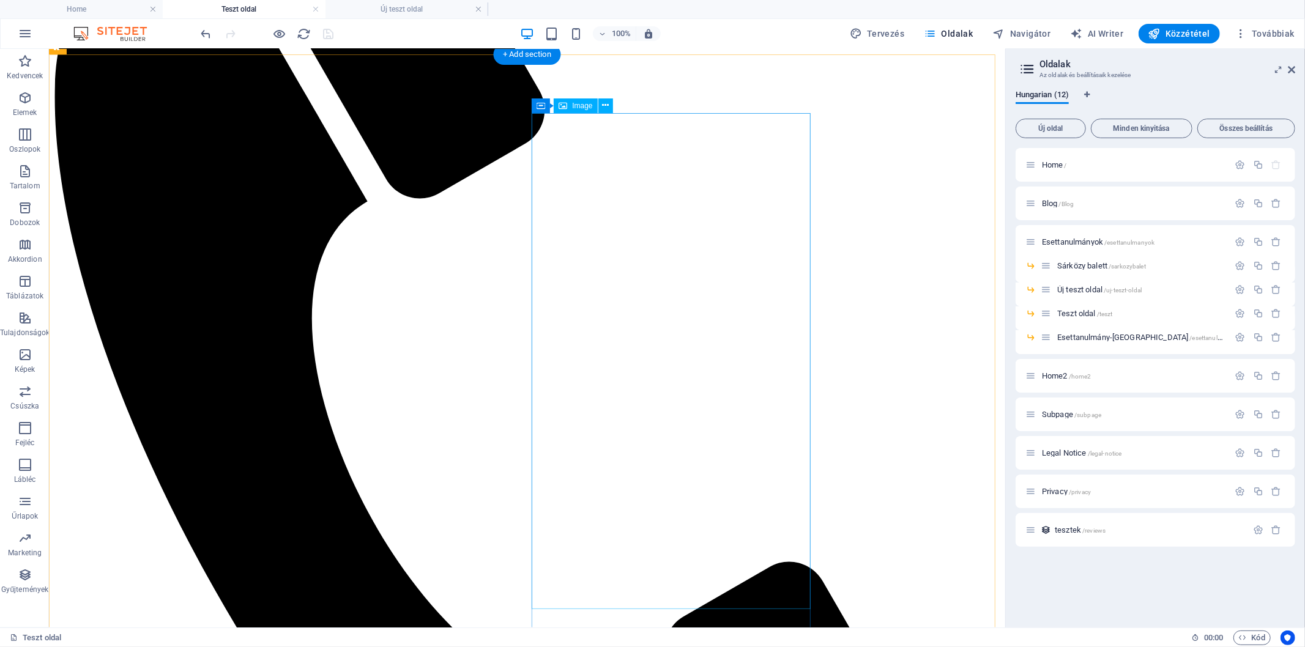
scroll to position [367, 0]
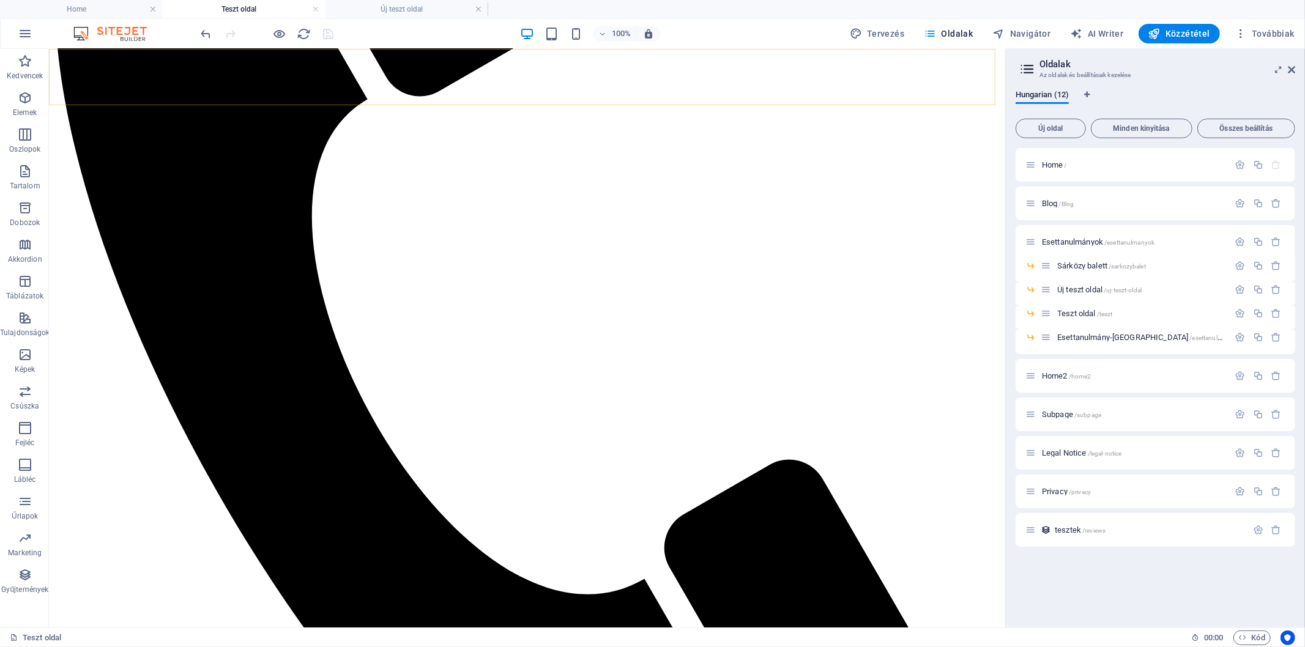
drag, startPoint x: 803, startPoint y: 80, endPoint x: 790, endPoint y: 80, distance: 12.2
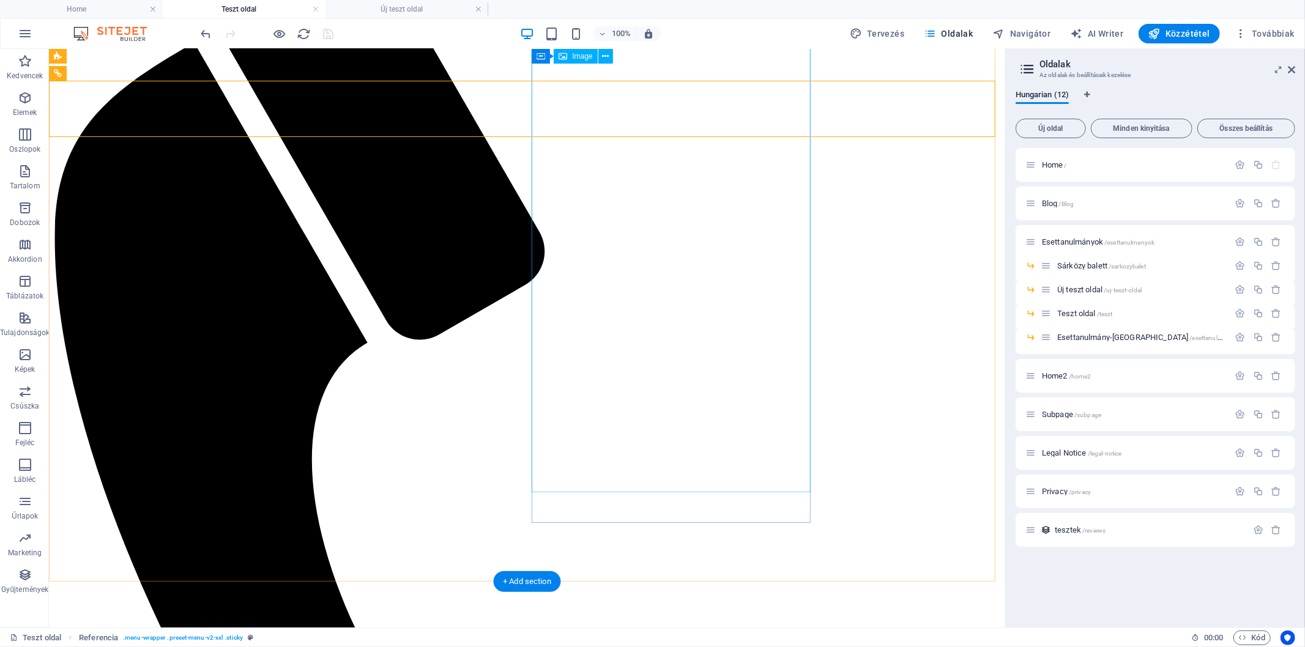
scroll to position [0, 0]
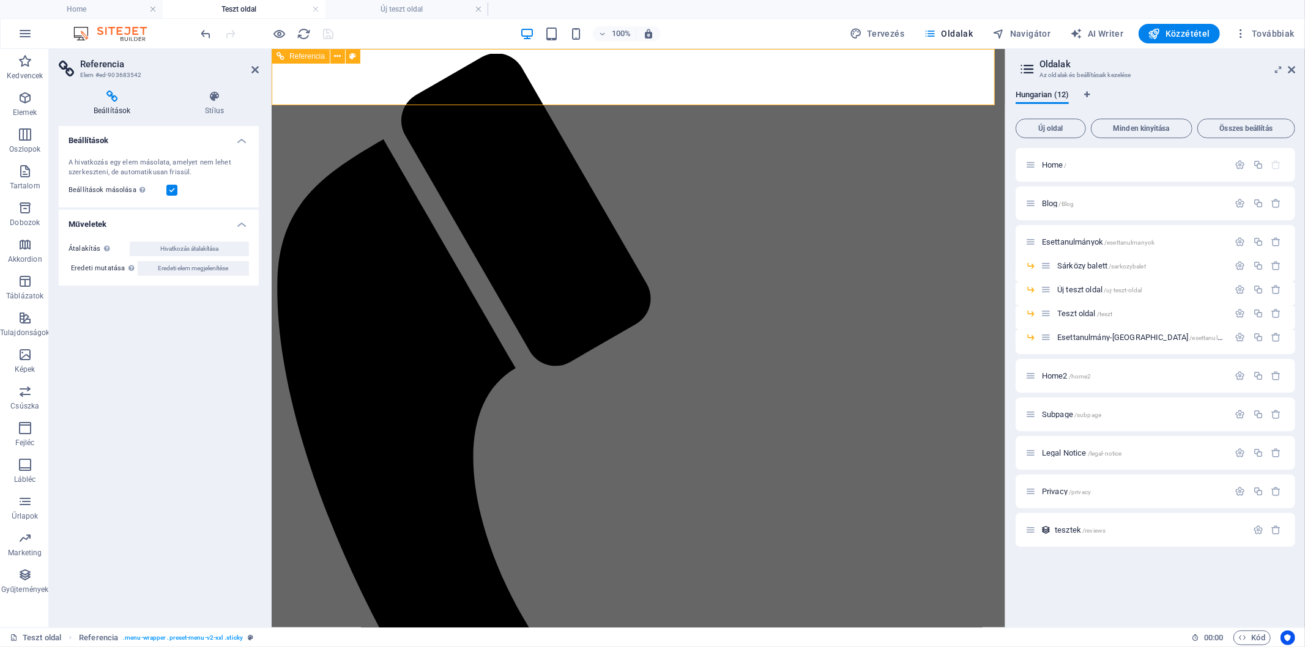
click at [563, 32] on div "100%" at bounding box center [589, 34] width 141 height 20
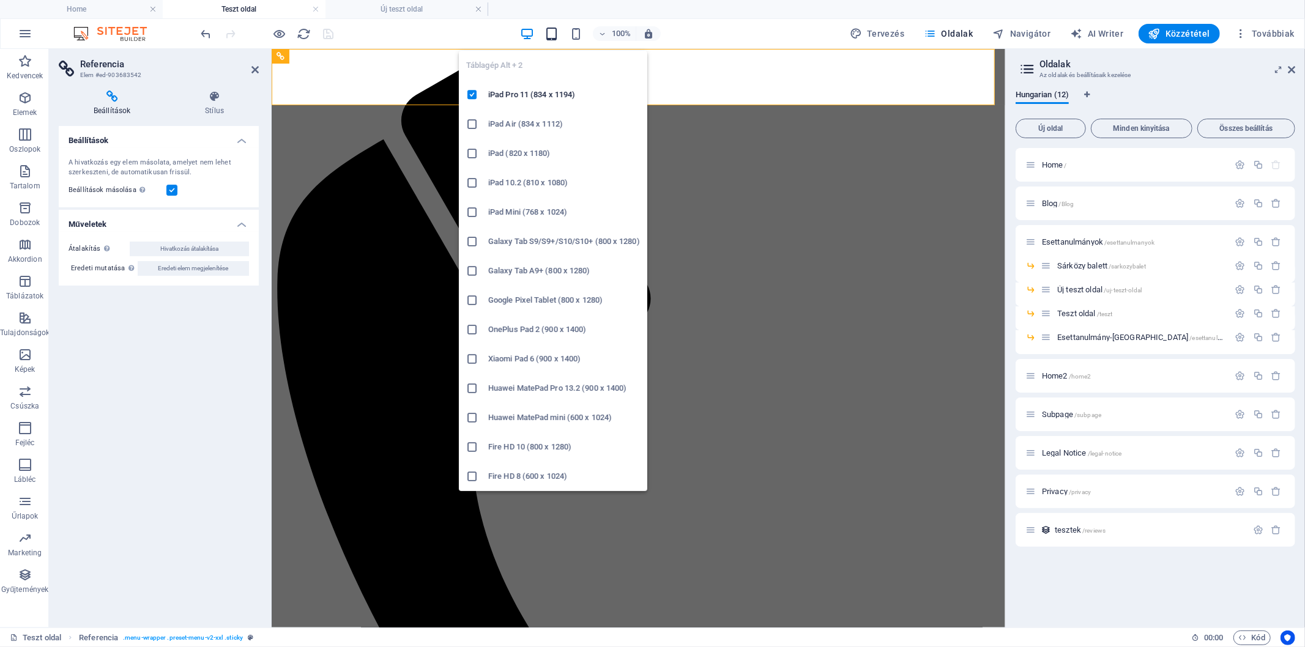
click at [558, 35] on icon "button" at bounding box center [551, 34] width 14 height 14
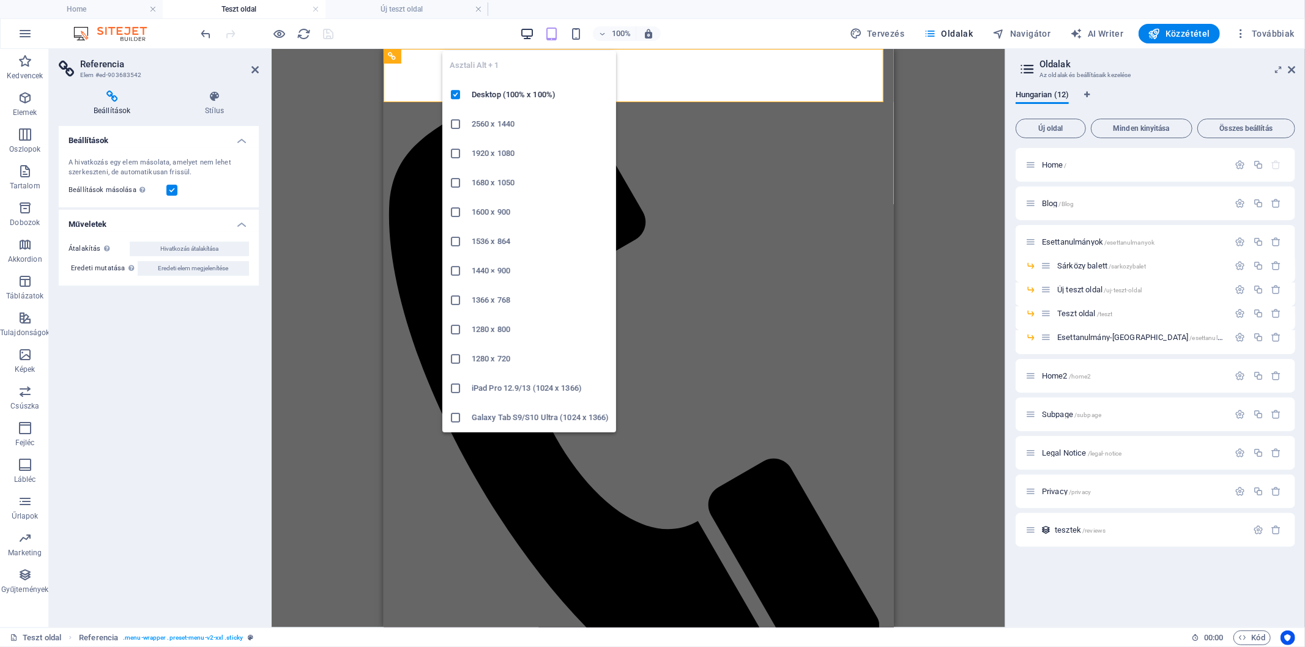
click at [534, 34] on icon "button" at bounding box center [527, 34] width 14 height 14
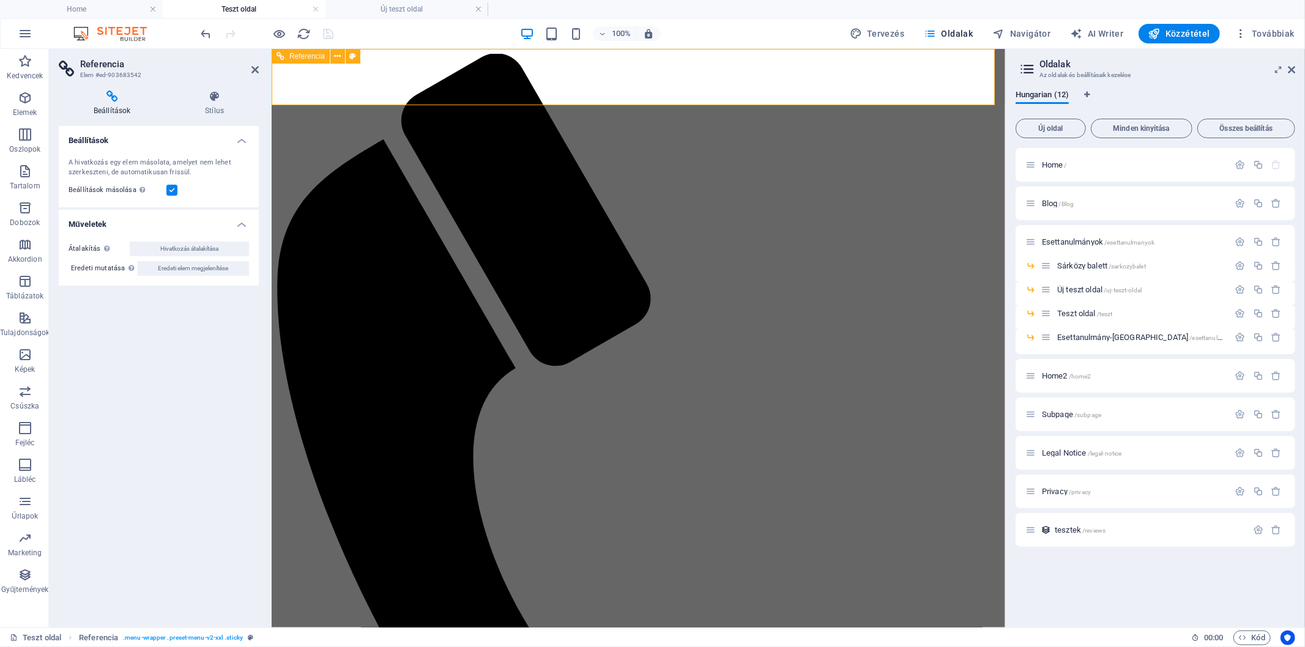
click at [386, 12] on h4 "Új teszt oldal" at bounding box center [406, 8] width 163 height 13
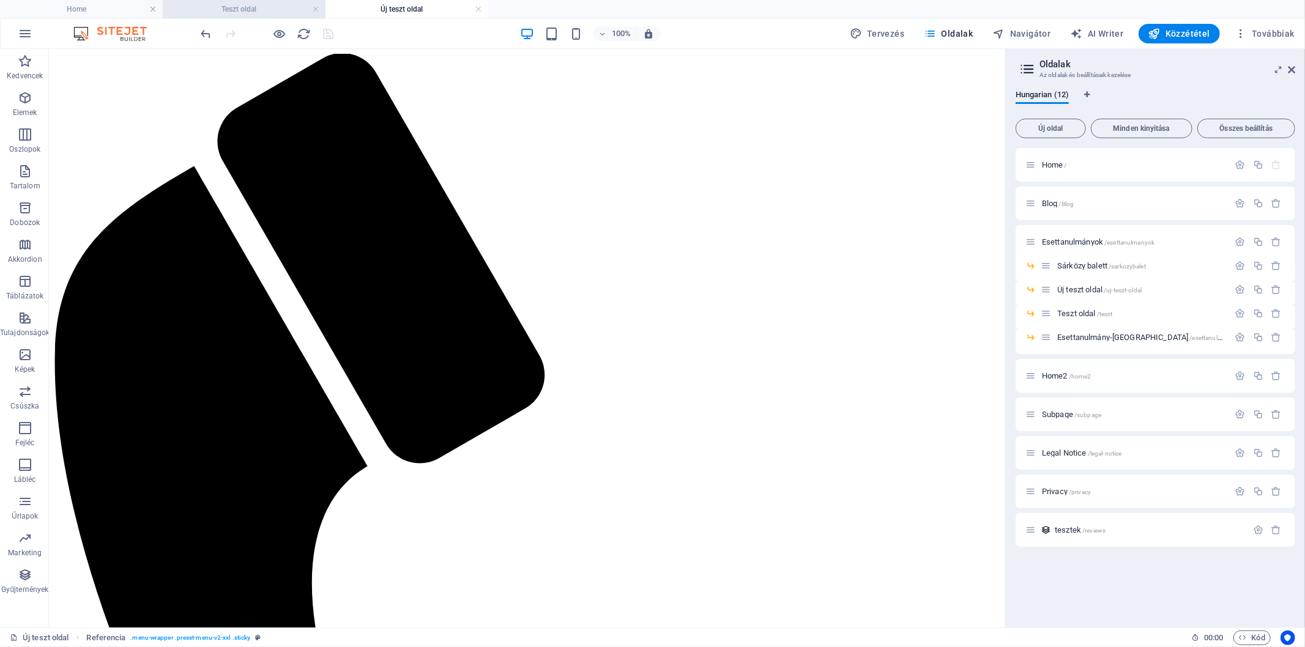
drag, startPoint x: 291, startPoint y: 9, endPoint x: 205, endPoint y: 10, distance: 85.7
click at [88, 4] on h4 "Home" at bounding box center [81, 8] width 163 height 13
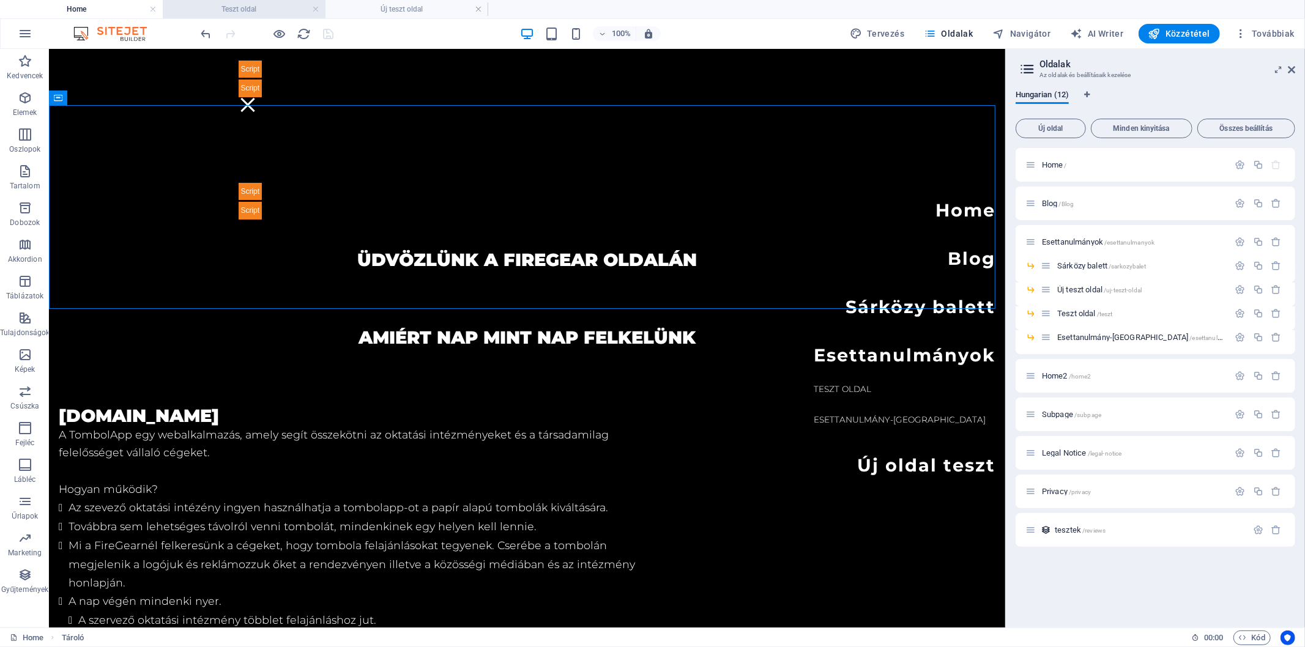
click at [248, 1] on li "Teszt oldal" at bounding box center [244, 9] width 163 height 18
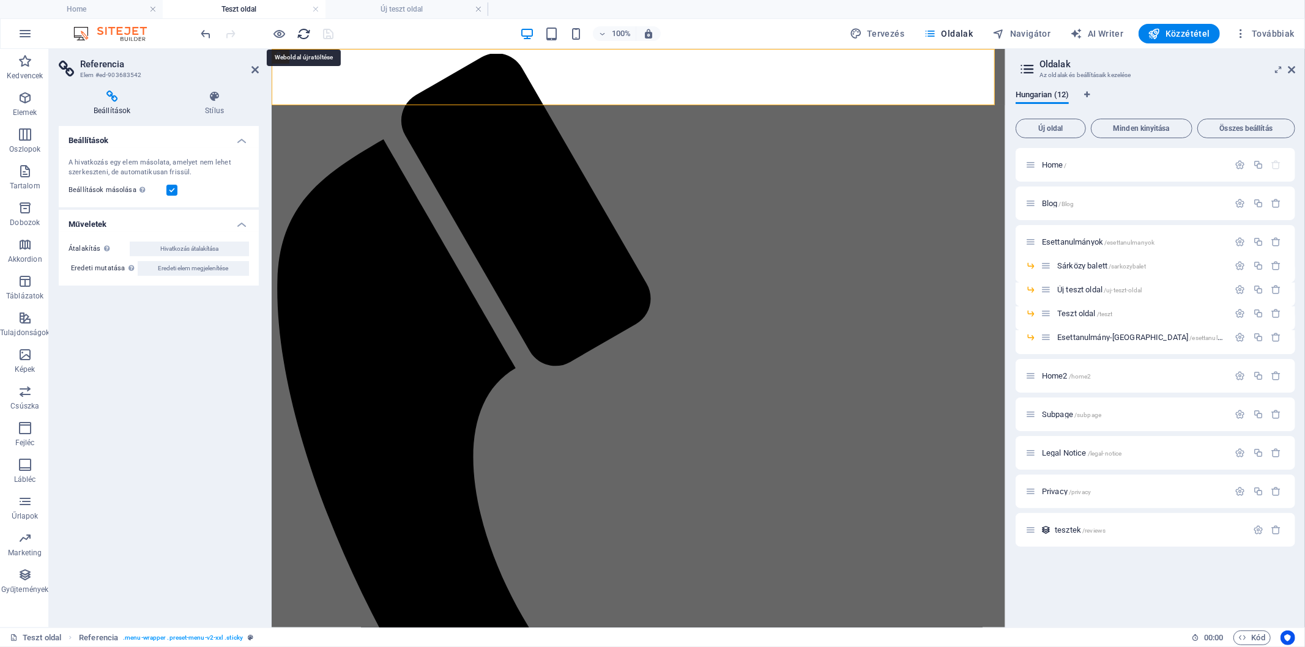
click at [302, 31] on icon "reload" at bounding box center [304, 34] width 14 height 14
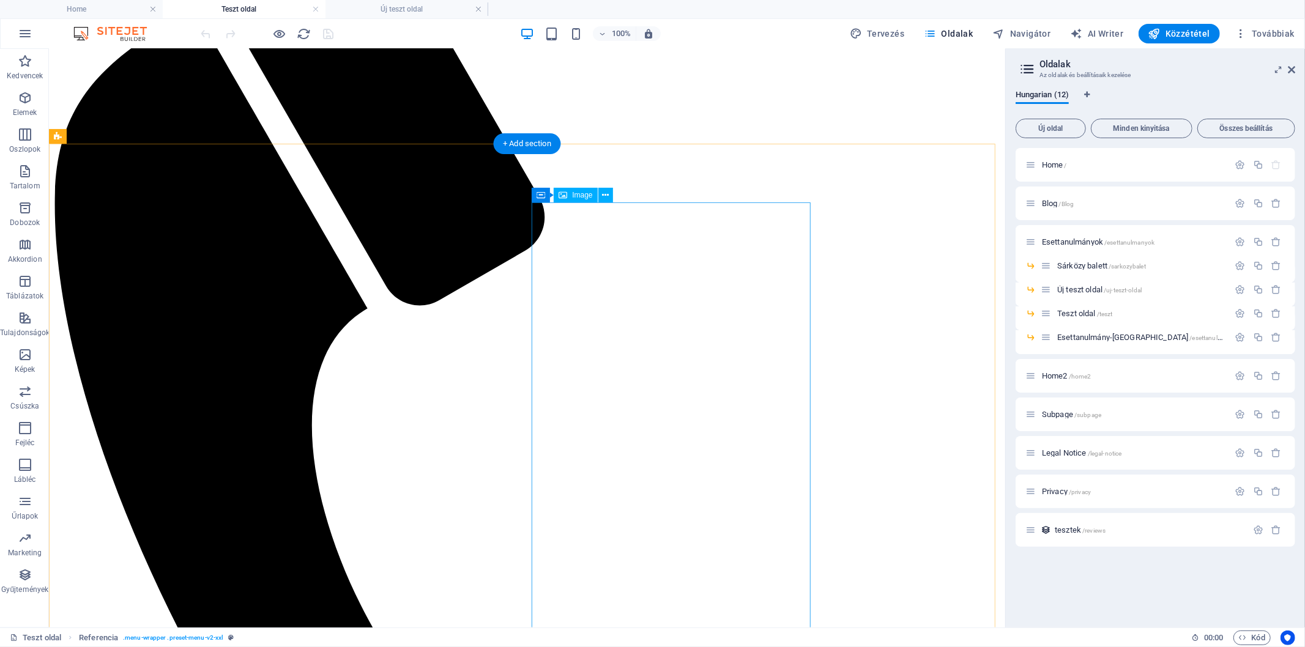
scroll to position [204, 0]
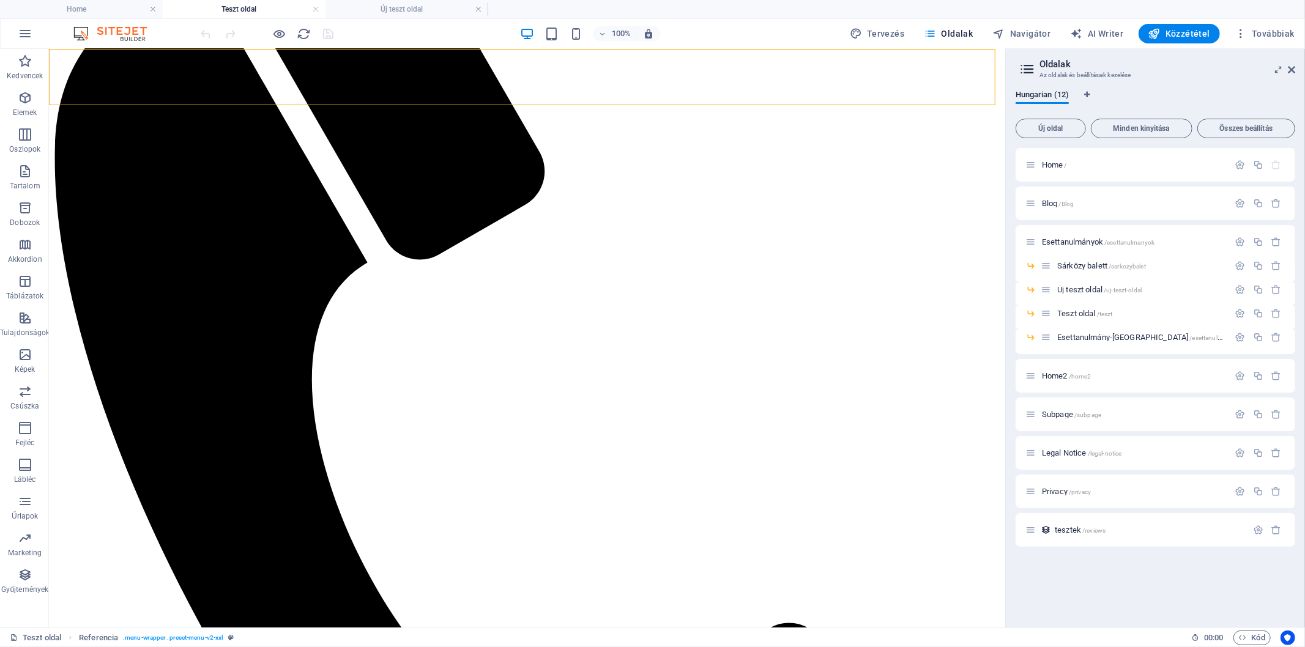
click at [402, 32] on div "100% Tervezés Oldalak Navigátor AI Writer Közzététel Továbbiak" at bounding box center [749, 34] width 1100 height 20
click at [1288, 34] on span "Továbbiak" at bounding box center [1264, 34] width 60 height 12
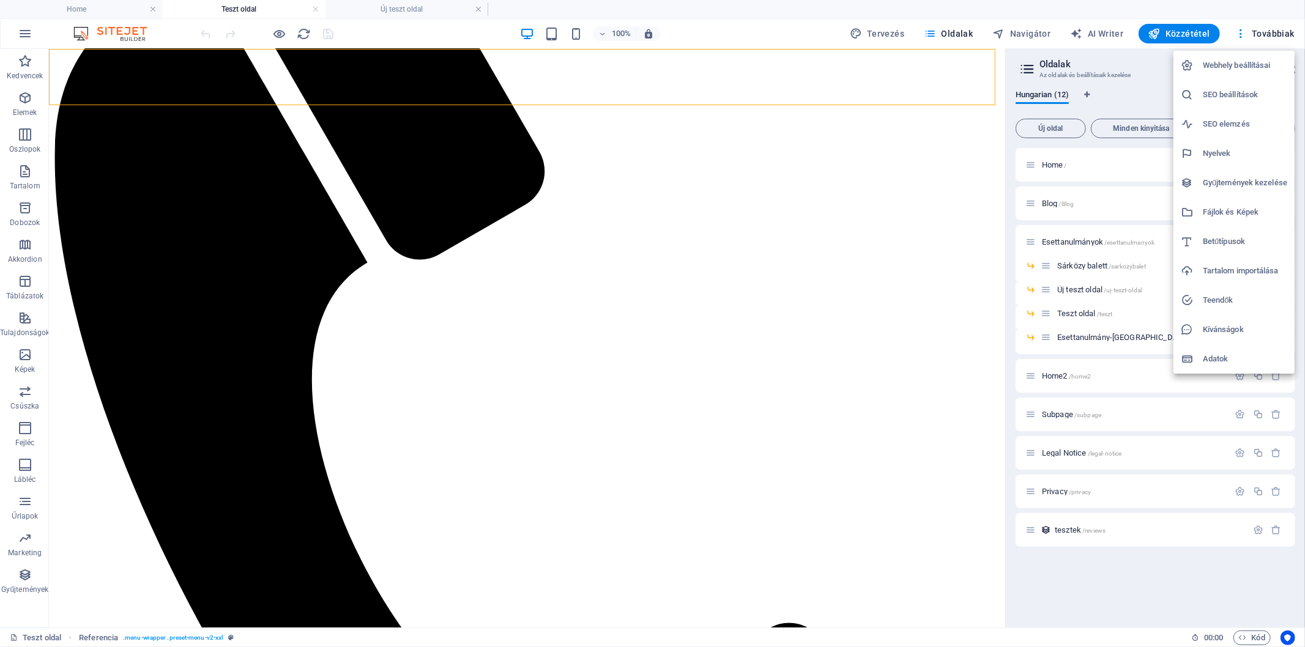
click at [1252, 213] on h6 "Fájlok és Képek" at bounding box center [1245, 212] width 84 height 15
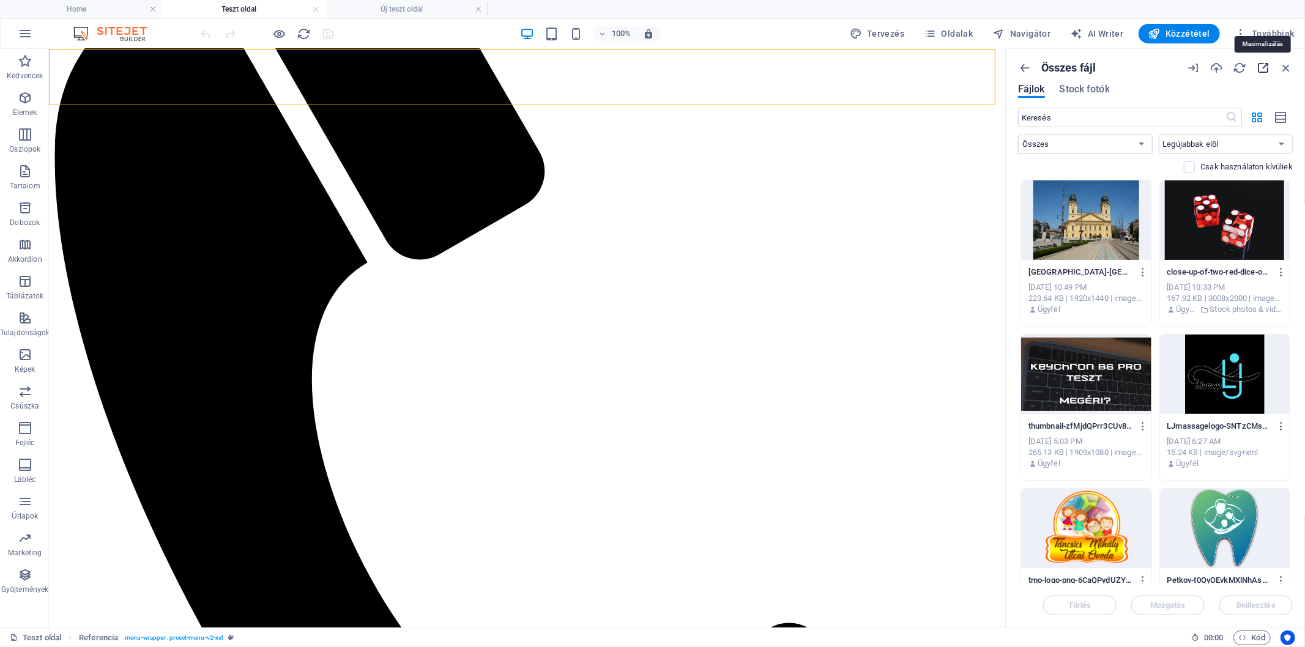
click at [1264, 72] on icon "button" at bounding box center [1262, 67] width 13 height 13
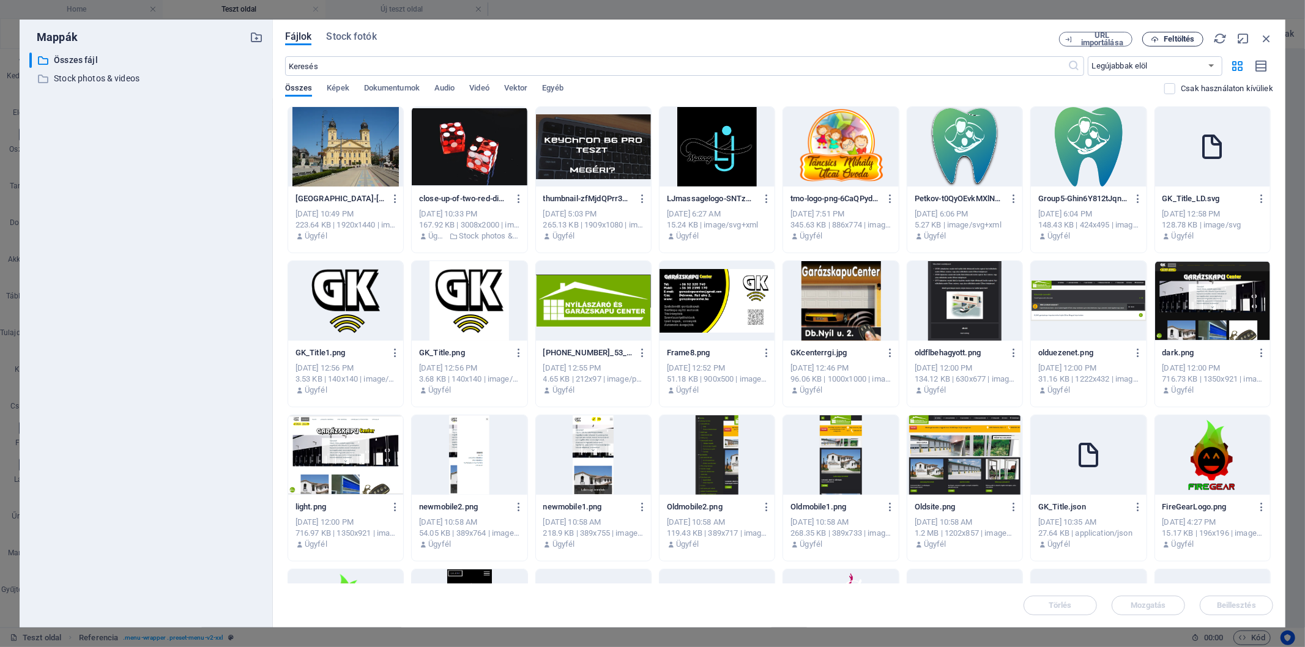
click at [1181, 44] on button "Feltöltés" at bounding box center [1172, 39] width 61 height 15
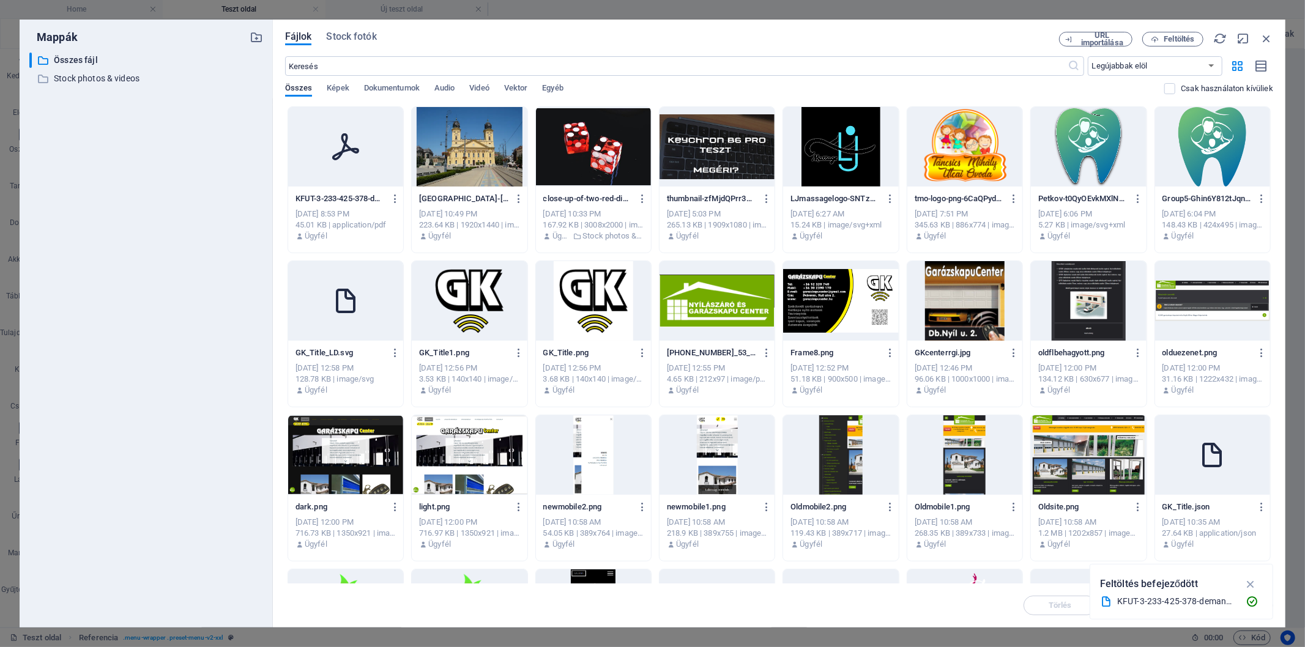
click at [377, 158] on div at bounding box center [345, 147] width 115 height 80
click at [1270, 46] on div "Fájlok Stock fotók URL importálása Feltöltés ​ Legújabbak elöl Legrégebbiek elö…" at bounding box center [779, 324] width 988 height 584
click at [1245, 581] on icon "button" at bounding box center [1251, 583] width 14 height 13
drag, startPoint x: 1267, startPoint y: 35, endPoint x: 1181, endPoint y: 39, distance: 86.9
click at [1267, 37] on icon "button" at bounding box center [1265, 38] width 13 height 13
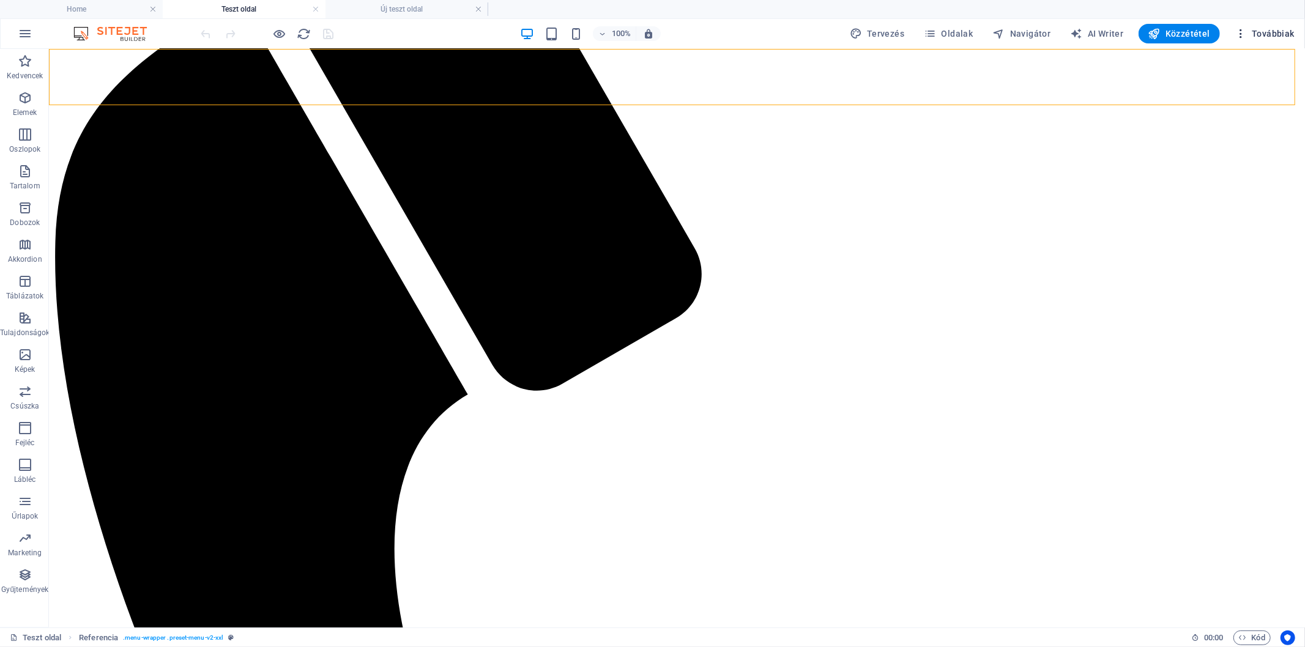
click at [1281, 28] on span "Továbbiak" at bounding box center [1264, 34] width 60 height 12
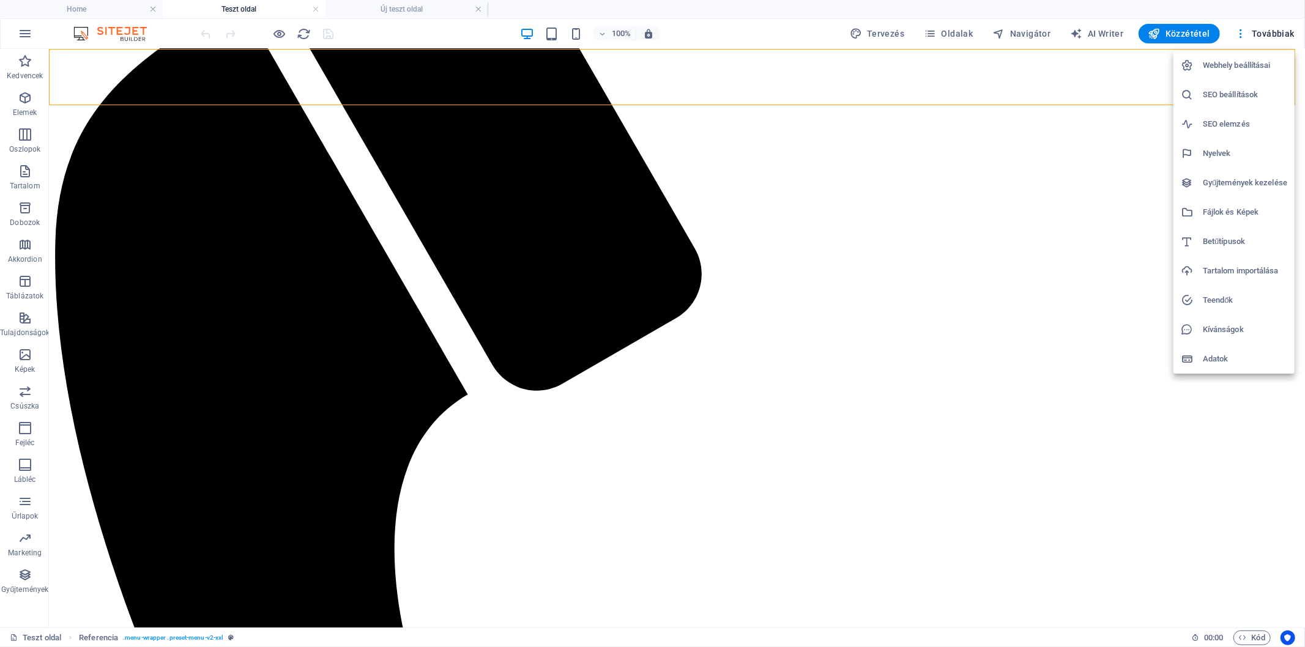
click at [1226, 206] on h6 "Fájlok és Képek" at bounding box center [1245, 212] width 84 height 15
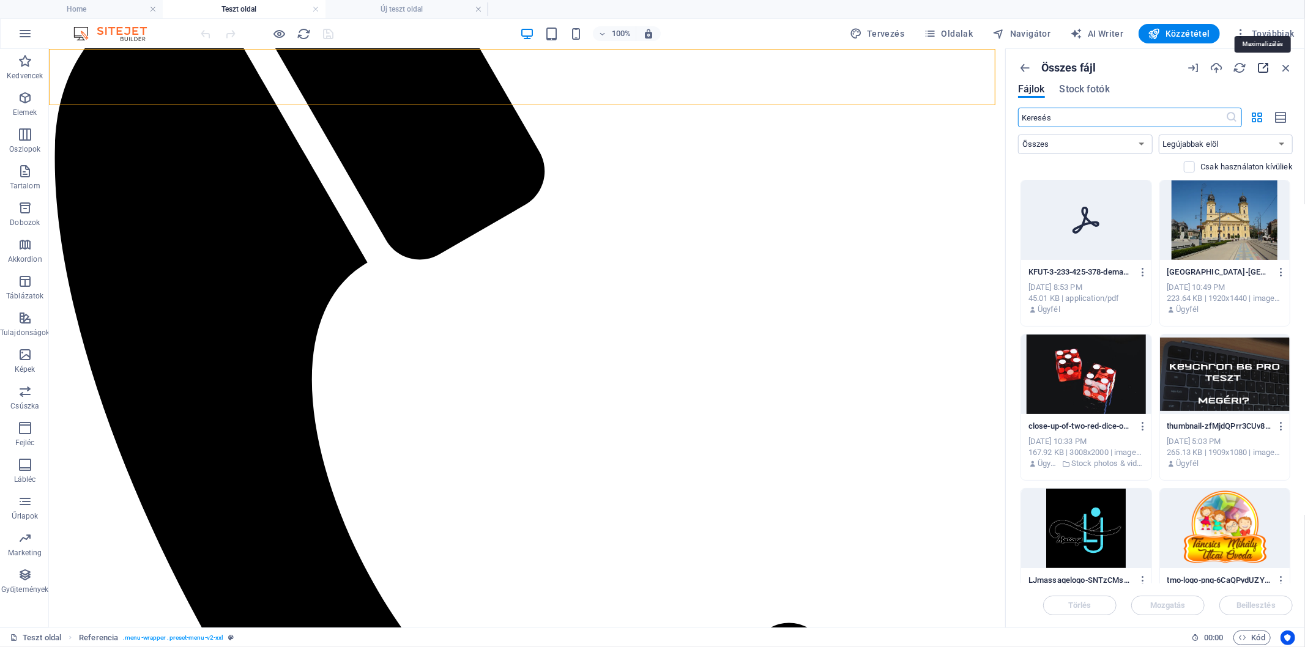
click at [1267, 70] on icon "button" at bounding box center [1262, 67] width 13 height 13
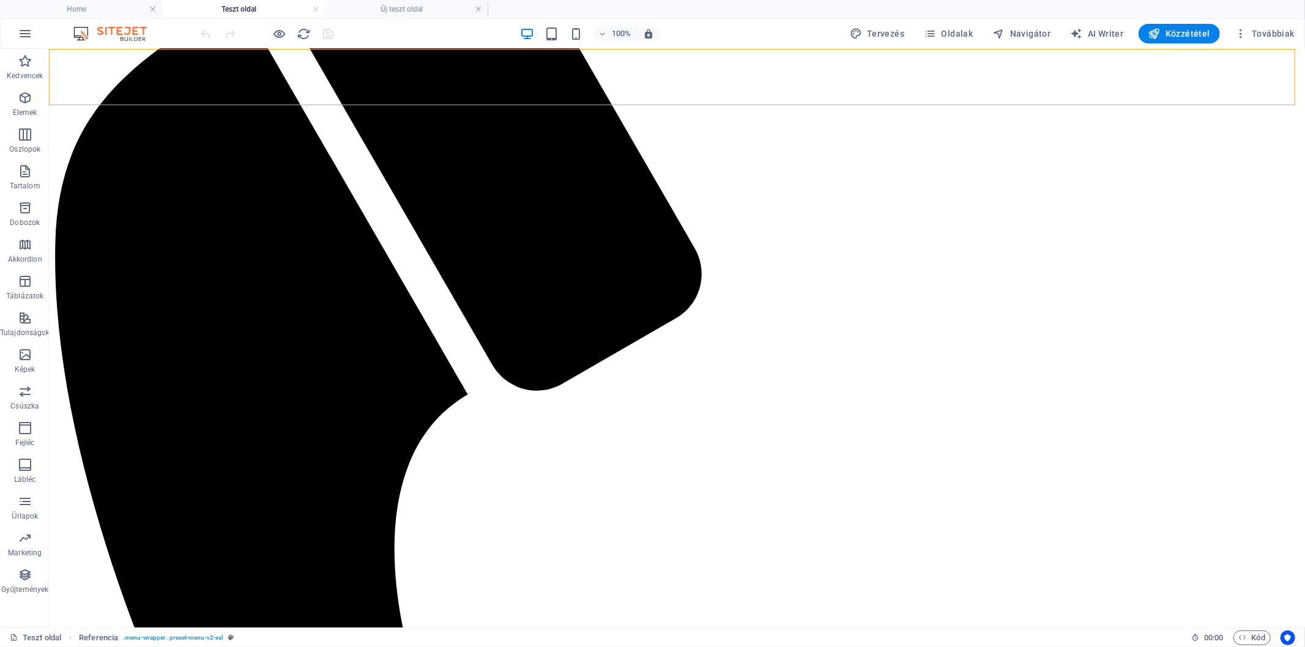
click at [472, 37] on div "100% Tervezés Oldalak Navigátor AI Writer Közzététel Továbbiak" at bounding box center [749, 34] width 1100 height 20
click at [472, 31] on div "100% Tervezés Oldalak Navigátor AI Writer Közzététel Továbbiak" at bounding box center [749, 34] width 1100 height 20
click at [718, 33] on div "100% Tervezés Oldalak Navigátor AI Writer Közzététel Továbbiak" at bounding box center [749, 34] width 1100 height 20
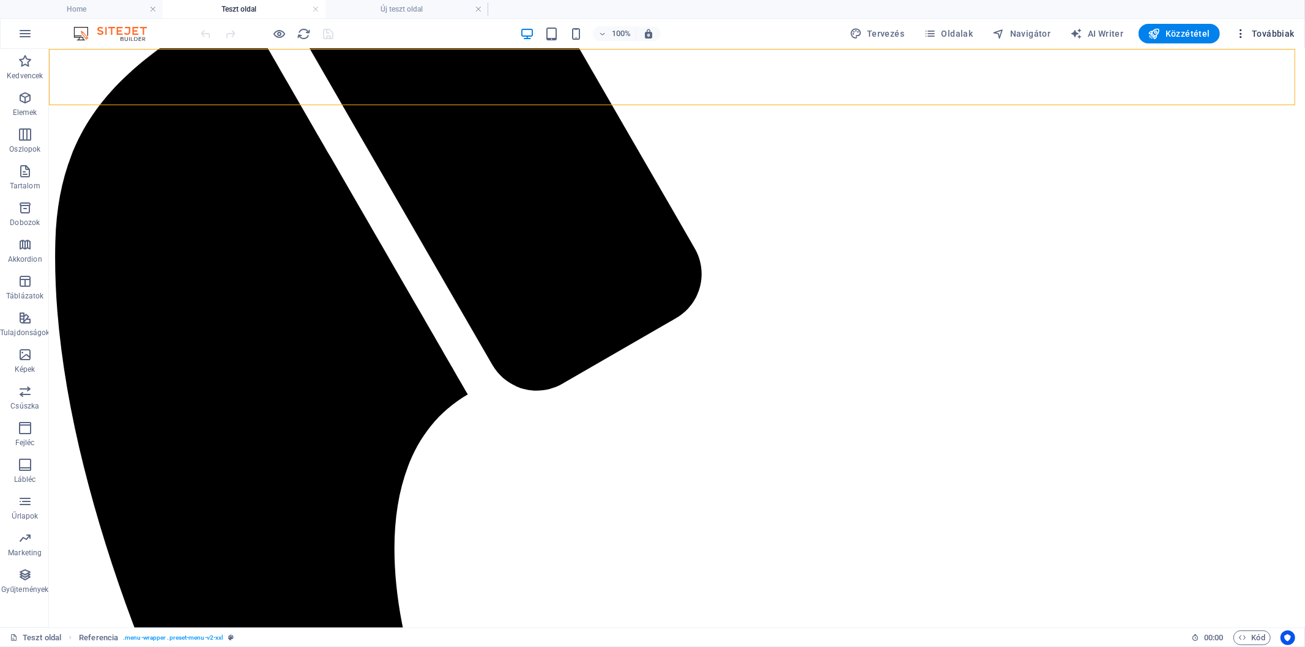
click at [1291, 34] on span "Továbbiak" at bounding box center [1264, 34] width 60 height 12
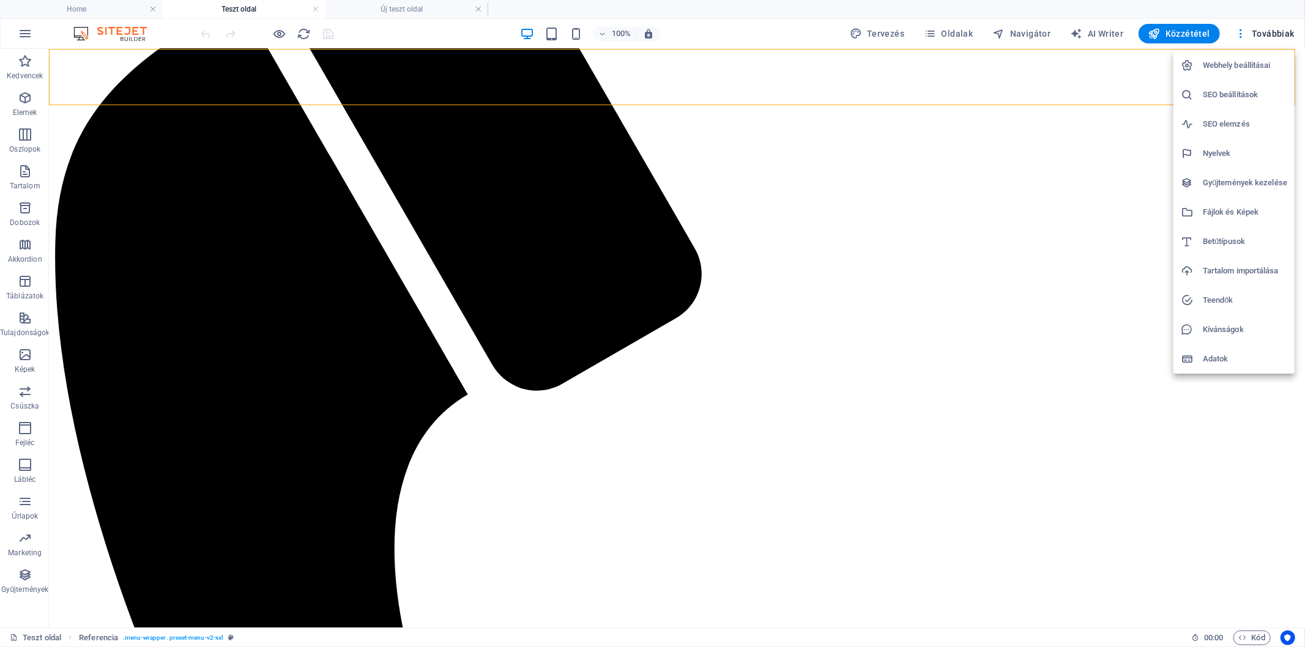
click at [1230, 212] on h6 "Fájlok és Képek" at bounding box center [1245, 212] width 84 height 15
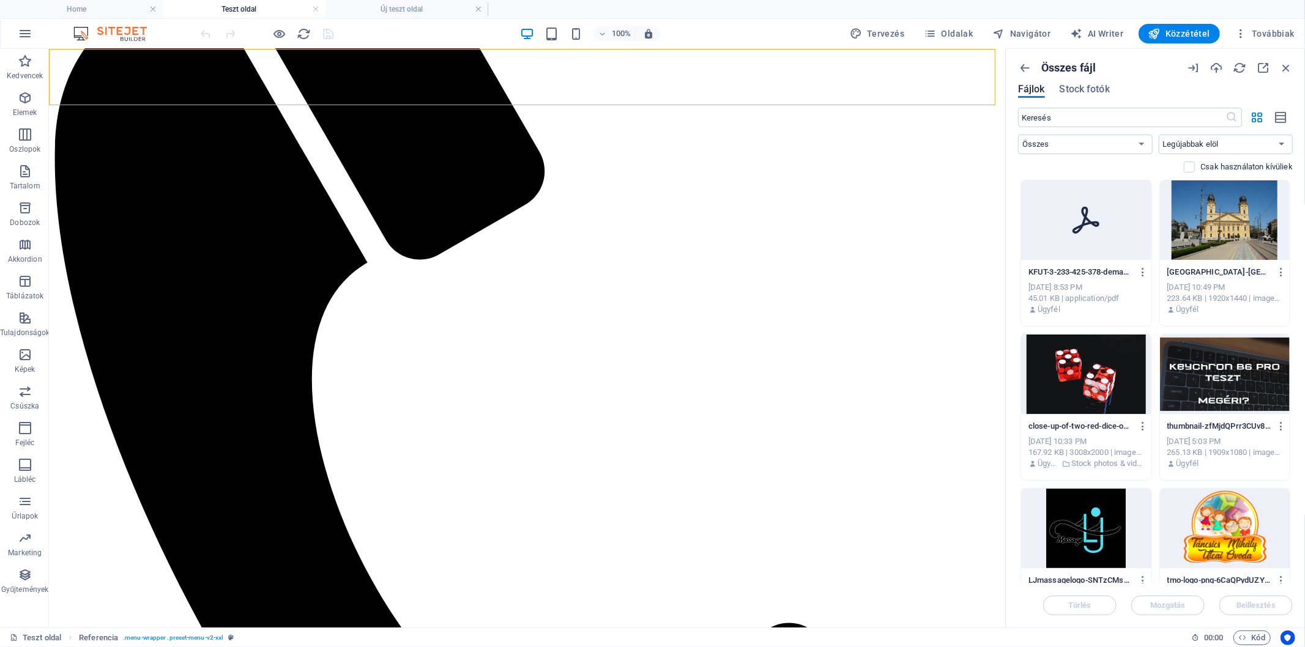
click at [1269, 66] on div at bounding box center [1239, 67] width 106 height 13
click at [1264, 71] on icon "button" at bounding box center [1262, 67] width 13 height 13
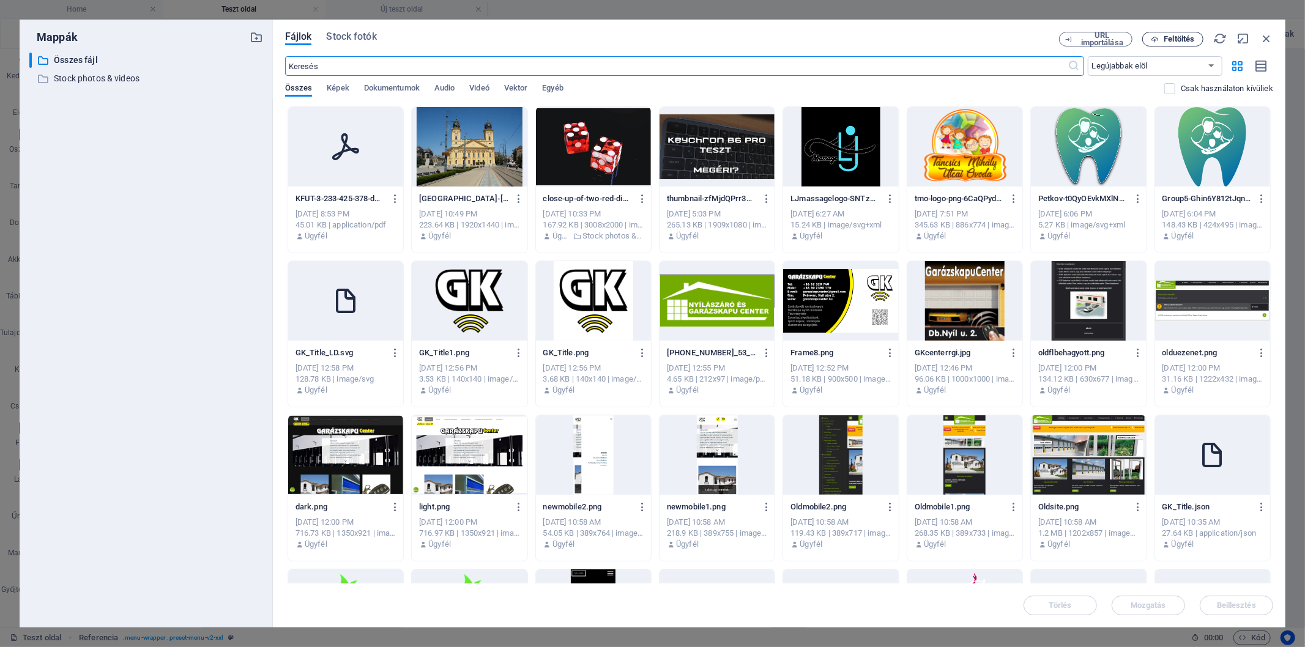
click at [1176, 45] on button "Feltöltés" at bounding box center [1172, 39] width 61 height 15
click at [1272, 40] on icon "button" at bounding box center [1265, 38] width 13 height 13
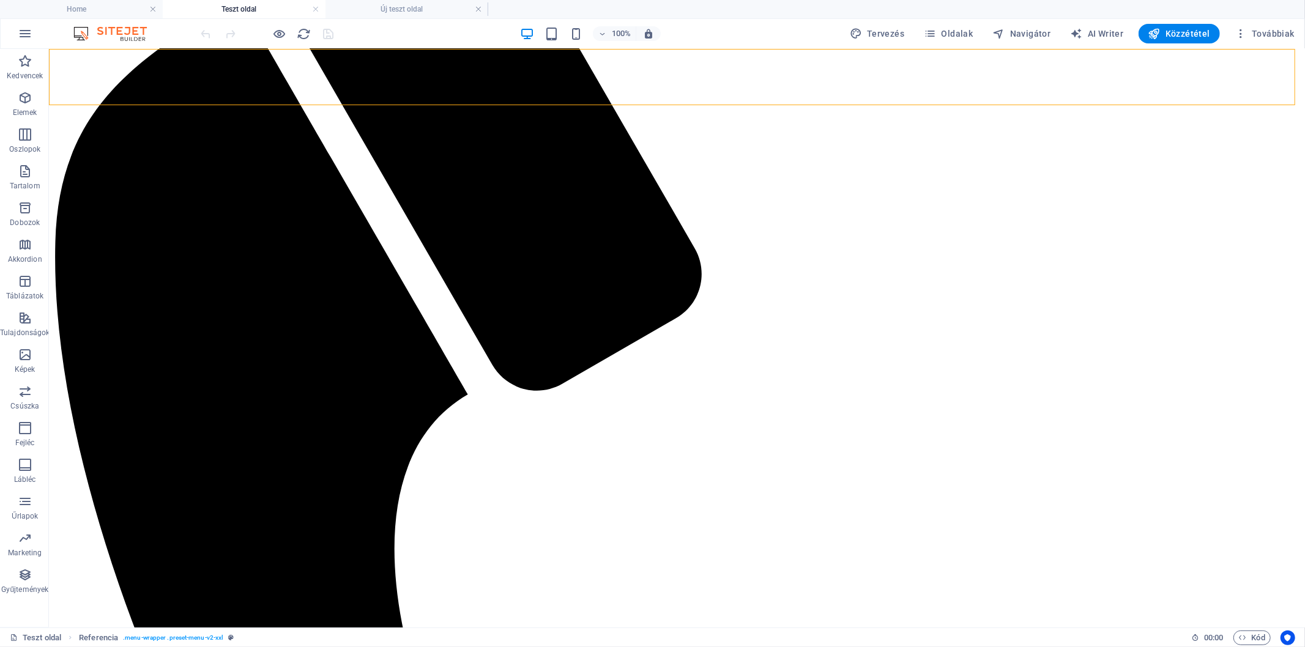
click at [785, 15] on ul "Home Teszt oldal Új teszt oldal" at bounding box center [652, 9] width 1305 height 18
click at [1288, 37] on span "Továbbiak" at bounding box center [1264, 34] width 60 height 12
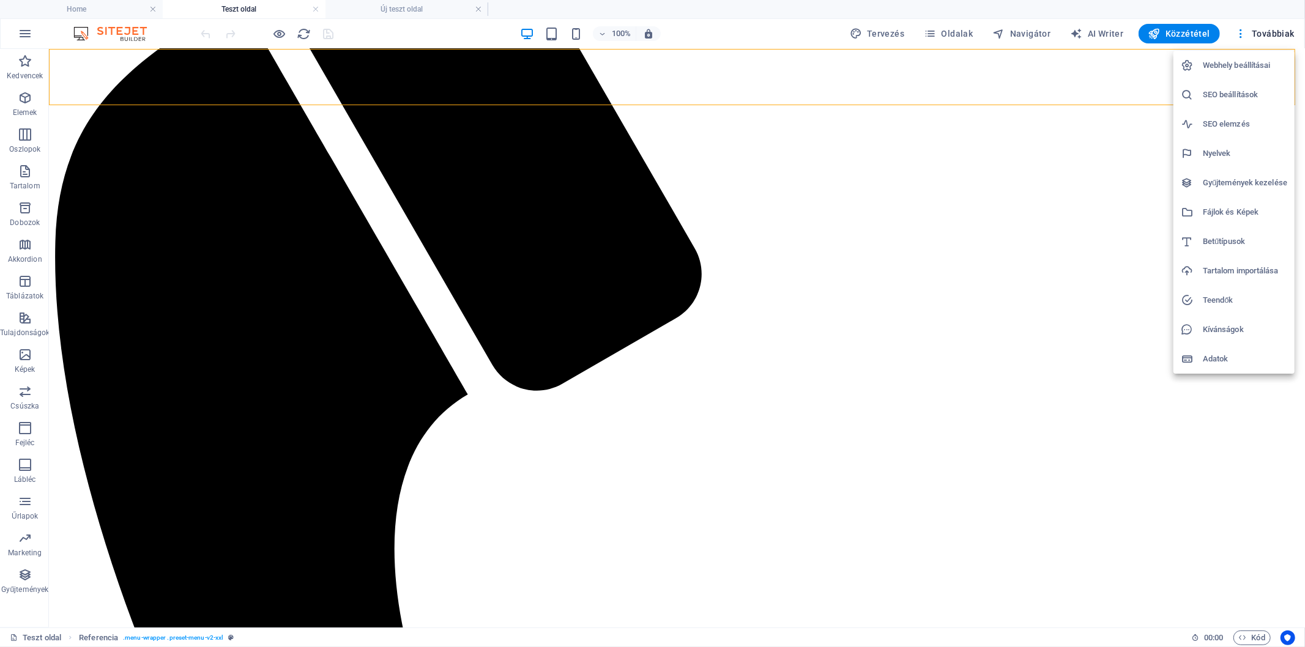
click at [1226, 215] on h6 "Fájlok és Képek" at bounding box center [1245, 212] width 84 height 15
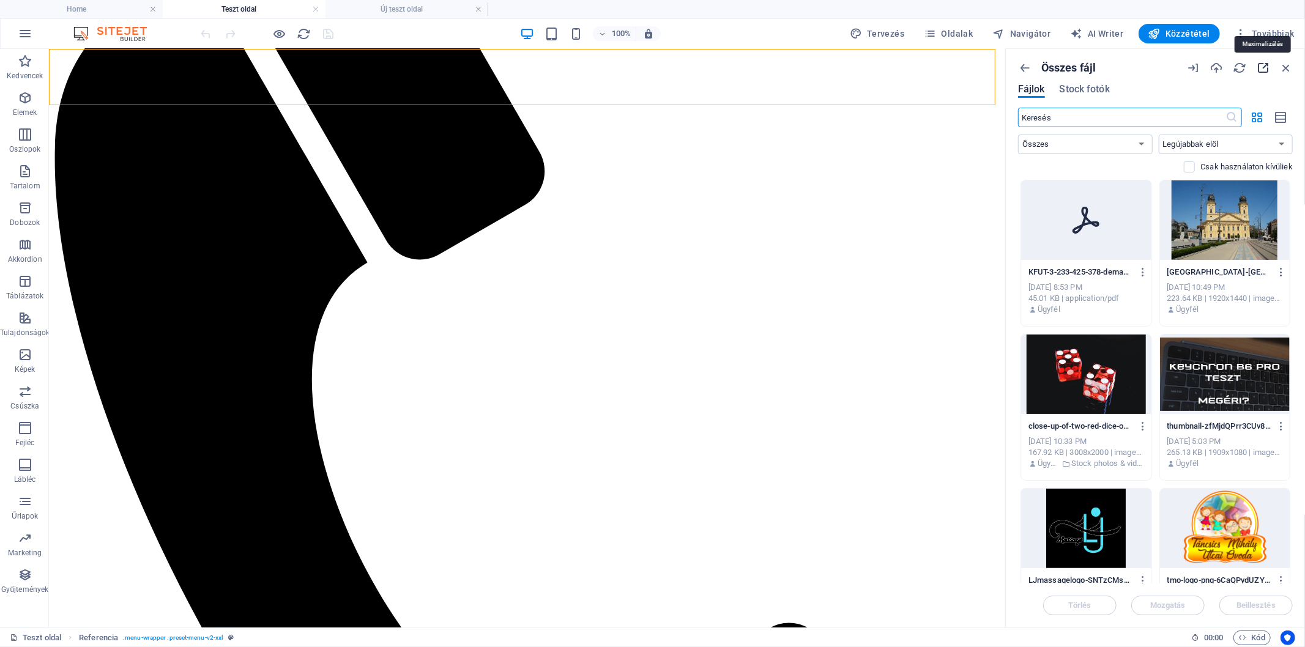
click at [1264, 67] on icon "button" at bounding box center [1262, 67] width 13 height 13
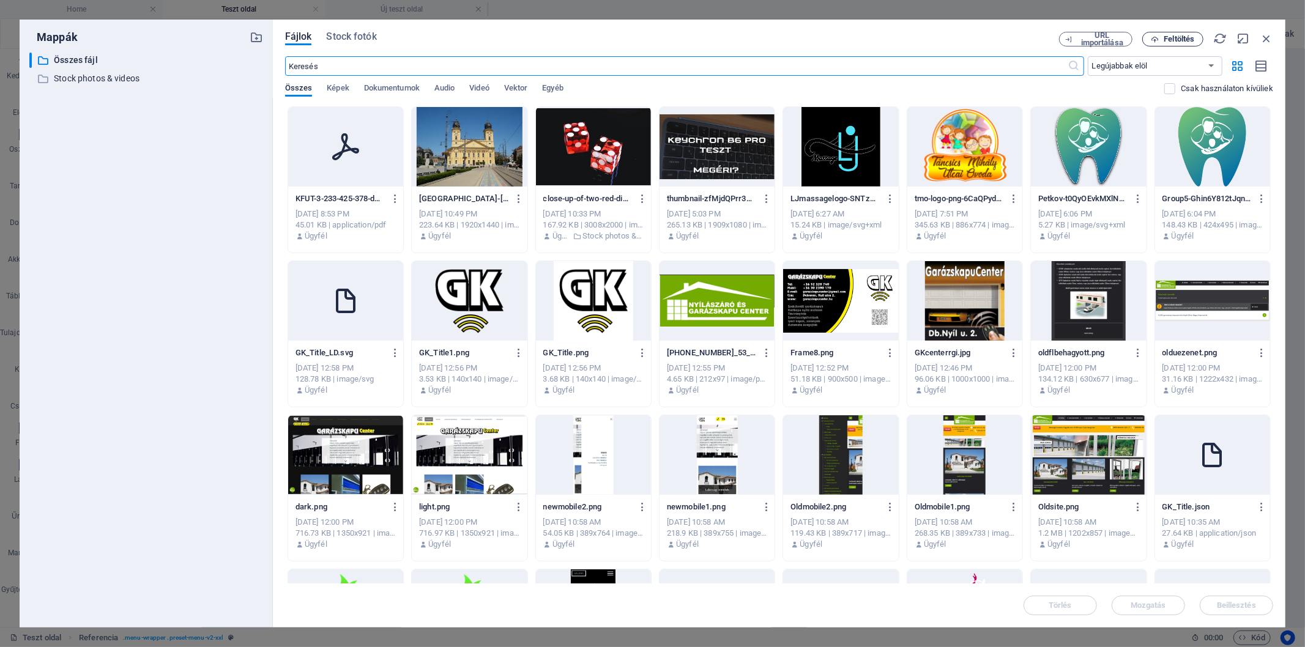
click at [1171, 46] on button "Feltöltés" at bounding box center [1172, 39] width 61 height 15
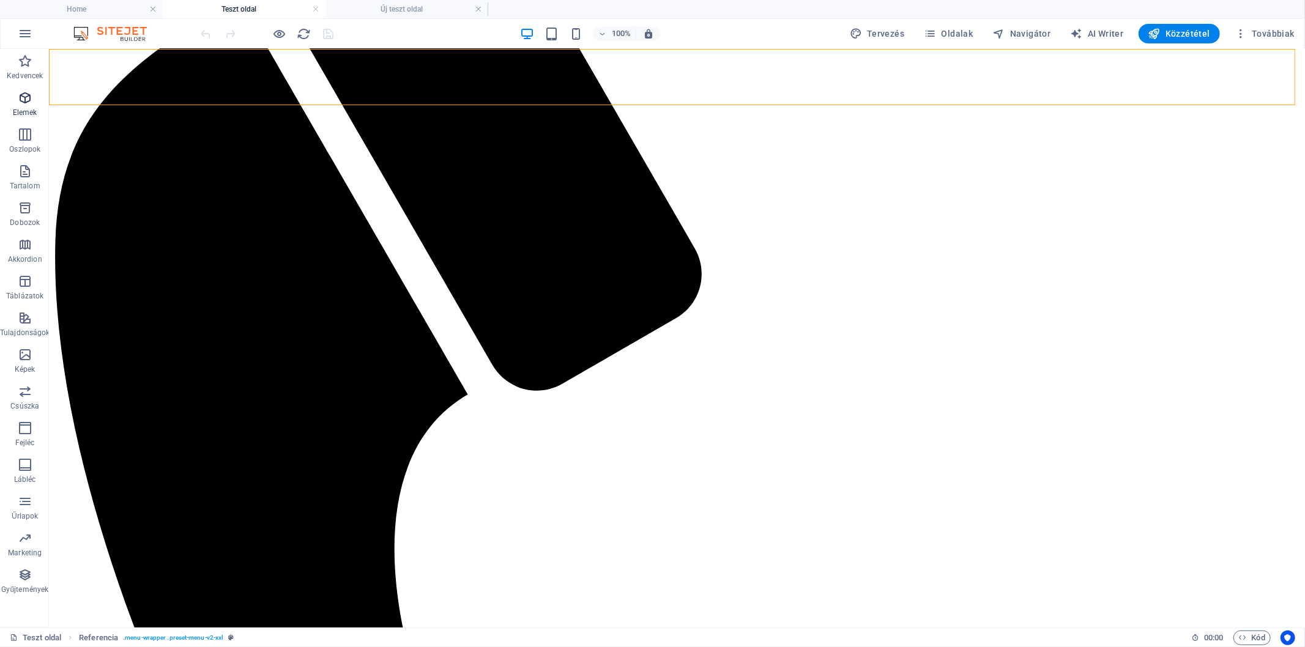
click at [20, 98] on icon "button" at bounding box center [25, 98] width 15 height 15
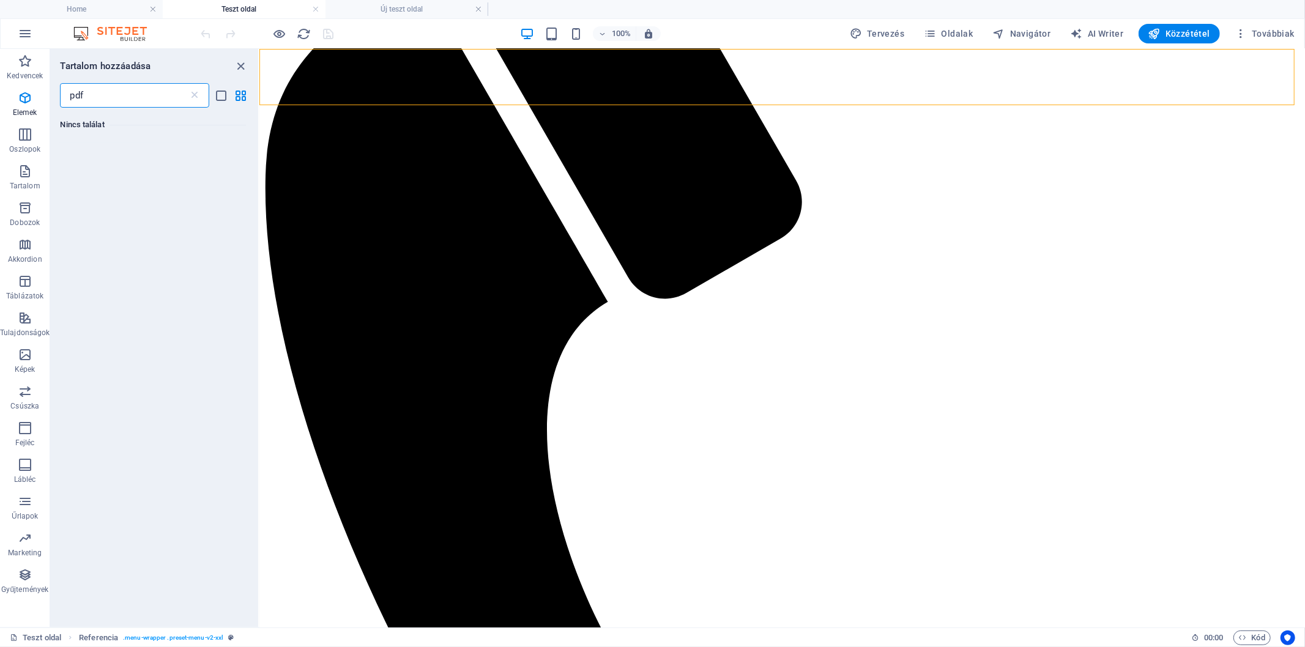
scroll to position [0, 0]
type input "p"
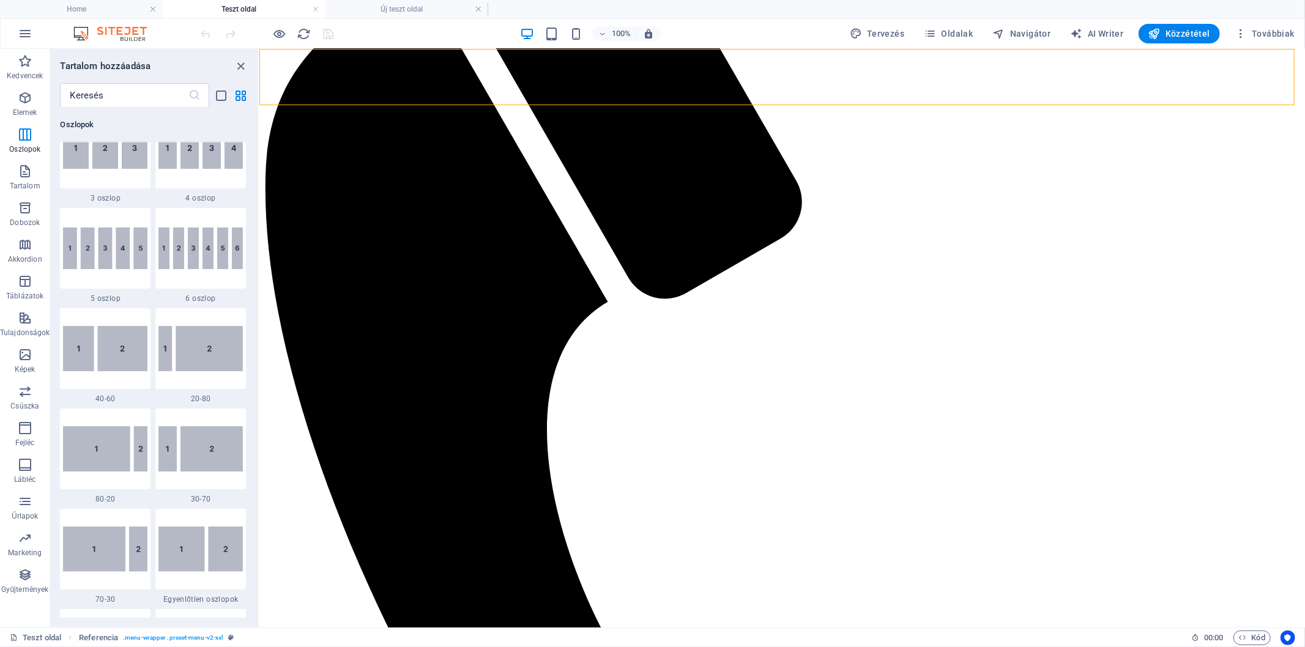
scroll to position [1019, 0]
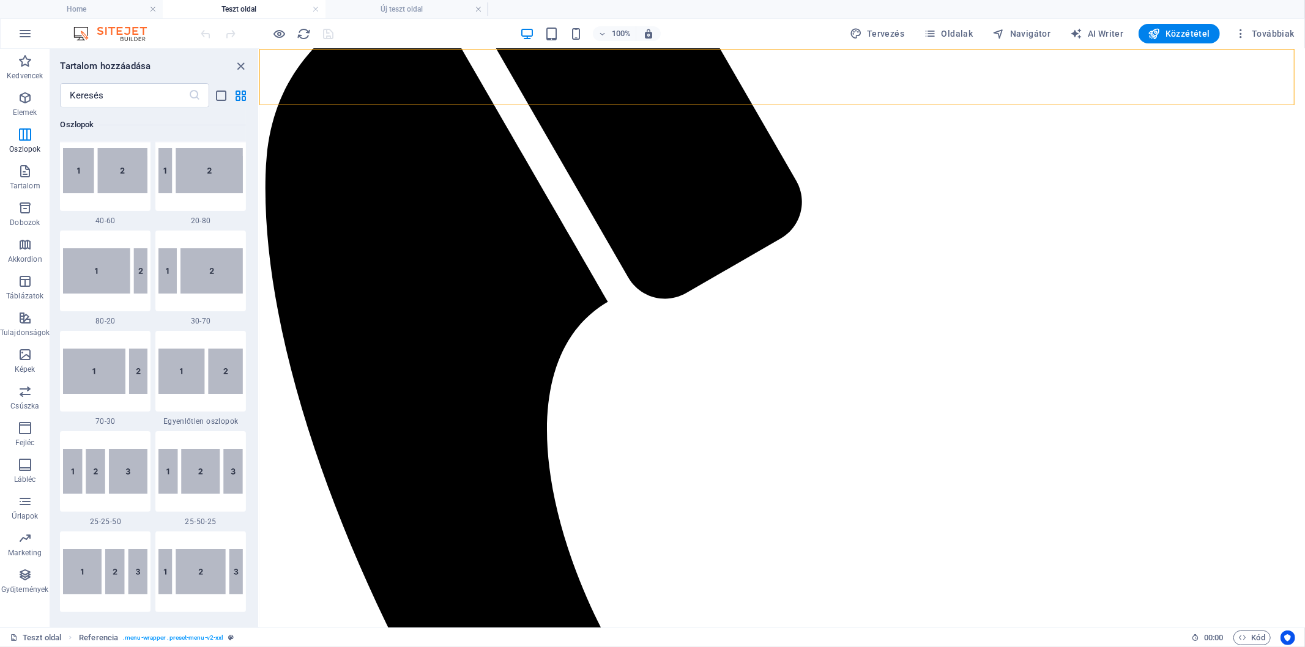
click at [737, 32] on div "100% Tervezés Oldalak Navigátor AI Writer Közzététel Továbbiak" at bounding box center [749, 34] width 1100 height 20
click at [783, 28] on div "100% Tervezés Oldalak Navigátor AI Writer Közzététel Továbbiak" at bounding box center [749, 34] width 1100 height 20
click at [243, 69] on icon "close panel" at bounding box center [241, 66] width 14 height 14
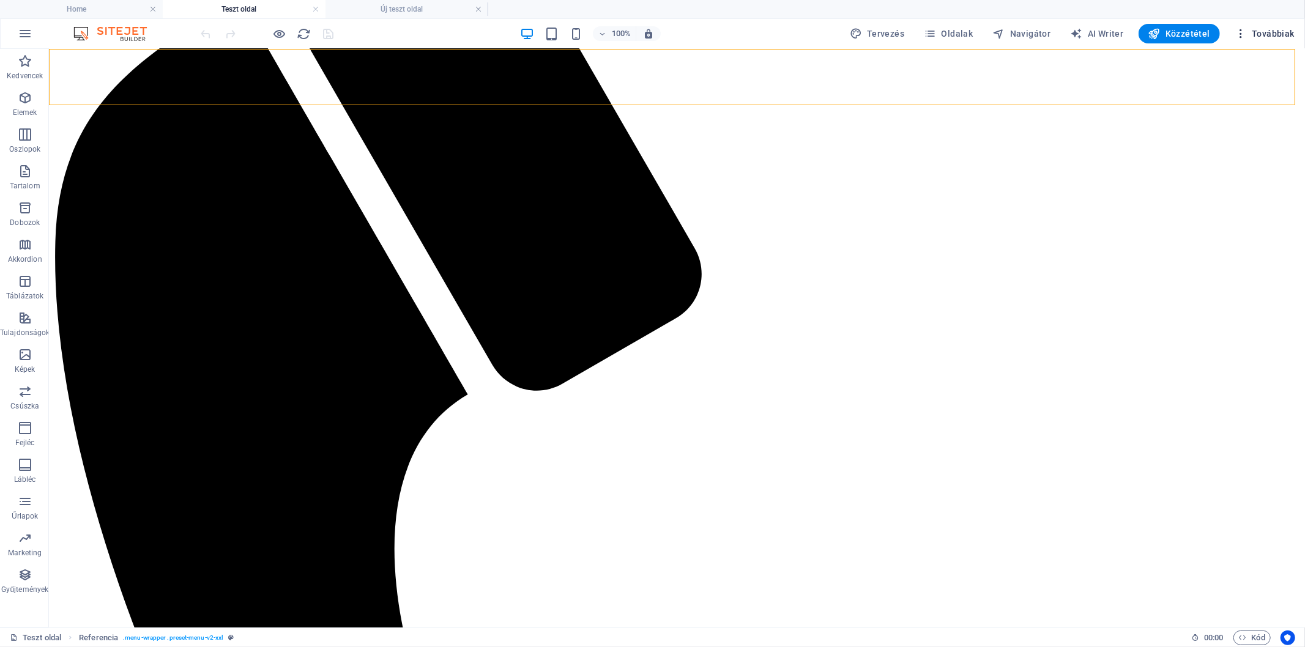
click at [1291, 34] on span "Továbbiak" at bounding box center [1264, 34] width 60 height 12
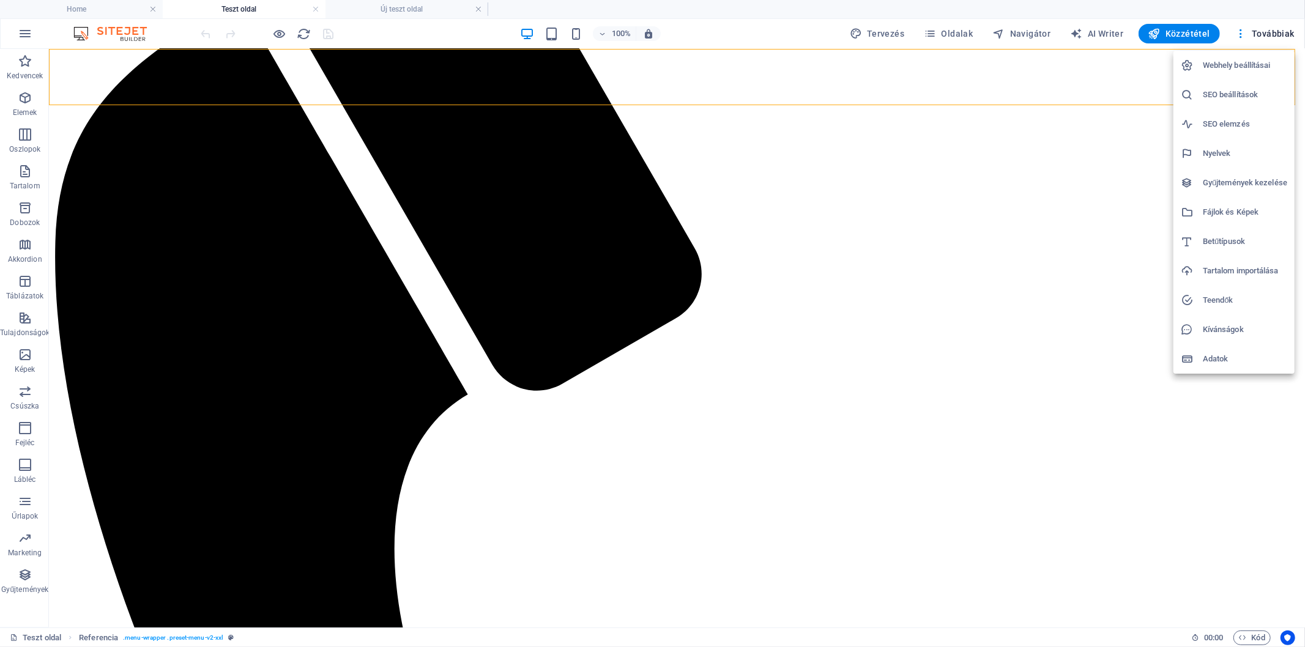
click at [1217, 210] on h6 "Fájlok és Képek" at bounding box center [1245, 212] width 84 height 15
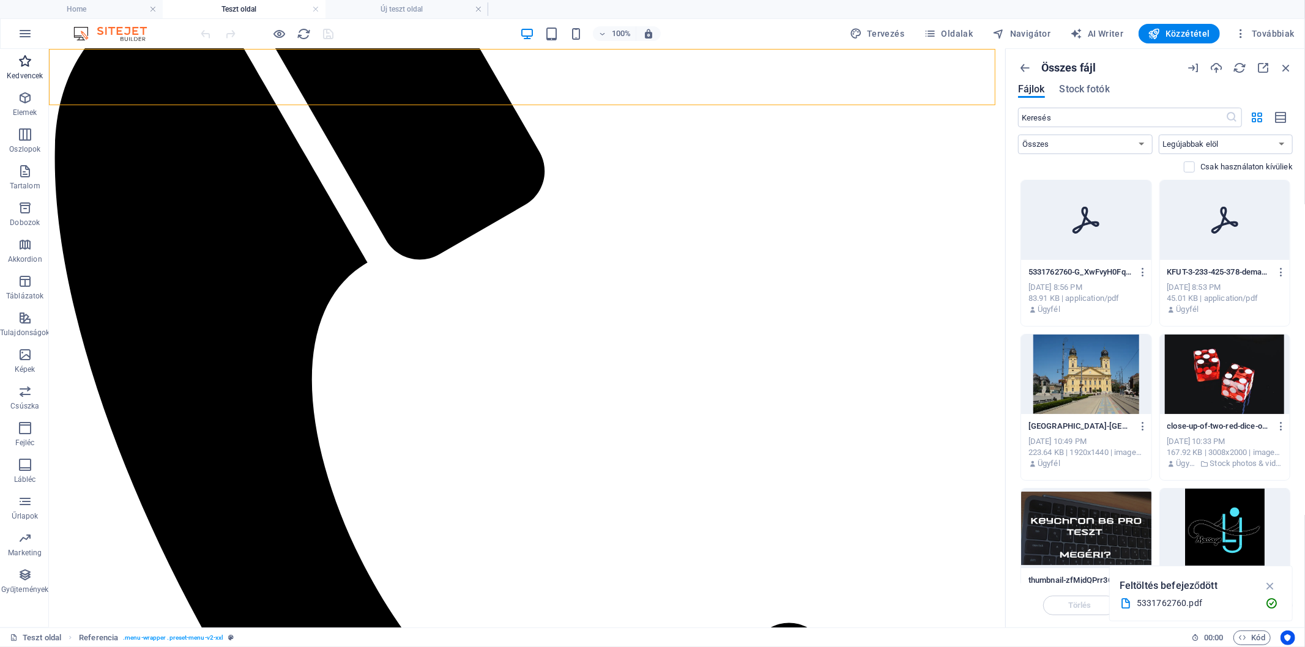
click at [26, 69] on icon "button" at bounding box center [25, 61] width 15 height 15
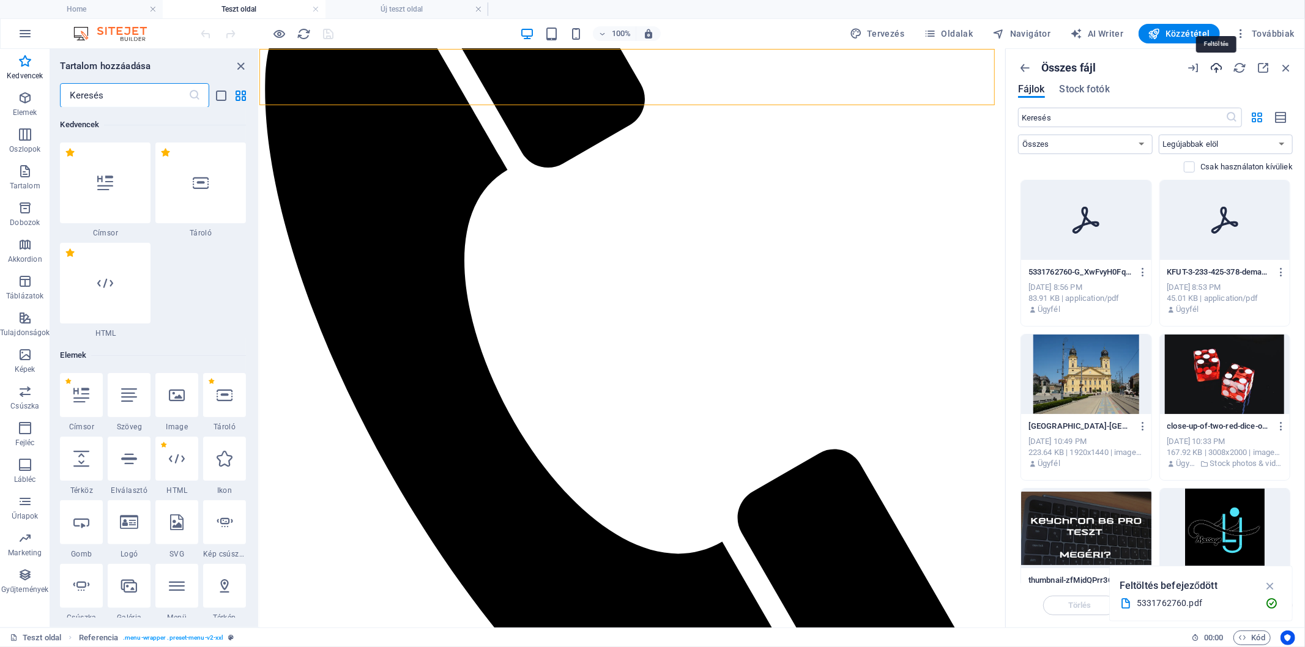
click at [1219, 66] on icon "button" at bounding box center [1215, 67] width 13 height 13
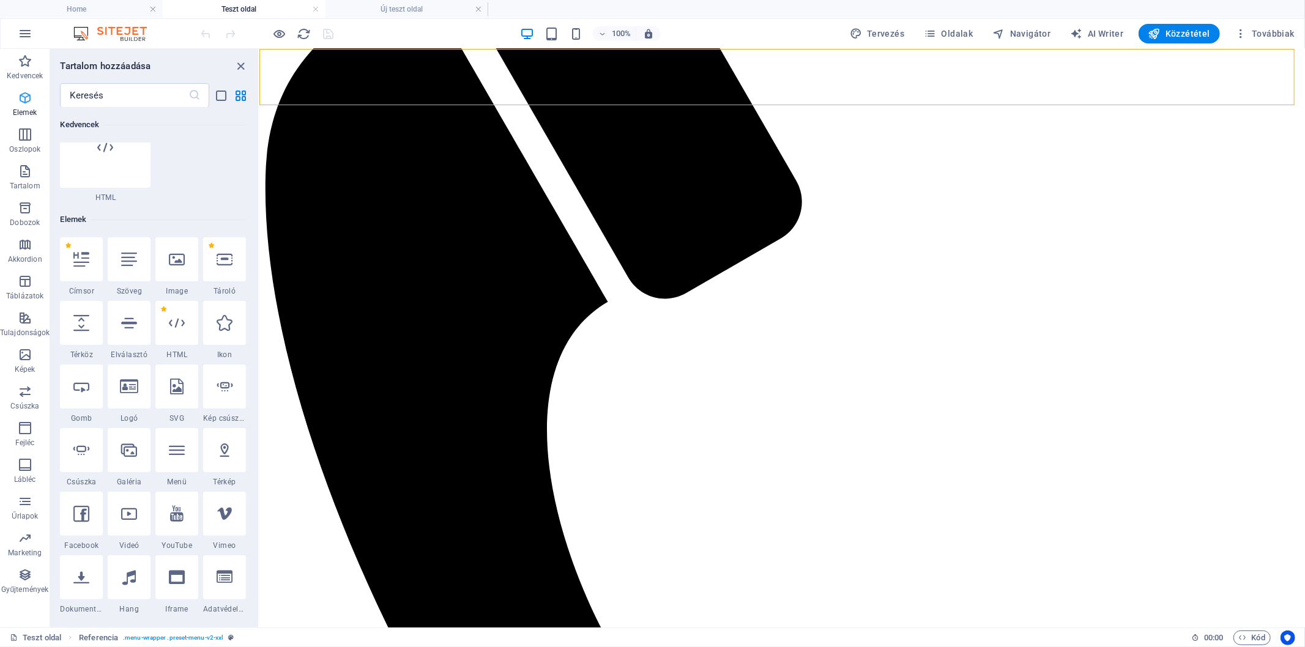
click at [29, 102] on icon "button" at bounding box center [25, 98] width 15 height 15
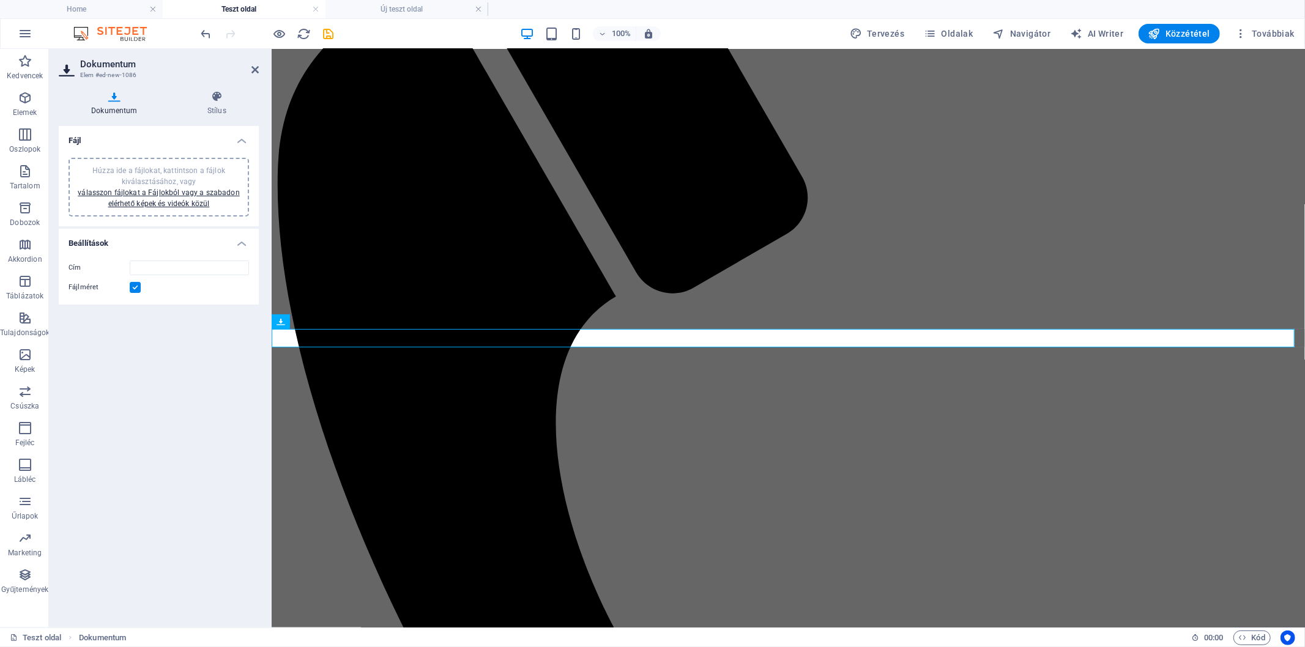
scroll to position [587, 0]
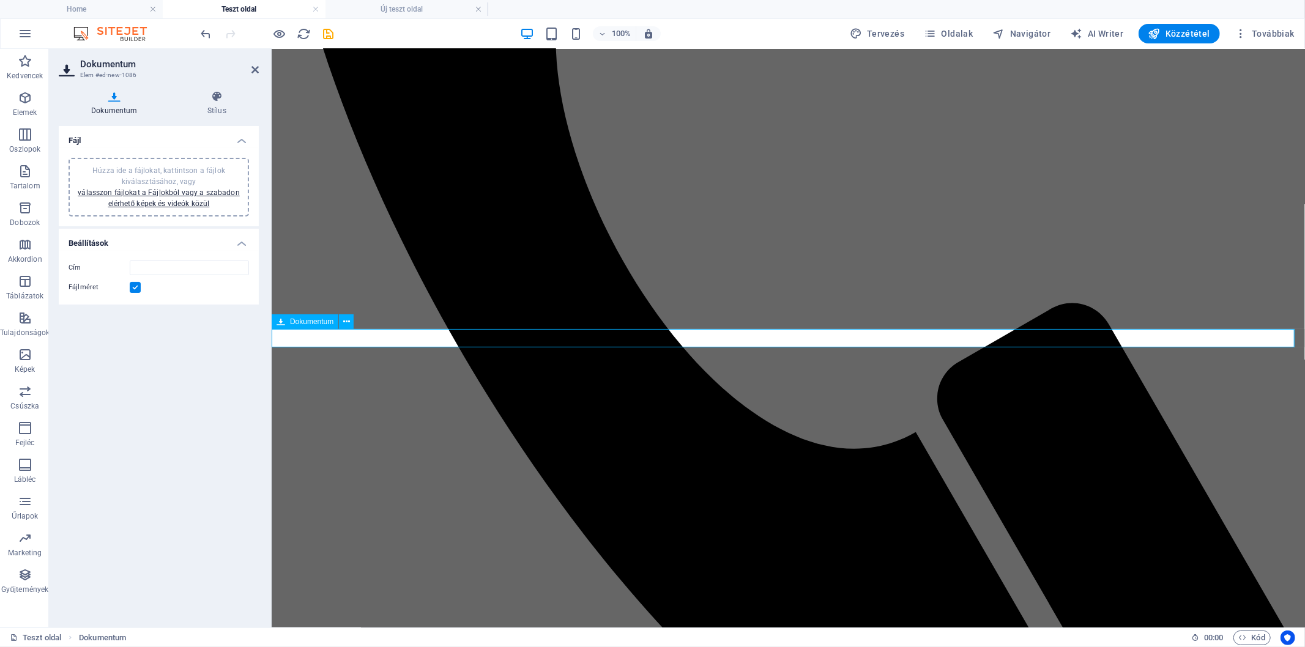
click at [175, 200] on link "válasszon fájlokat a Fájlokból vagy a szabadon elérhető képek és videók közül" at bounding box center [158, 198] width 161 height 20
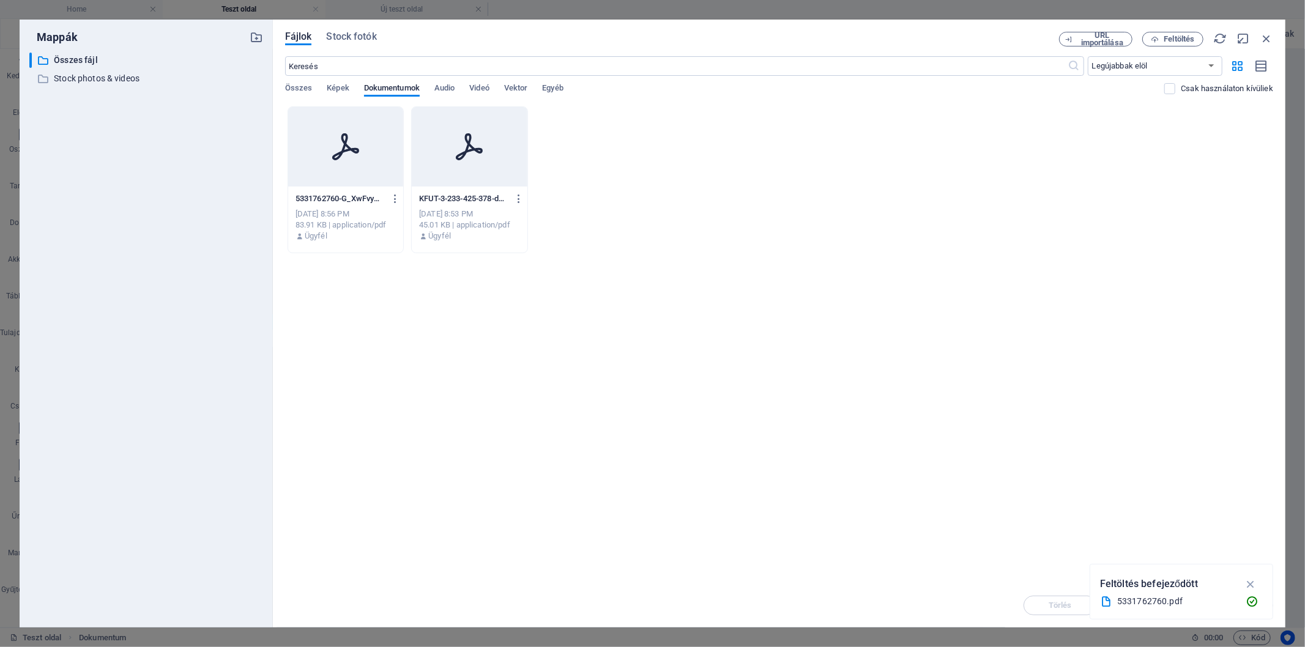
click at [437, 147] on div at bounding box center [469, 147] width 115 height 80
type input "KFUT-3-233-425-378-demand-surveyor1-jmcSmsY6cRfnFvRQr_NEYg.pdf"
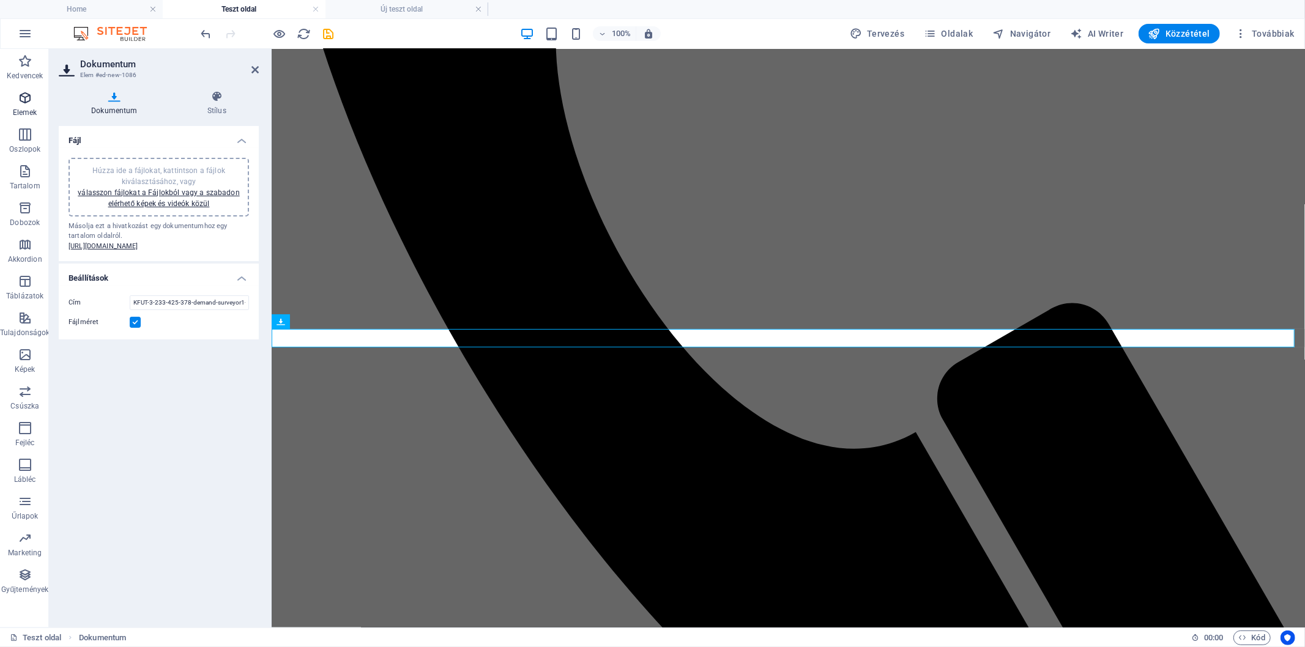
click at [21, 102] on icon "button" at bounding box center [25, 98] width 15 height 15
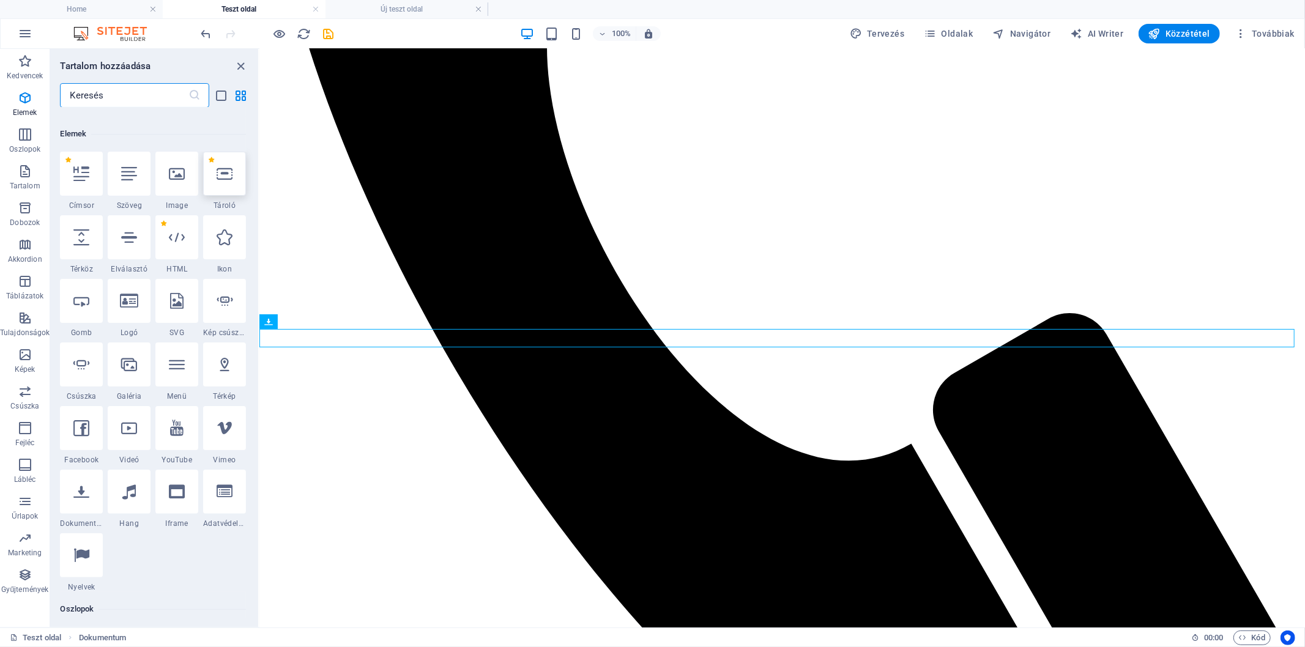
scroll to position [230, 0]
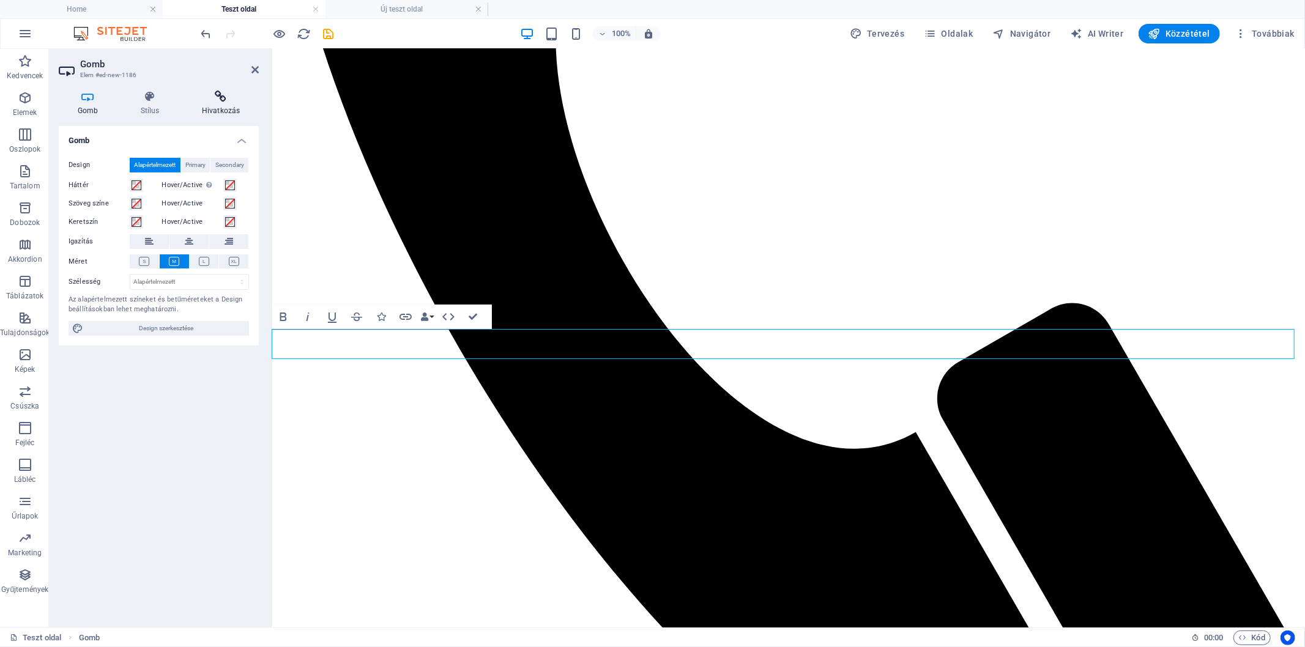
click at [220, 104] on h4 "Hivatkozás" at bounding box center [221, 104] width 76 height 26
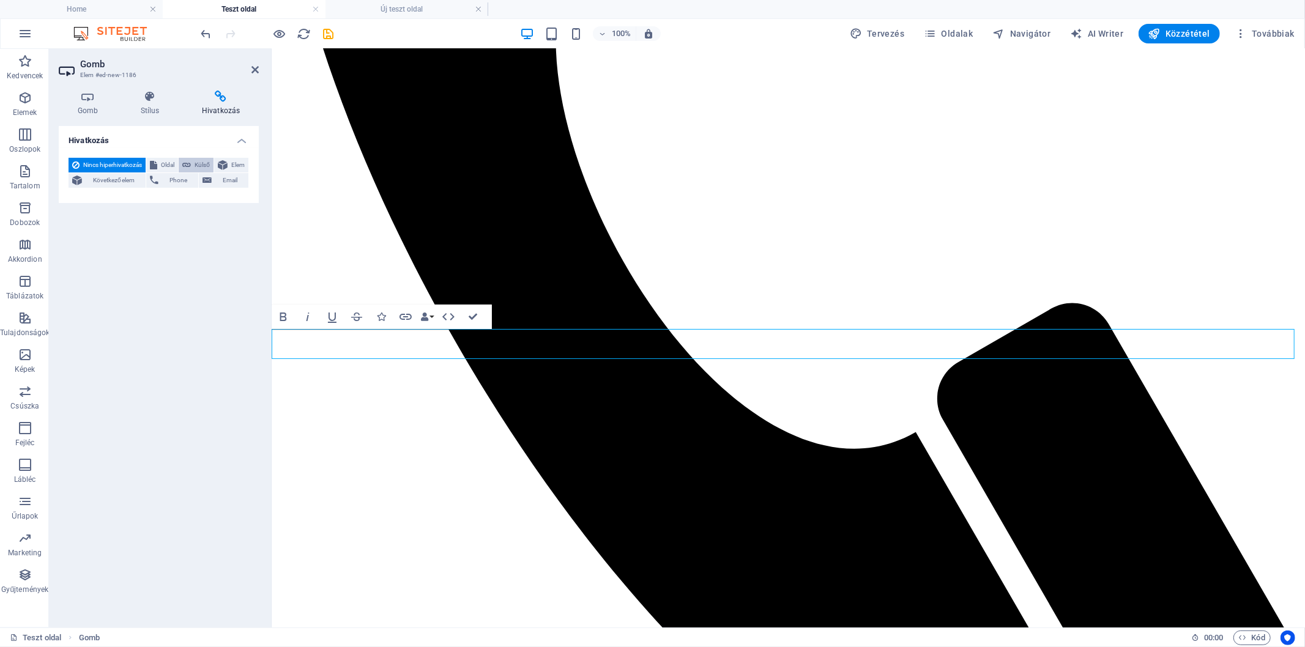
click at [210, 166] on span "Külső" at bounding box center [202, 165] width 15 height 15
select select "blank"
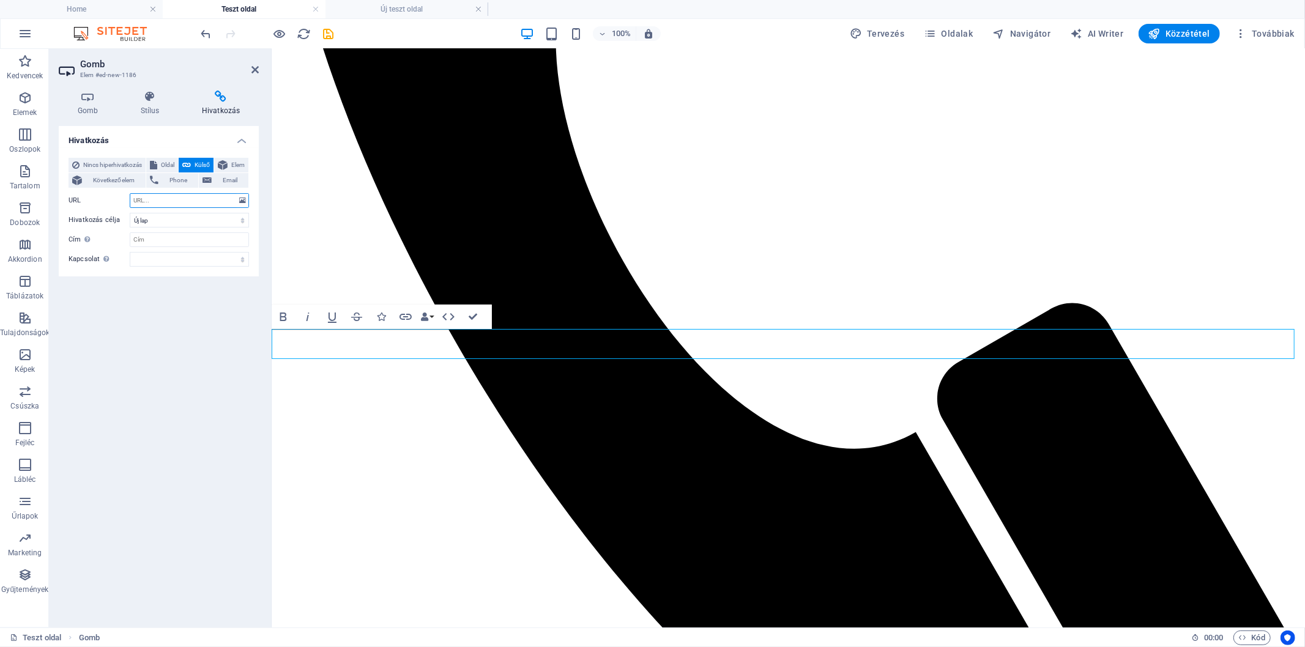
drag, startPoint x: 182, startPoint y: 202, endPoint x: 119, endPoint y: 202, distance: 63.0
click at [119, 202] on div "URL" at bounding box center [159, 200] width 180 height 15
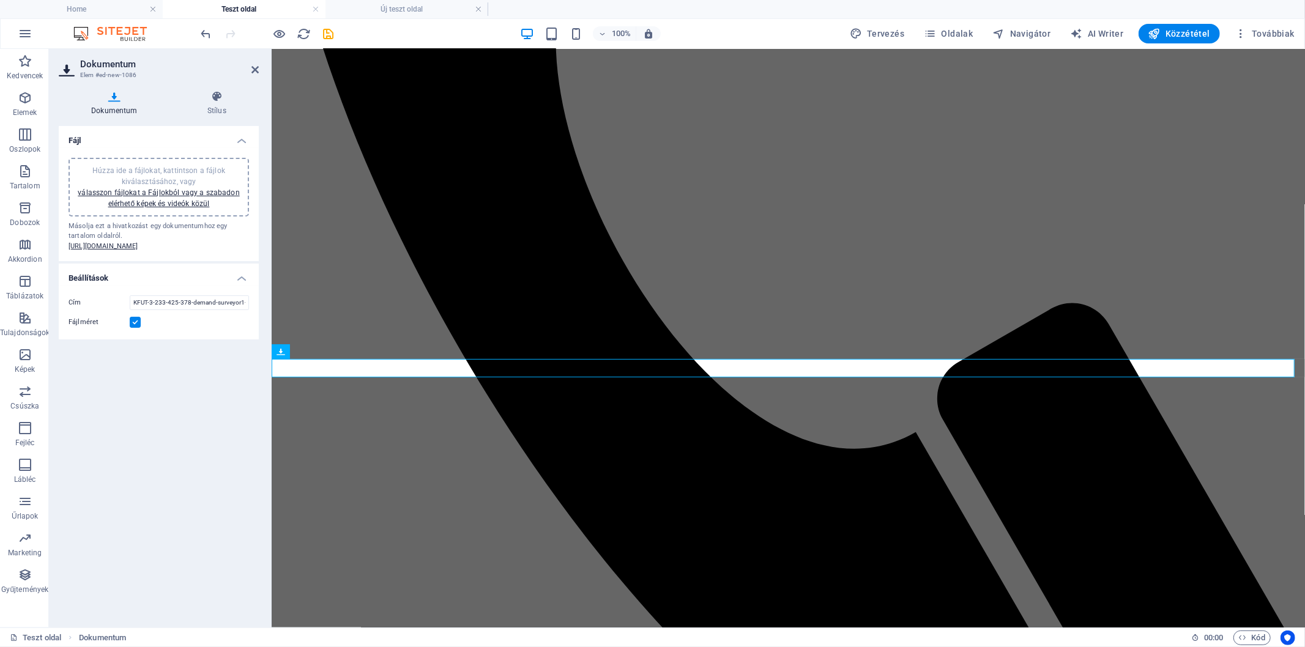
drag, startPoint x: 67, startPoint y: 245, endPoint x: 247, endPoint y: 268, distance: 180.6
click at [247, 262] on div "Húzza ide a fájlokat, kattintson a fájlok kiválasztásához, vagy válasszon fájlo…" at bounding box center [159, 205] width 200 height 114
drag, startPoint x: 242, startPoint y: 267, endPoint x: 73, endPoint y: 247, distance: 169.4
click at [73, 247] on div "Másolja ezt a hivatkozást egy dokumentumhoz egy tartalom oldalról. [URL][DOMAIN…" at bounding box center [159, 236] width 180 height 31
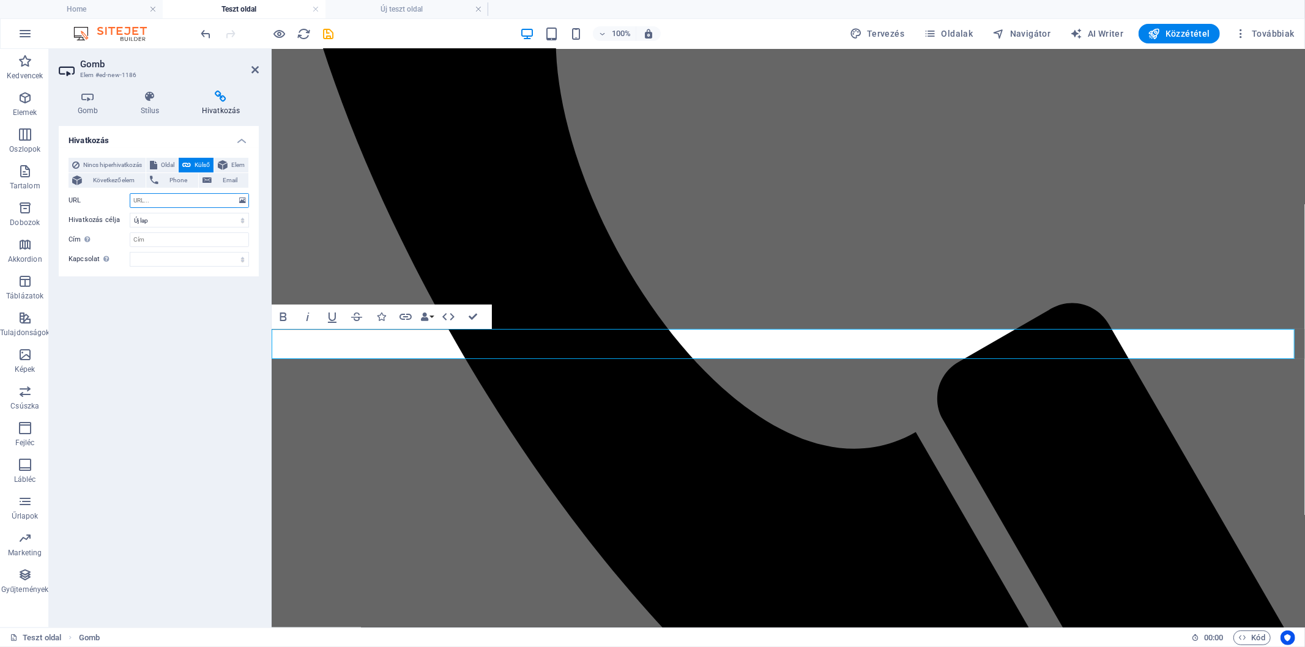
click at [167, 198] on input "URL" at bounding box center [189, 200] width 119 height 15
type input "[URL][DOMAIN_NAME]"
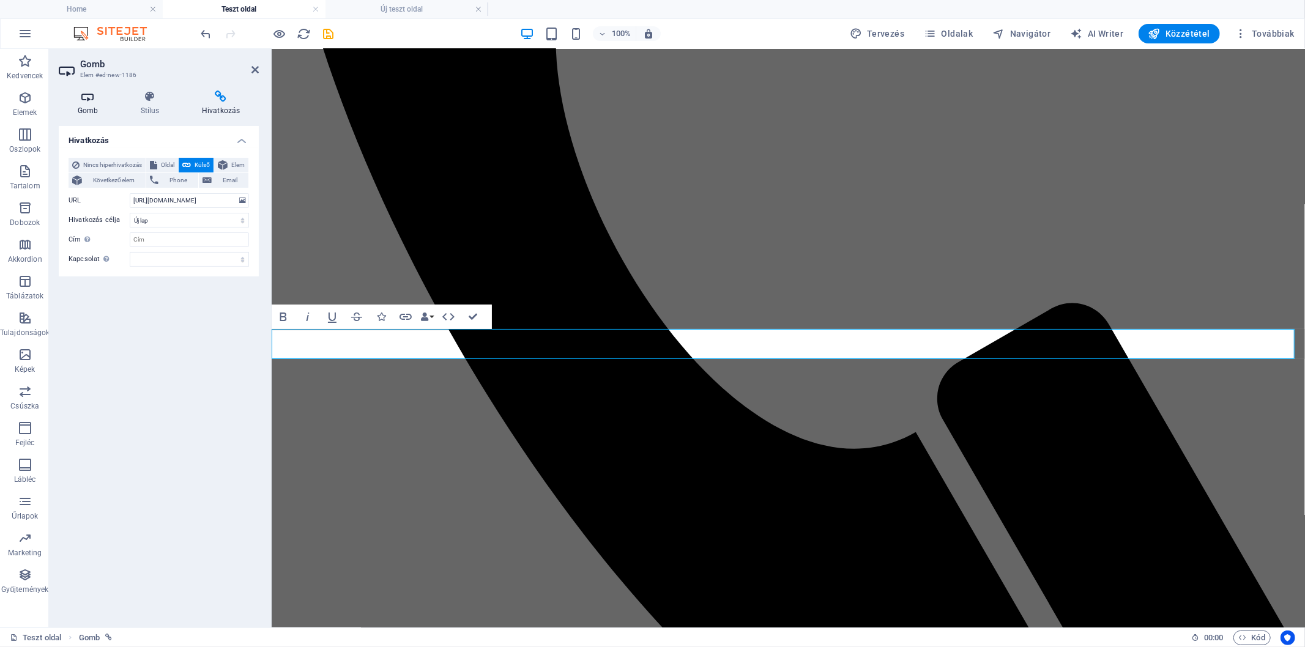
click at [104, 111] on h4 "Gomb" at bounding box center [90, 104] width 63 height 26
